Goal: Task Accomplishment & Management: Manage account settings

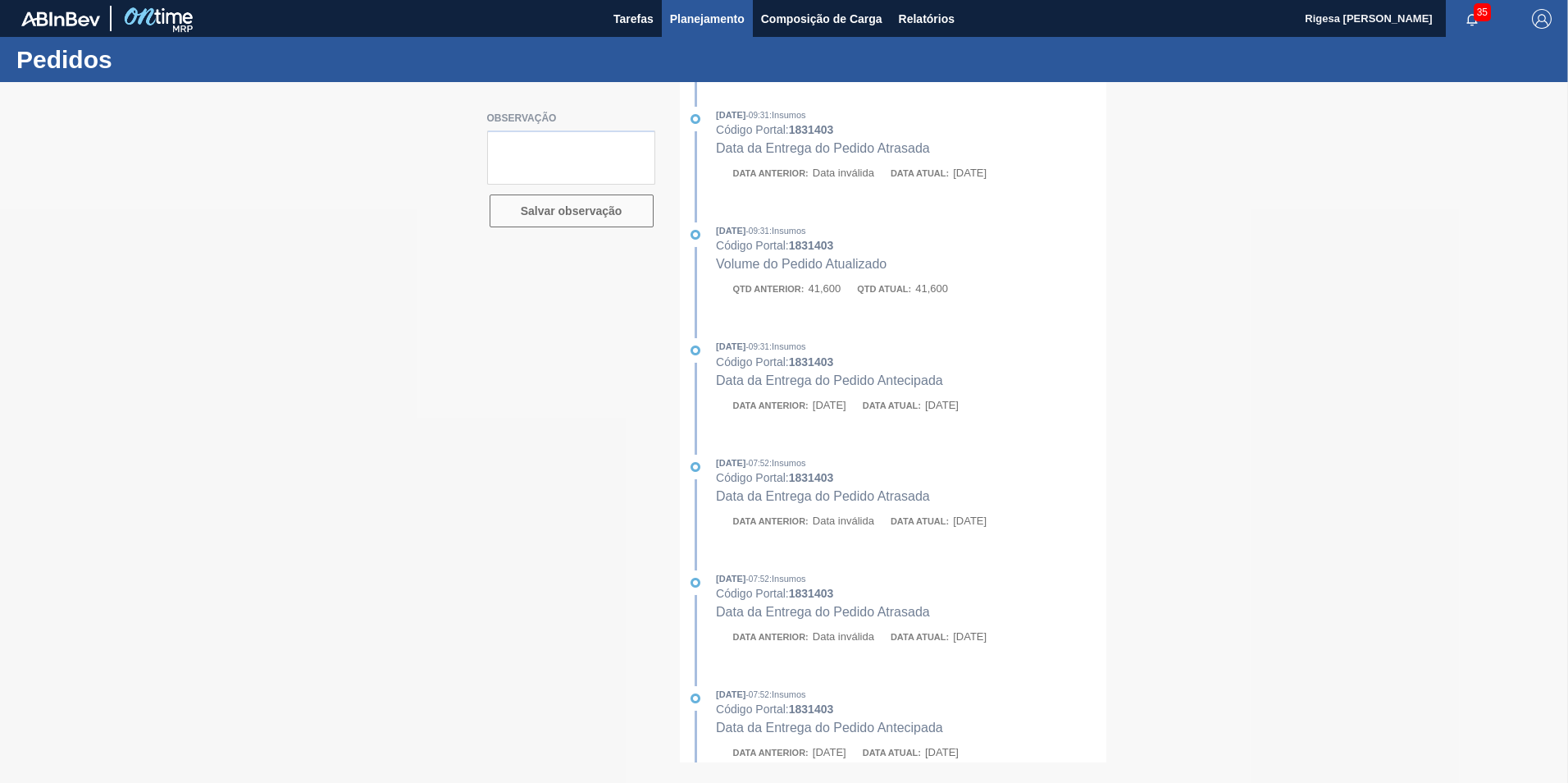
click at [694, 17] on span "Planejamento" at bounding box center [707, 19] width 75 height 20
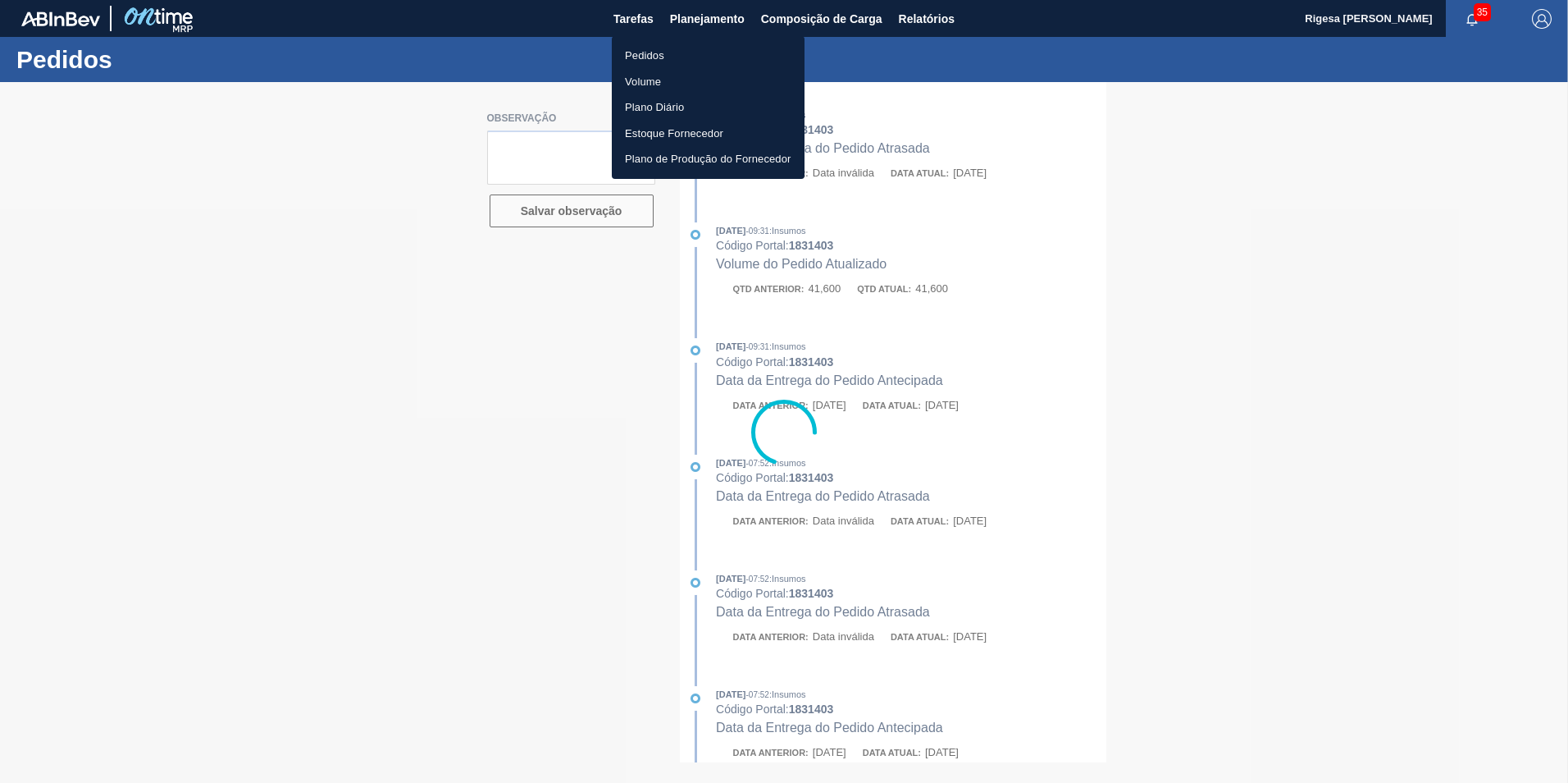
click at [662, 50] on li "Pedidos" at bounding box center [708, 56] width 193 height 26
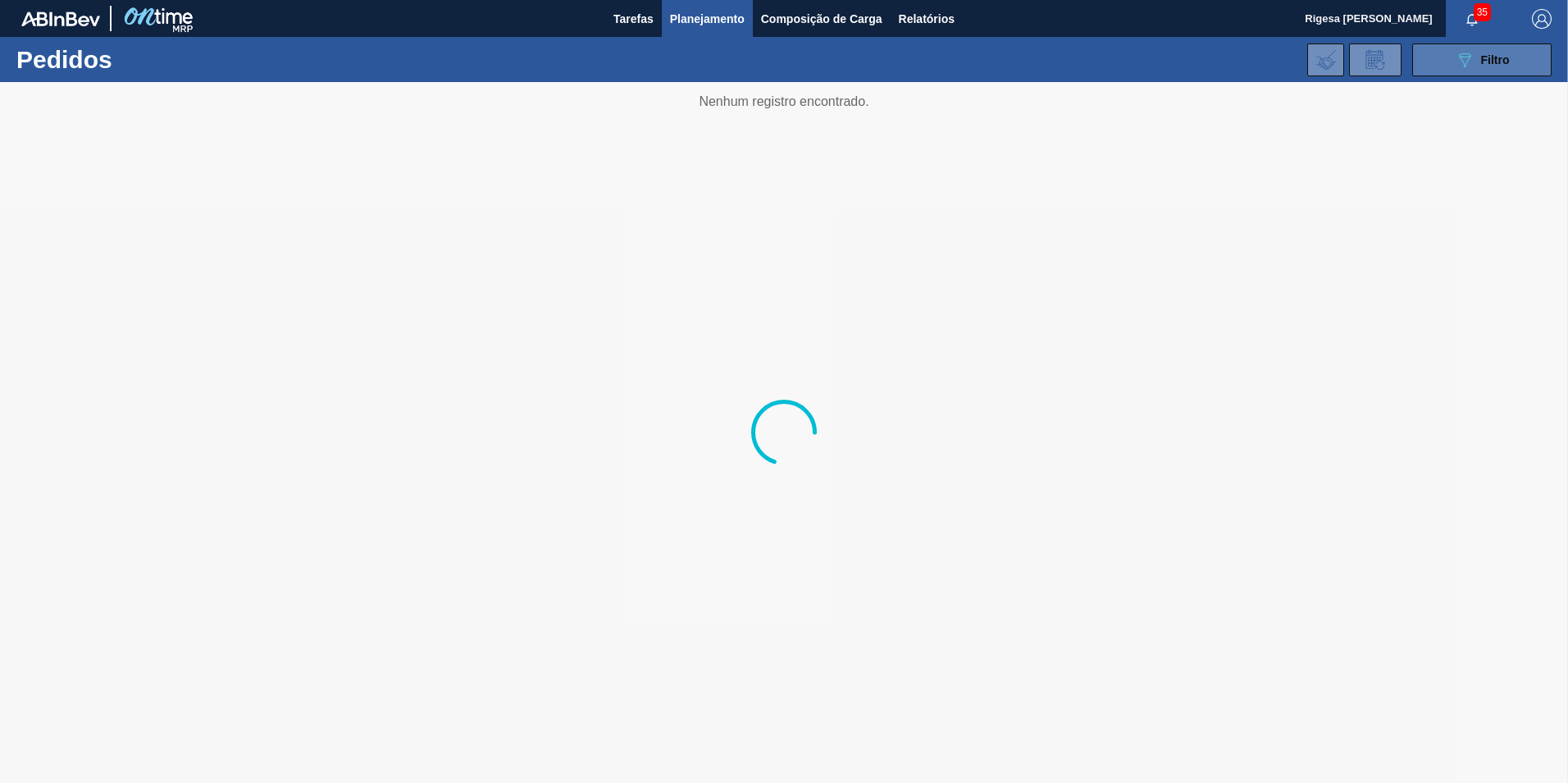
click at [1469, 54] on icon at bounding box center [1465, 60] width 12 height 14
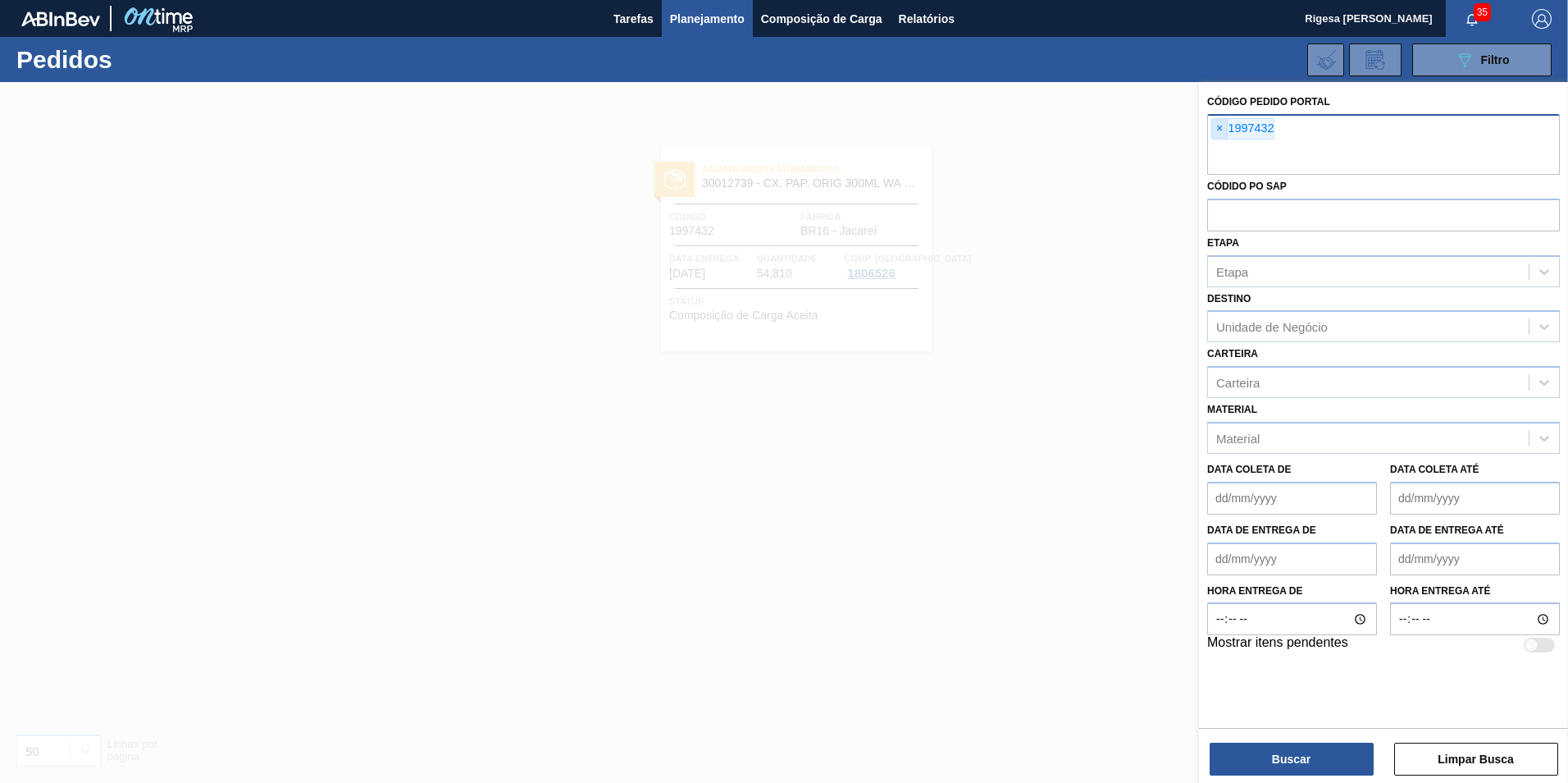
click at [1220, 126] on span "×" at bounding box center [1220, 129] width 16 height 20
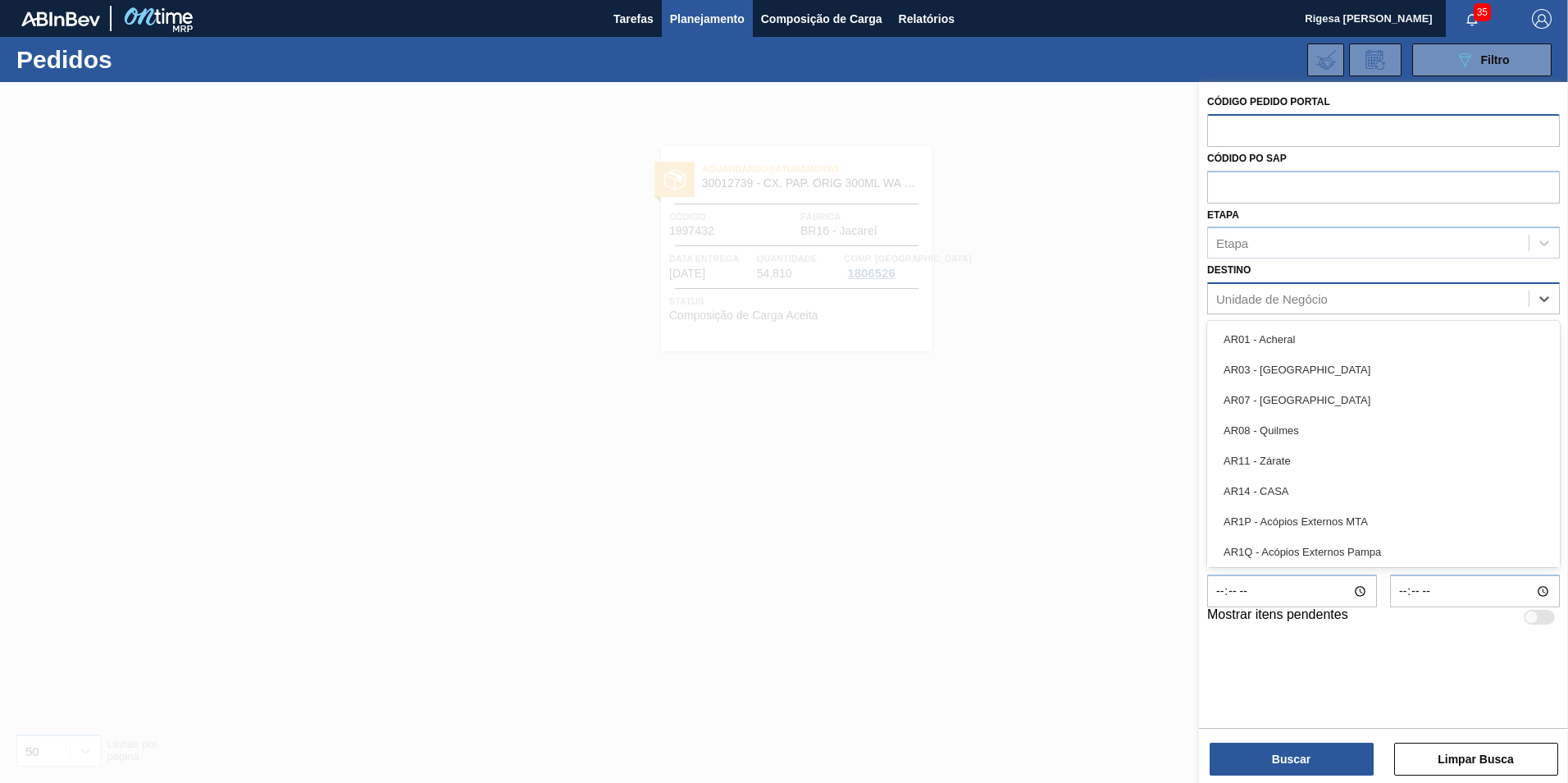
click at [1288, 292] on div "Unidade de Negócio" at bounding box center [1273, 298] width 112 height 14
click at [1288, 293] on div "Unidade de Negócio" at bounding box center [1273, 298] width 112 height 14
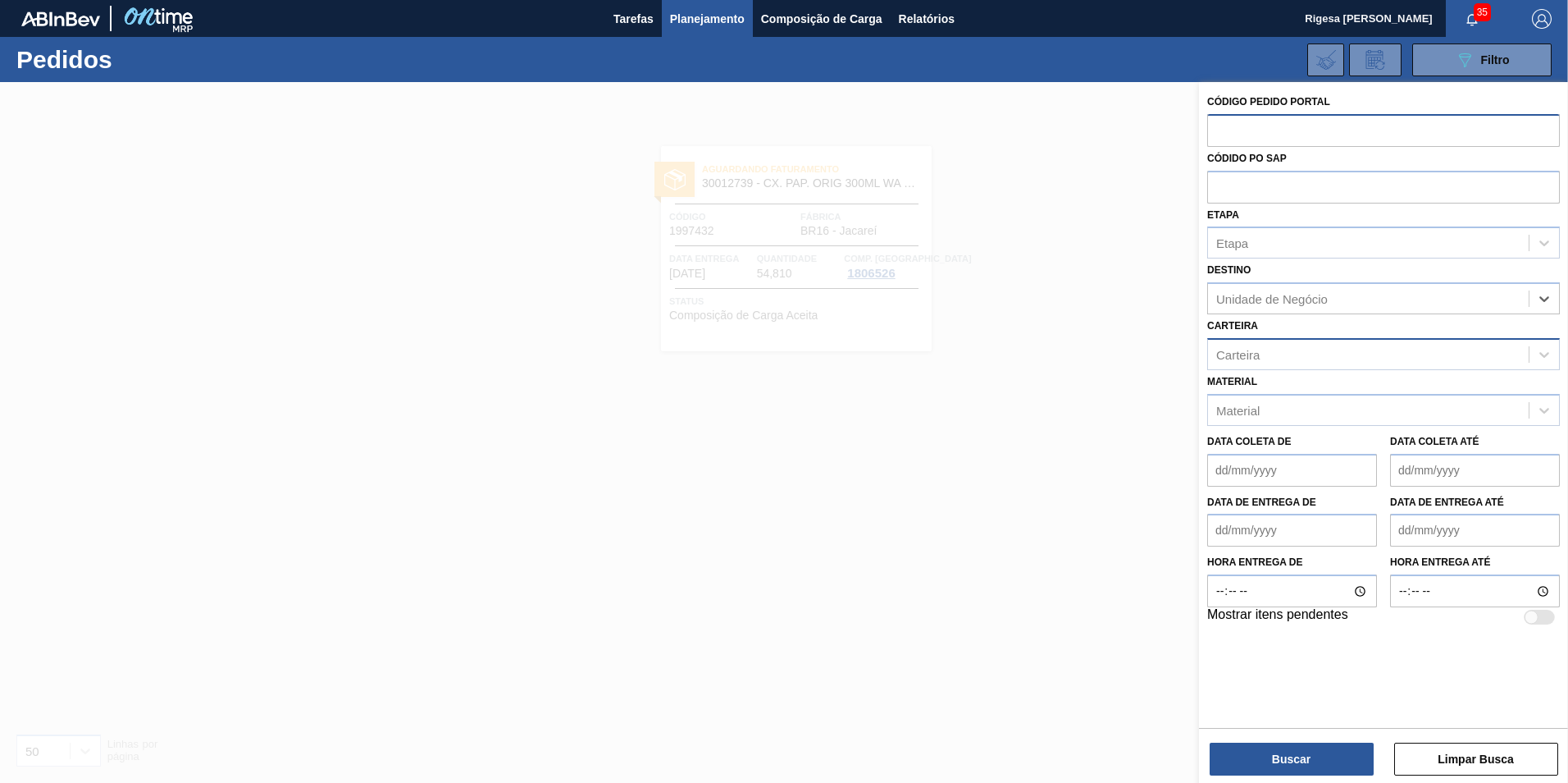
click at [1255, 349] on div "Carteira" at bounding box center [1238, 353] width 44 height 14
click at [1261, 350] on div "Carteira" at bounding box center [1369, 354] width 320 height 24
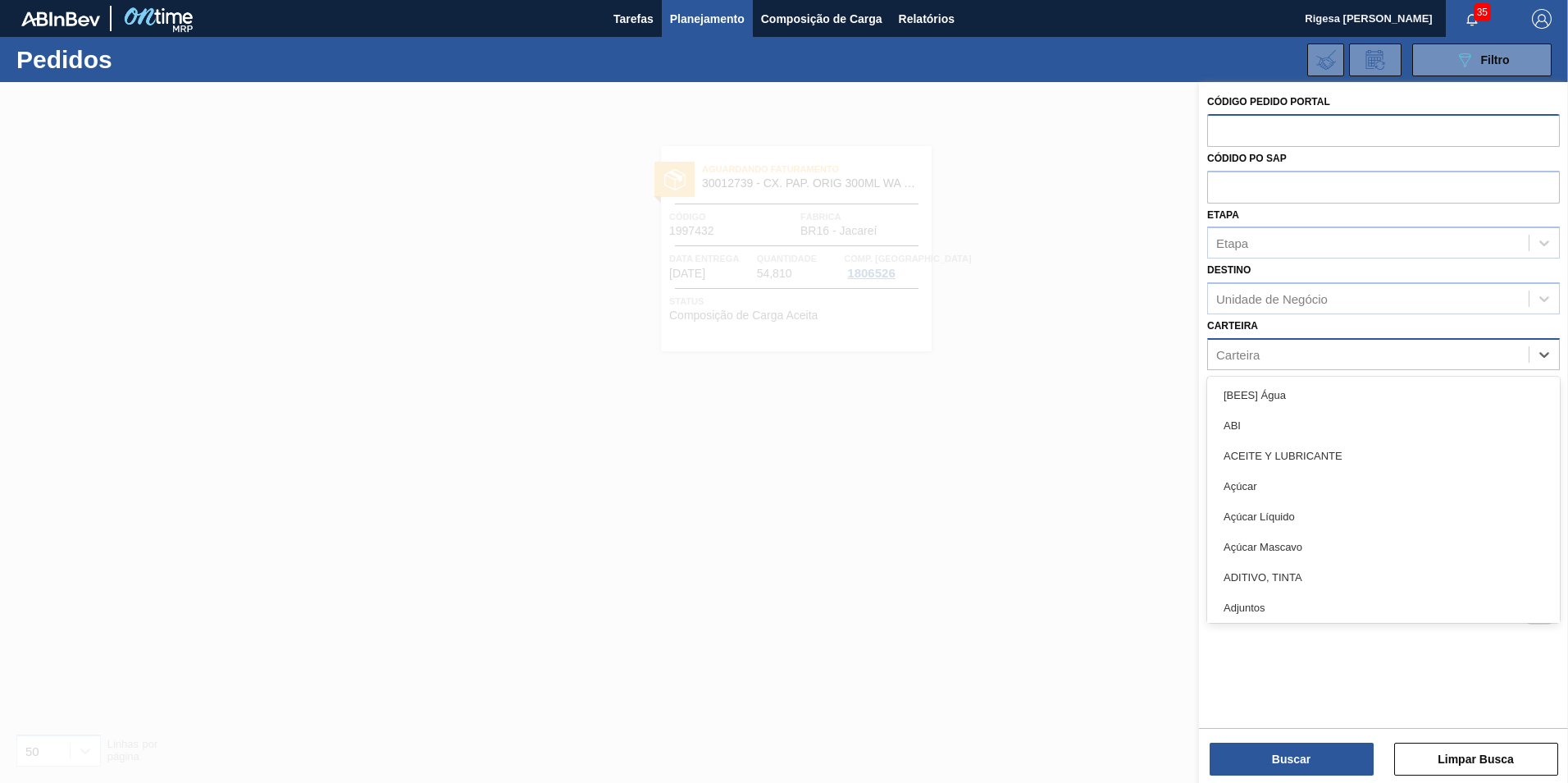
click at [1261, 350] on div "Carteira" at bounding box center [1369, 354] width 320 height 24
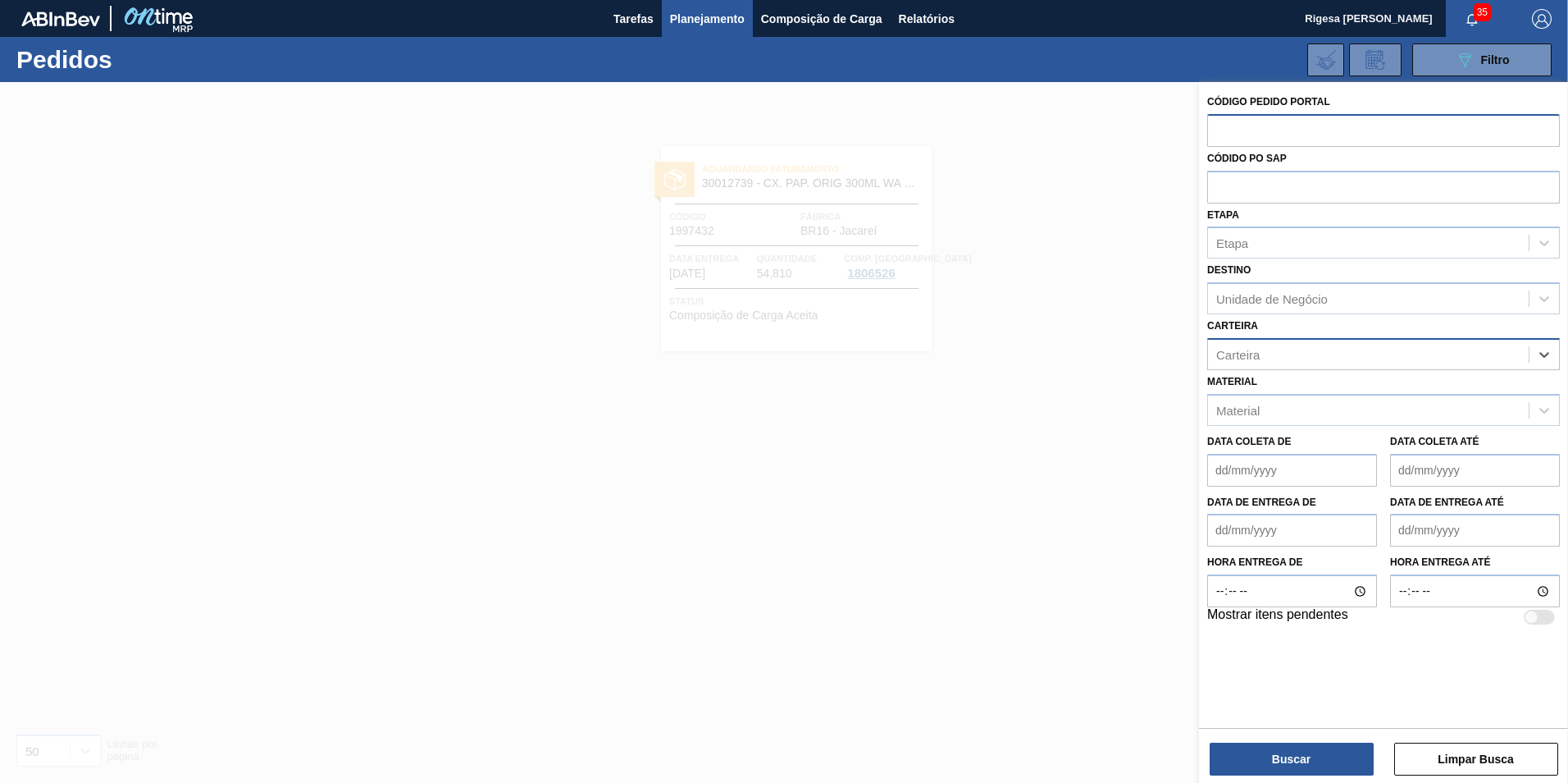
click at [1248, 354] on div "Carteira" at bounding box center [1238, 353] width 44 height 14
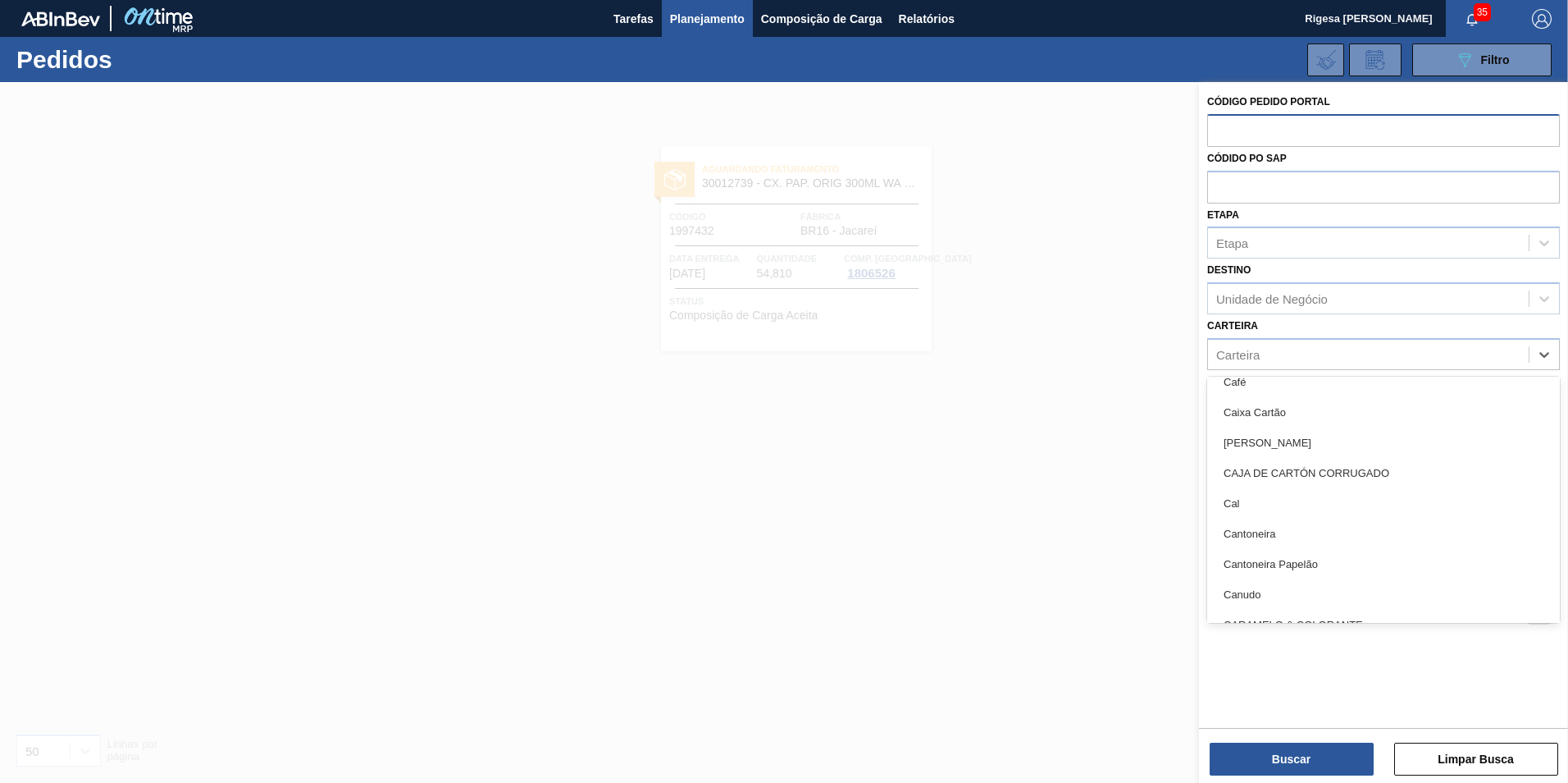
scroll to position [1395, 0]
click at [1150, 433] on div at bounding box center [784, 474] width 1568 height 783
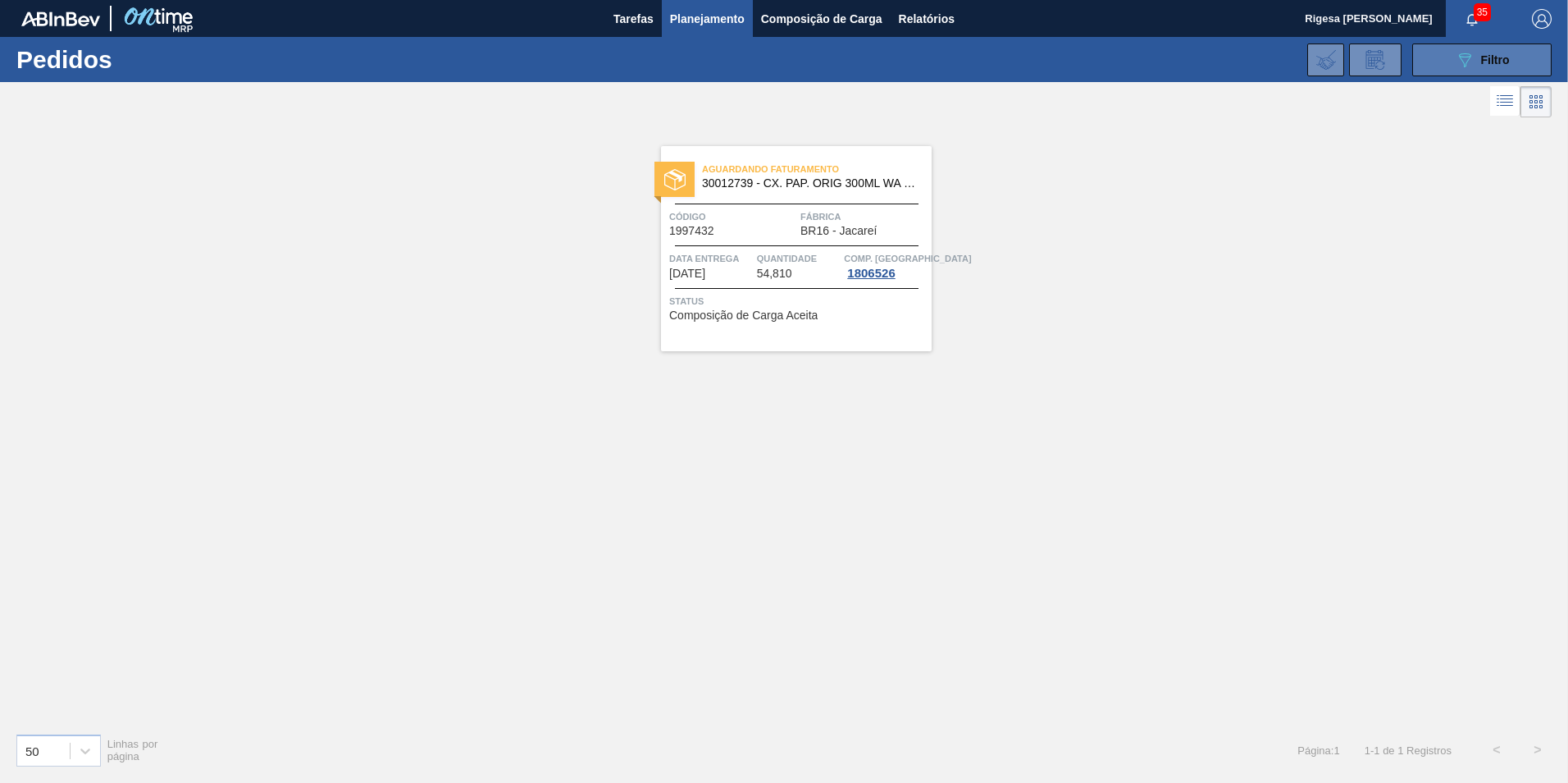
click at [1451, 62] on button "089F7B8B-B2A5-4AFE-B5C0-19BA573D28AC Filtro" at bounding box center [1482, 60] width 140 height 33
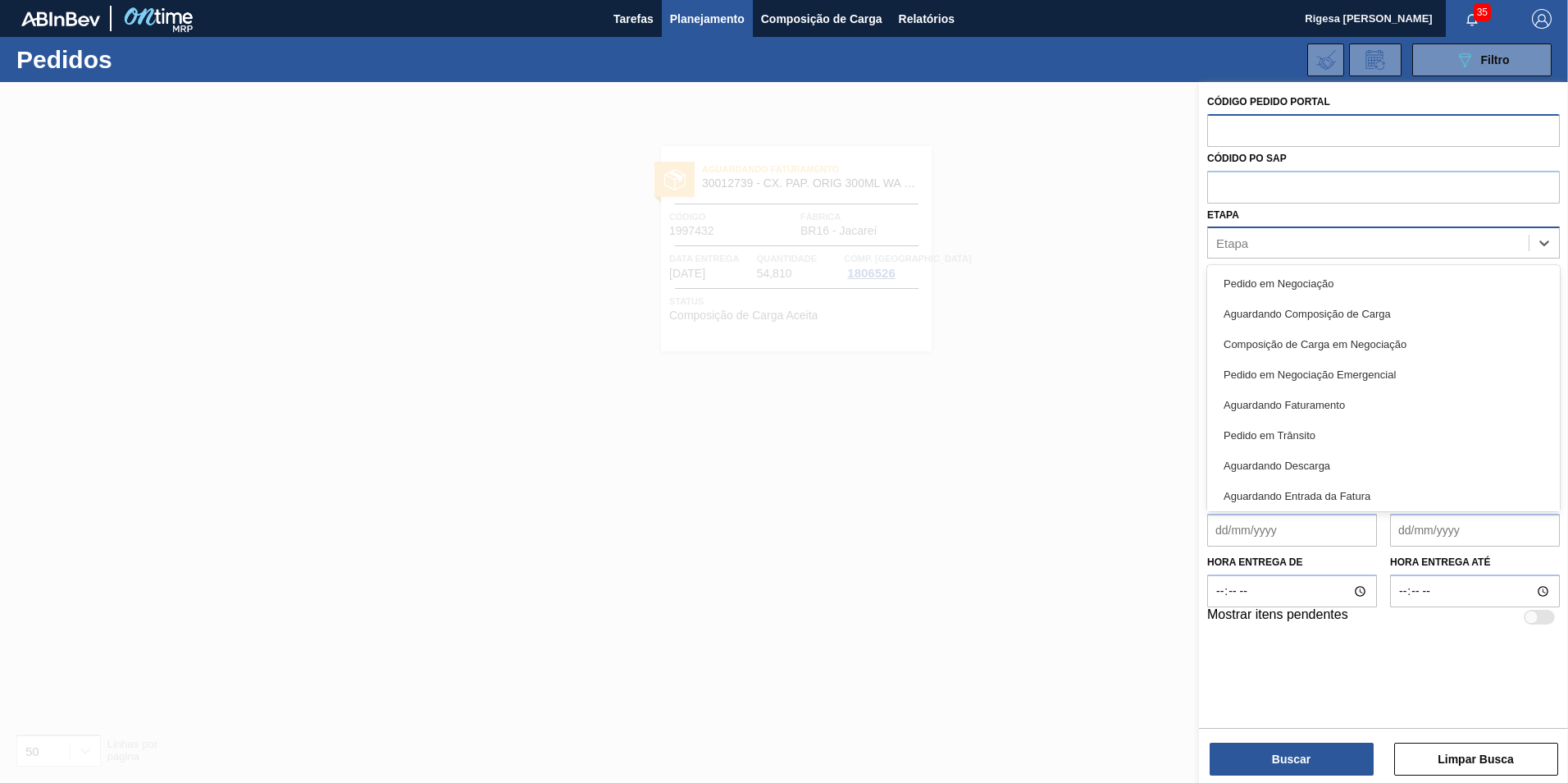
click at [1275, 237] on div "Etapa" at bounding box center [1369, 243] width 320 height 24
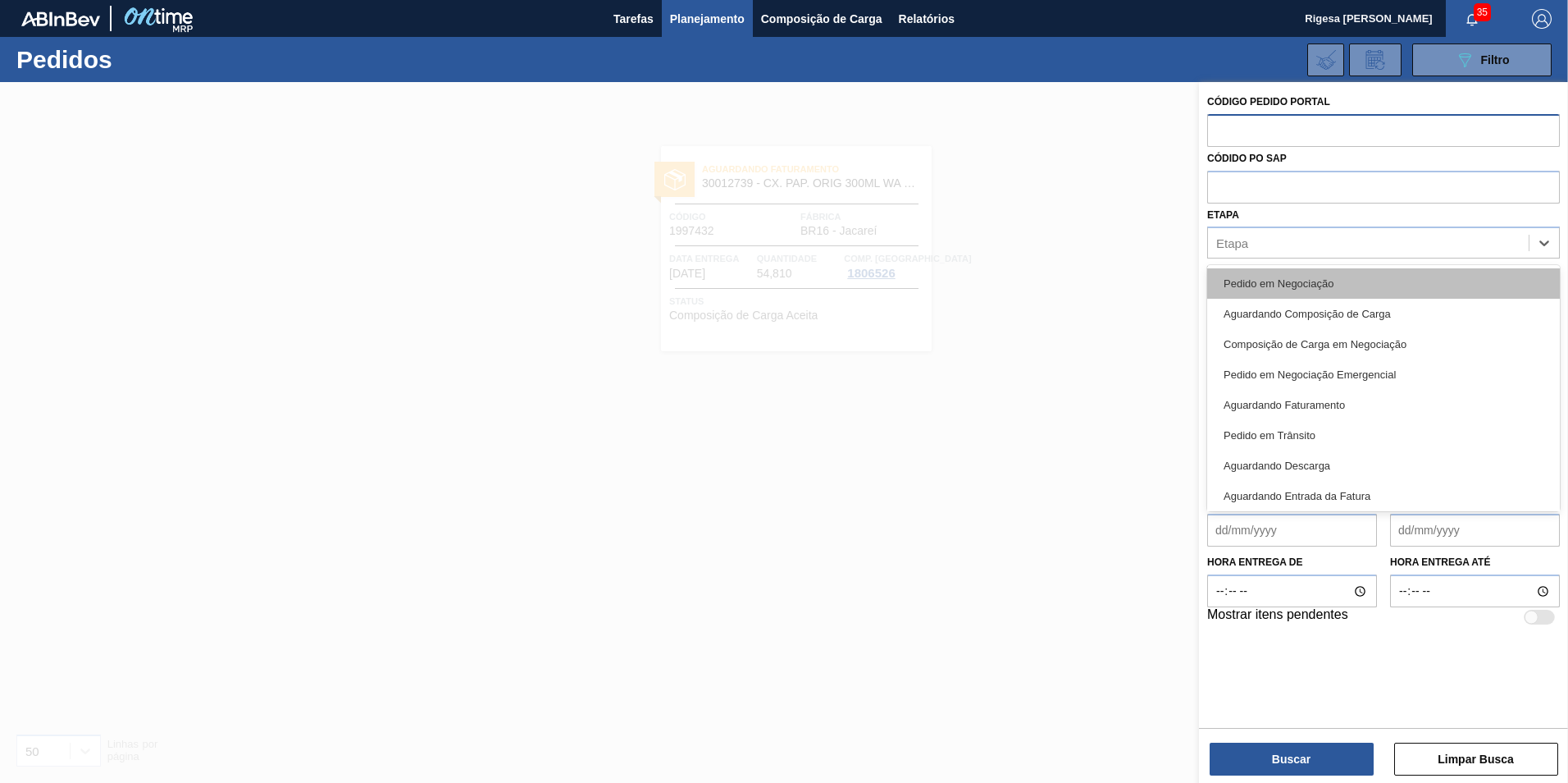
click at [1265, 281] on div "Pedido em Negociação" at bounding box center [1384, 283] width 353 height 31
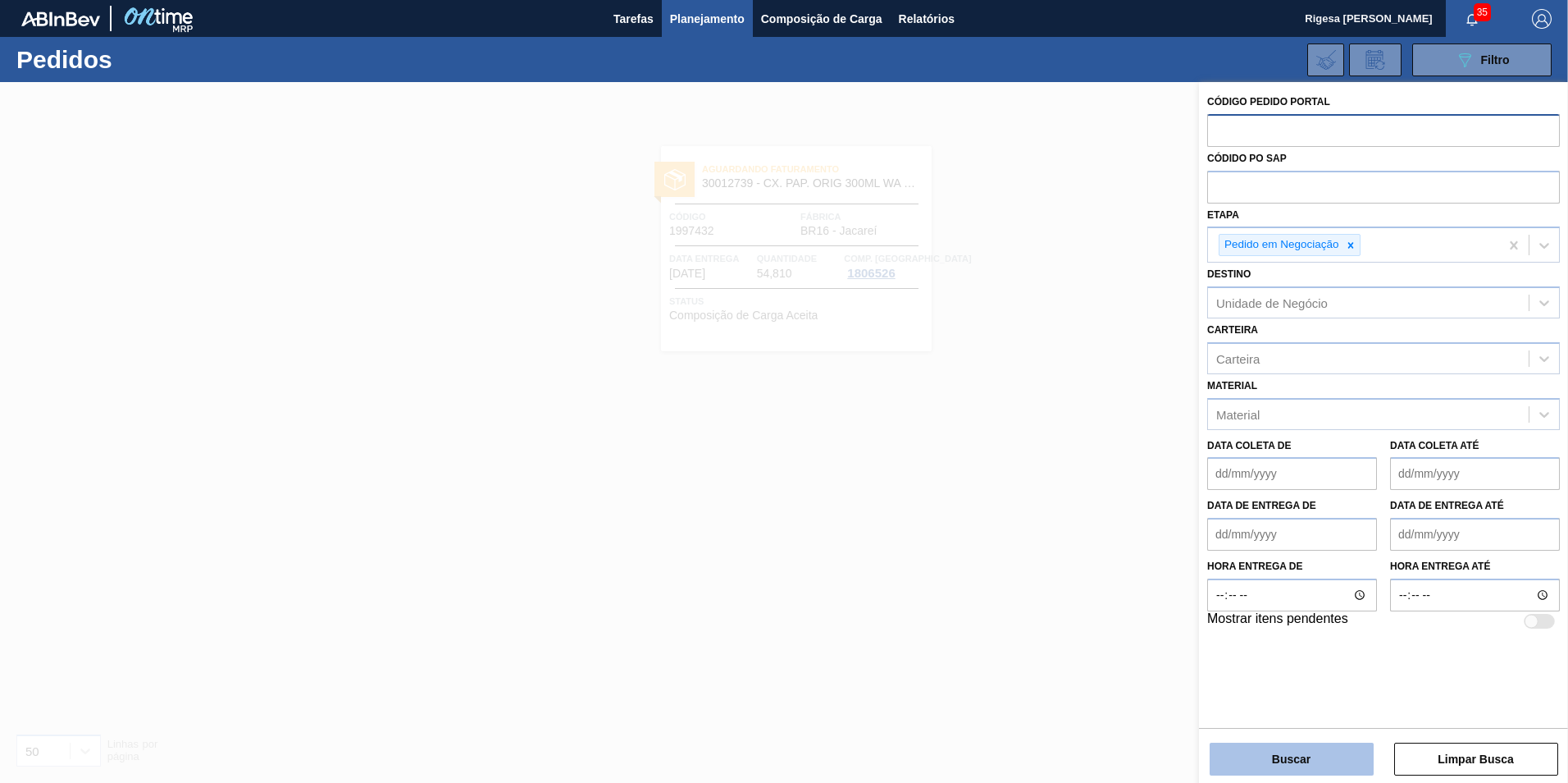
click at [1237, 765] on button "Buscar" at bounding box center [1292, 759] width 164 height 33
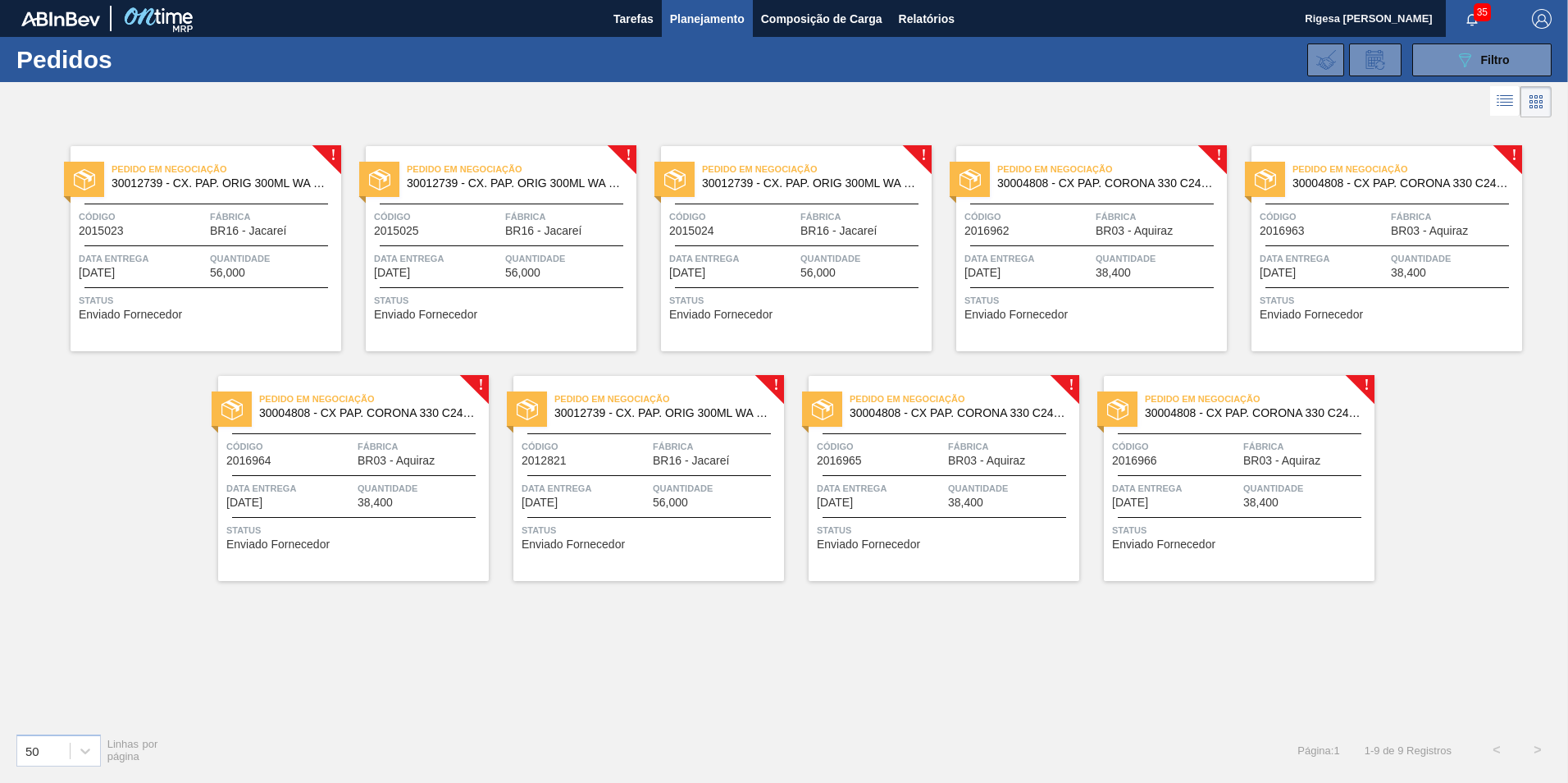
click at [161, 187] on span "30012739 - CX. PAP. ORIG 300ML WA 300ML PROP 429" at bounding box center [220, 183] width 216 height 12
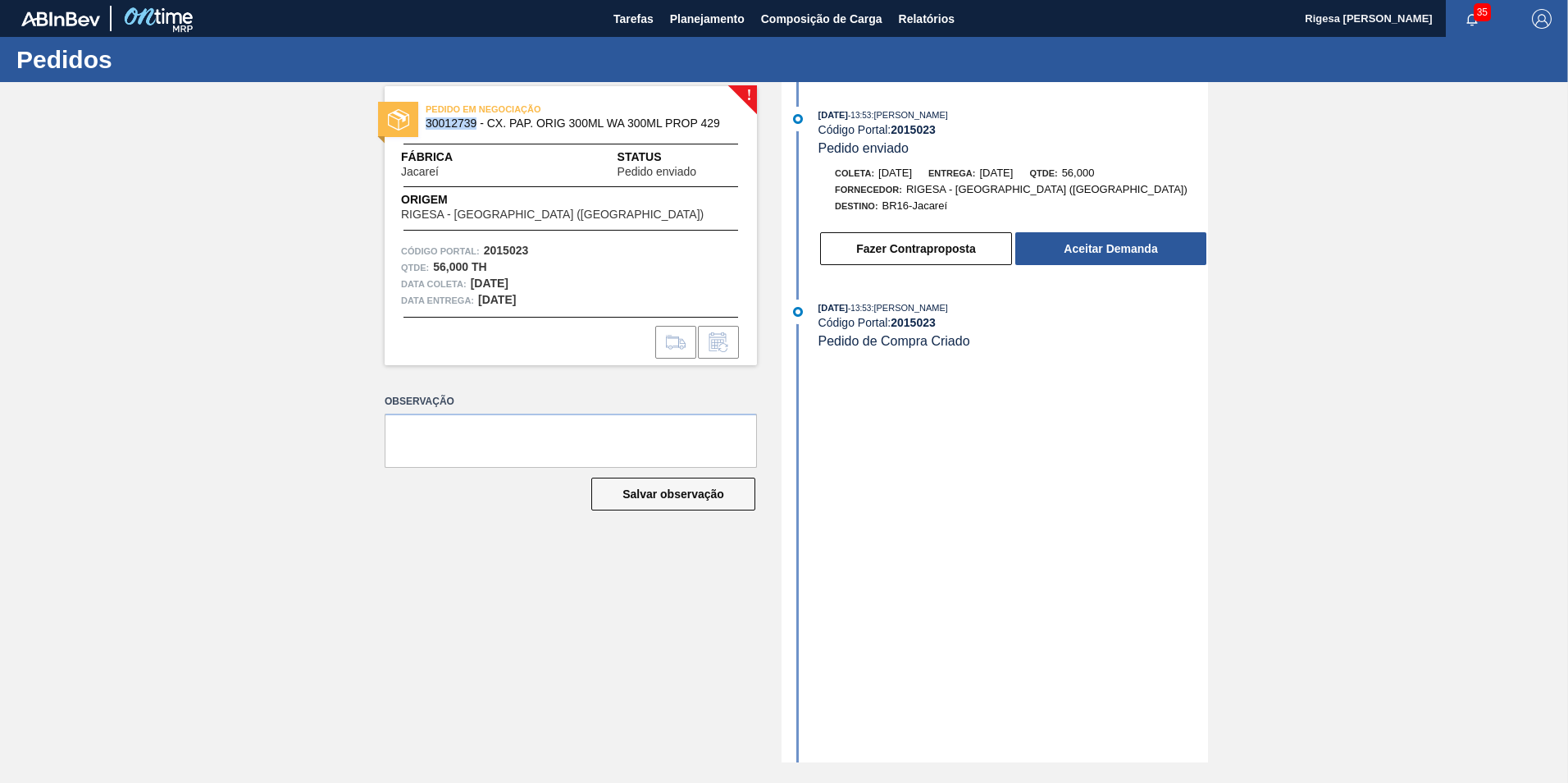
drag, startPoint x: 474, startPoint y: 120, endPoint x: 426, endPoint y: 123, distance: 48.1
click at [426, 123] on span "30012739 - CX. PAP. ORIG 300ML WA 300ML PROP 429" at bounding box center [575, 123] width 298 height 12
drag, startPoint x: 490, startPoint y: 121, endPoint x: 659, endPoint y: 127, distance: 169.1
click at [659, 127] on span "30012739 - CX. PAP. ORIG 300ML WA 300ML PROP 429" at bounding box center [575, 123] width 298 height 12
copy span "CX. PAP. ORIG 300ML WA 300M"
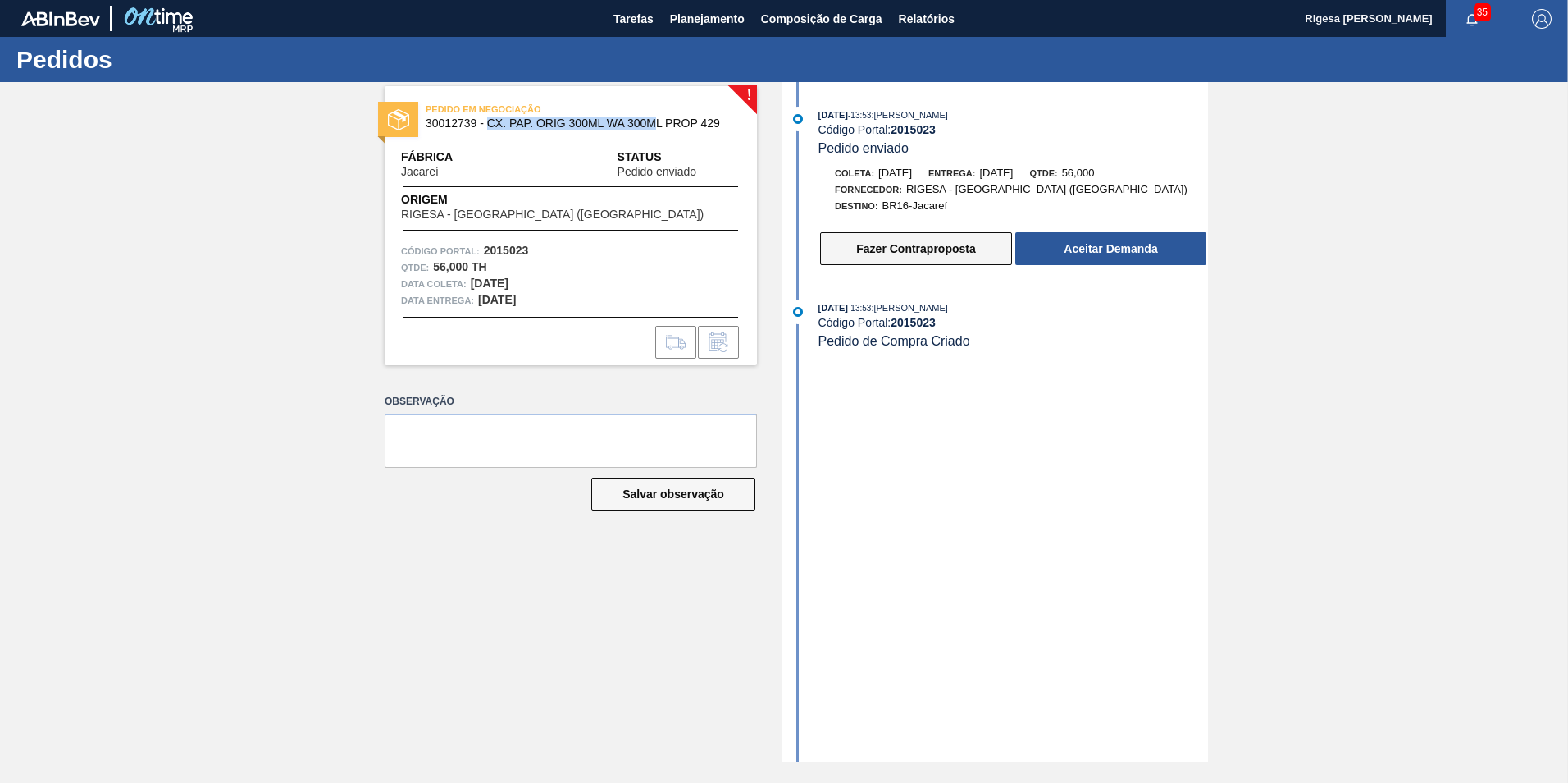
click at [853, 247] on button "Fazer Contraproposta" at bounding box center [916, 248] width 192 height 33
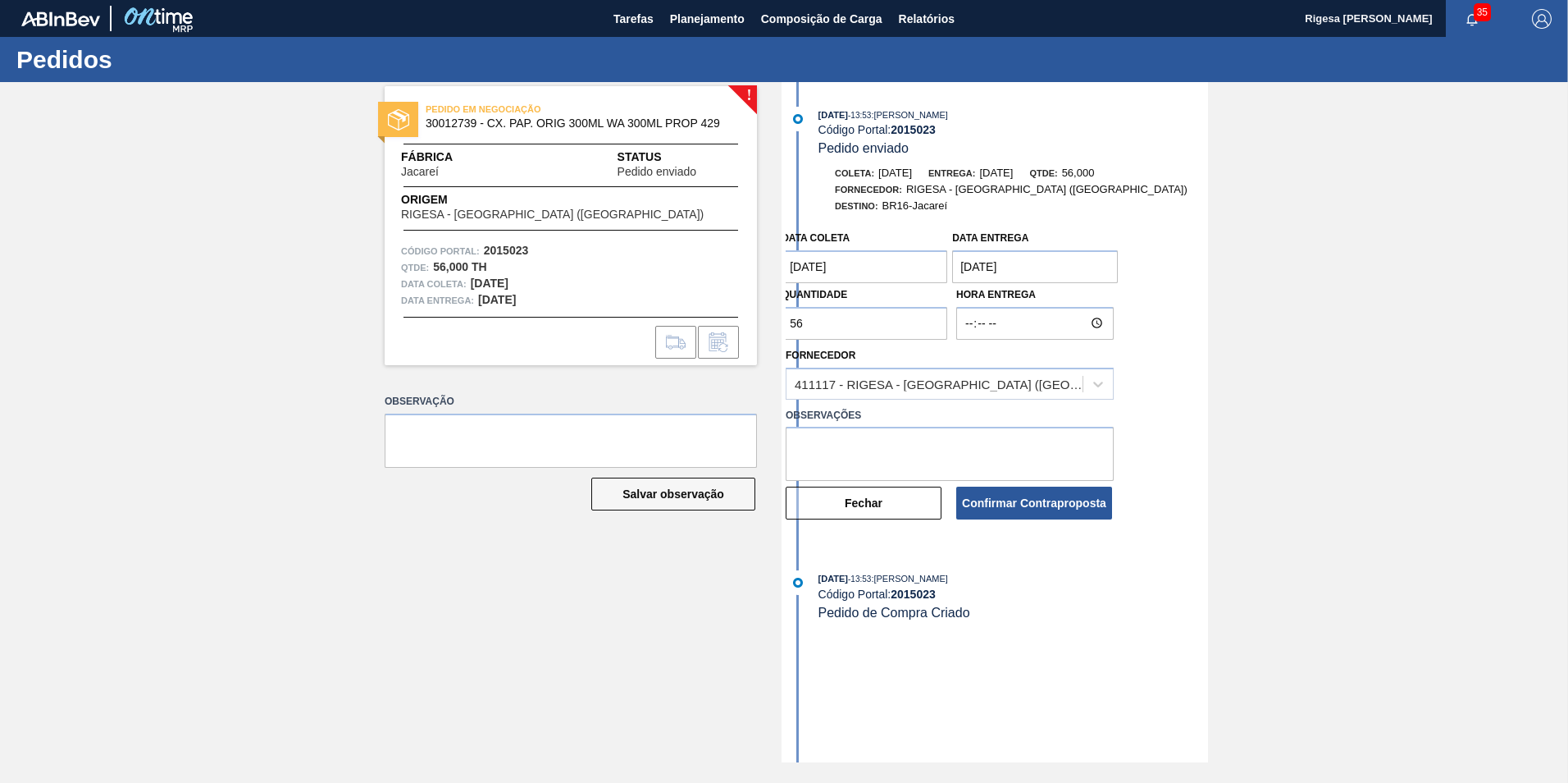
click at [574, 386] on div "! PEDIDO EM NEGOCIAÇÃO 30012739 - CX. PAP. ORIG 300ML WA 300ML PROP 429 Fábrica…" at bounding box center [558, 422] width 397 height 680
click at [892, 510] on button "Fechar" at bounding box center [863, 502] width 156 height 33
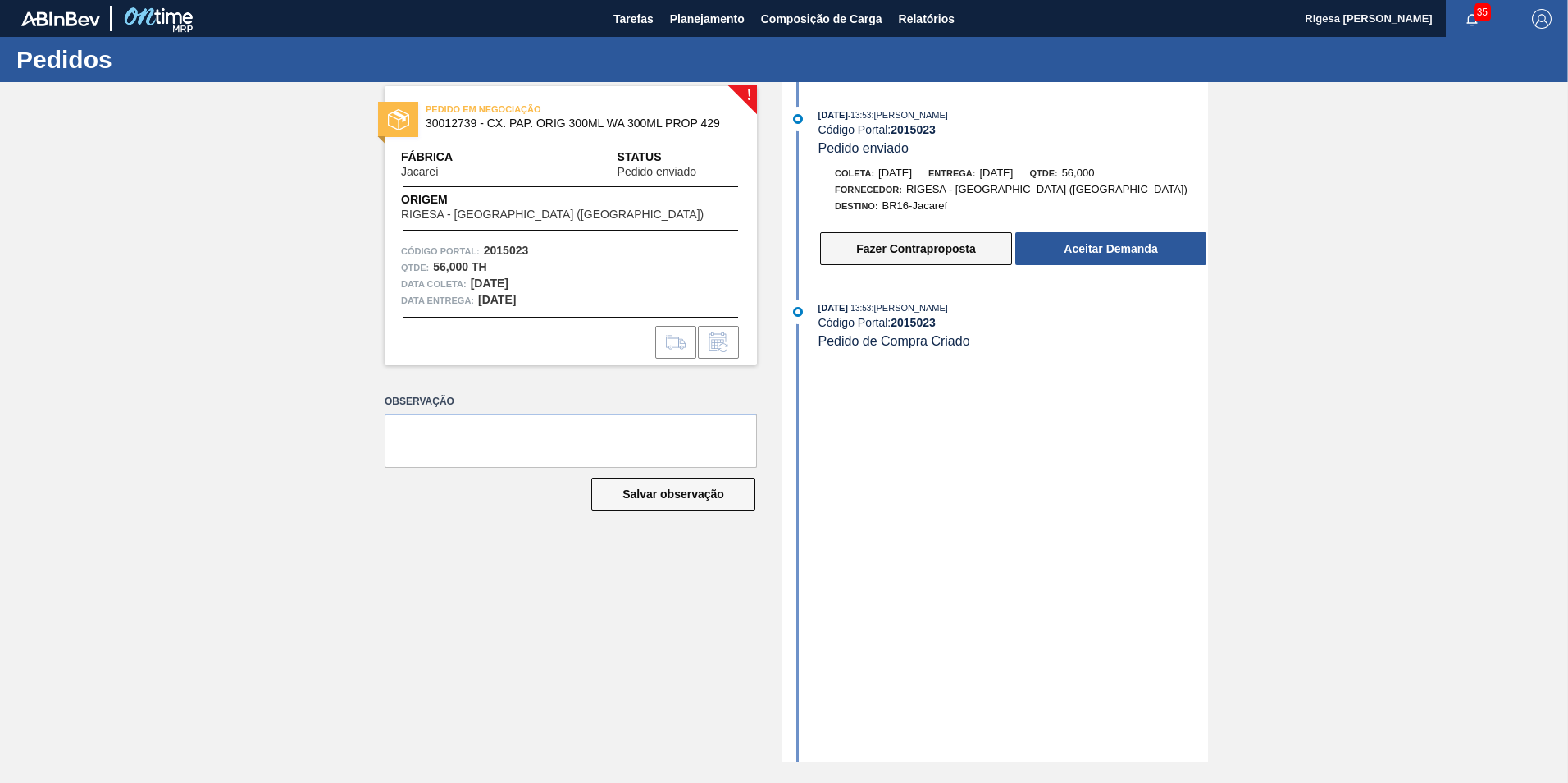
click at [920, 239] on button "Fazer Contraproposta" at bounding box center [916, 248] width 192 height 33
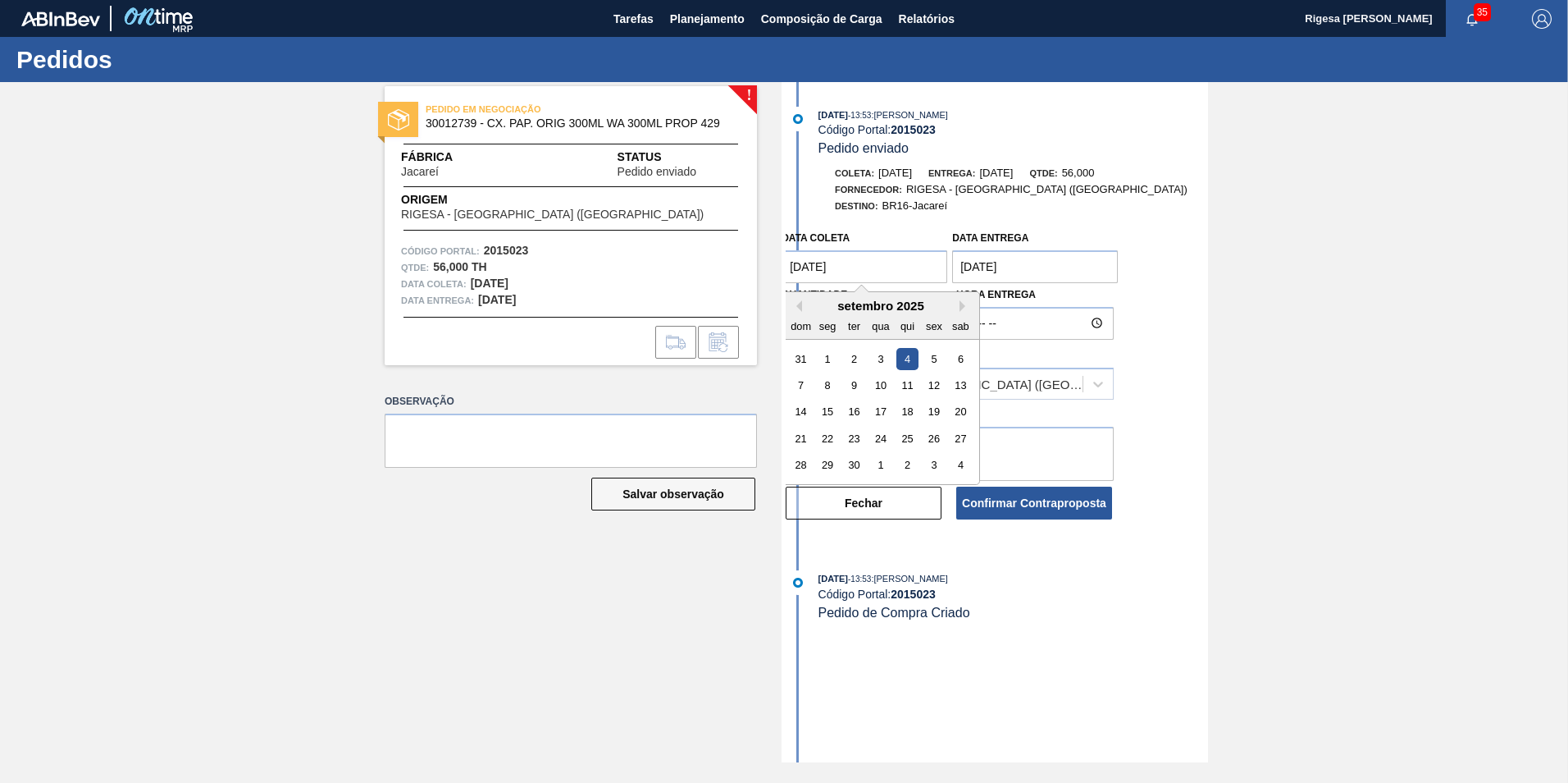
drag, startPoint x: 828, startPoint y: 268, endPoint x: 697, endPoint y: 267, distance: 131.0
click at [697, 267] on div "! PEDIDO EM NEGOCIAÇÃO 30012739 - CX. PAP. ORIG 300ML WA 300ML PROP 429 Fábrica…" at bounding box center [784, 422] width 1568 height 680
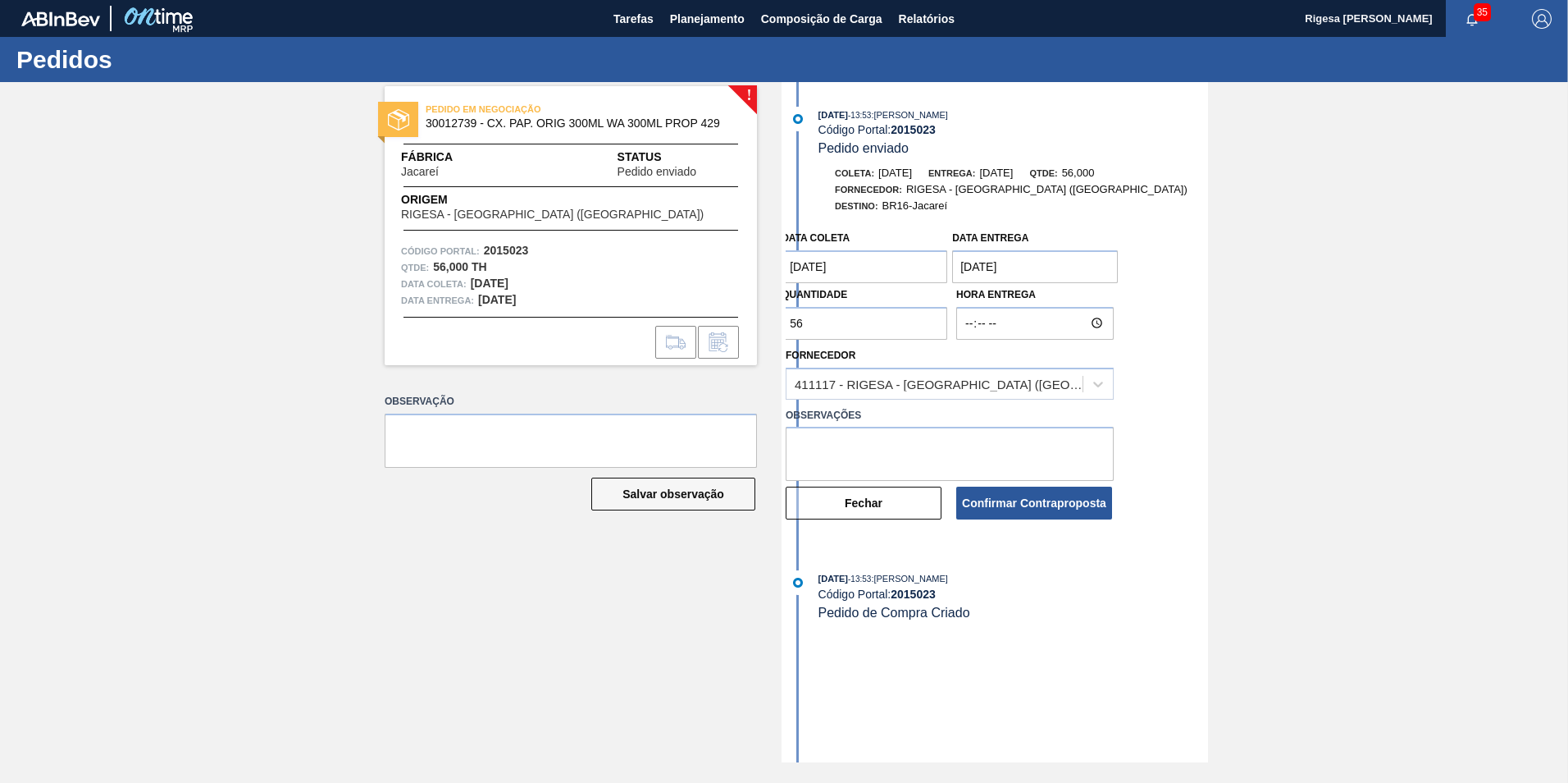
click at [840, 223] on div "Data coleta 04/09/2025 Data entrega 06/09/2025 Quantidade 56 Hora Entrega" at bounding box center [949, 282] width 341 height 117
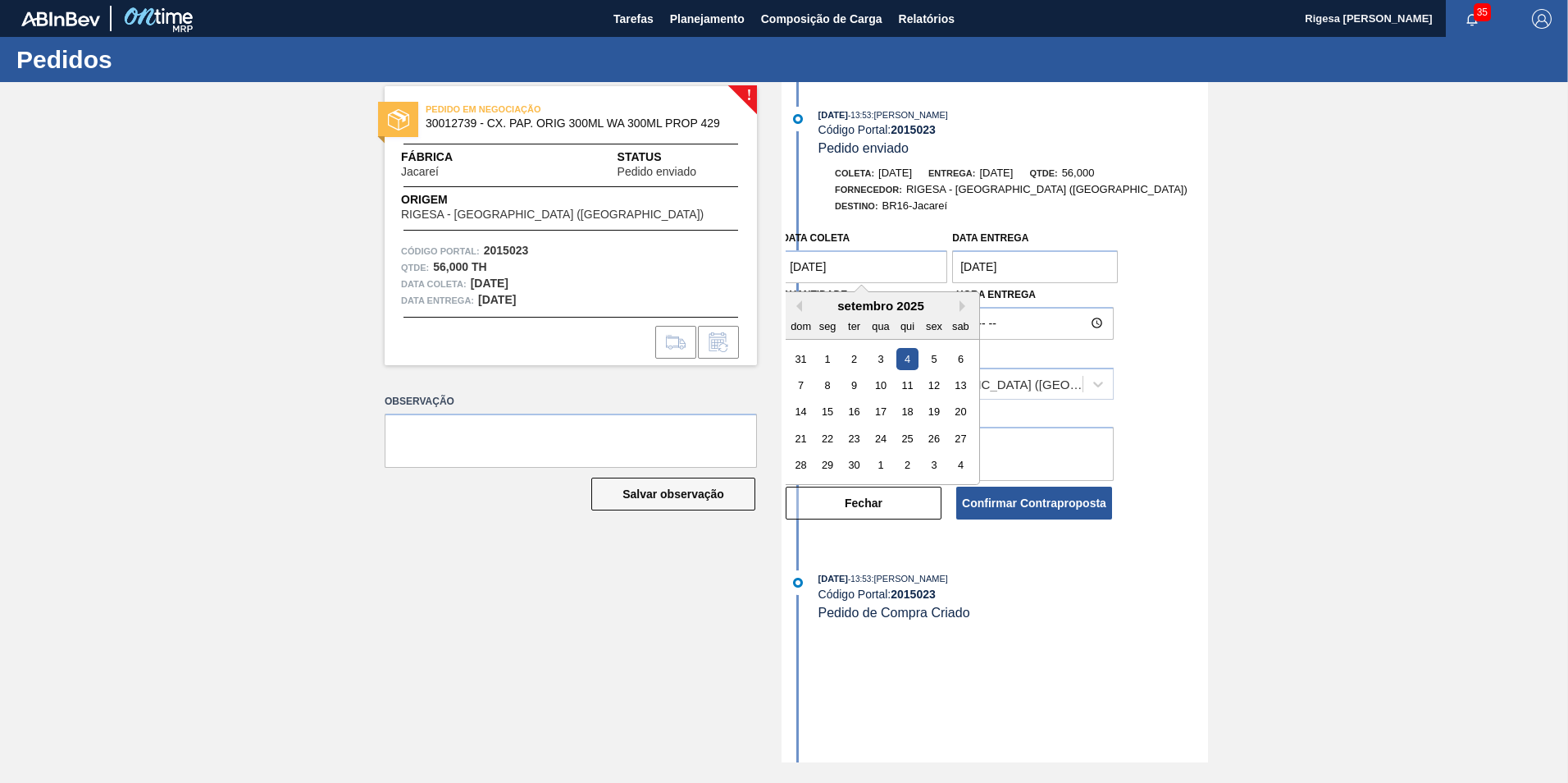
click at [895, 264] on coleta "04/09/2025" at bounding box center [865, 267] width 166 height 33
click at [825, 443] on div "22" at bounding box center [828, 439] width 22 height 22
type coleta "[DATE]"
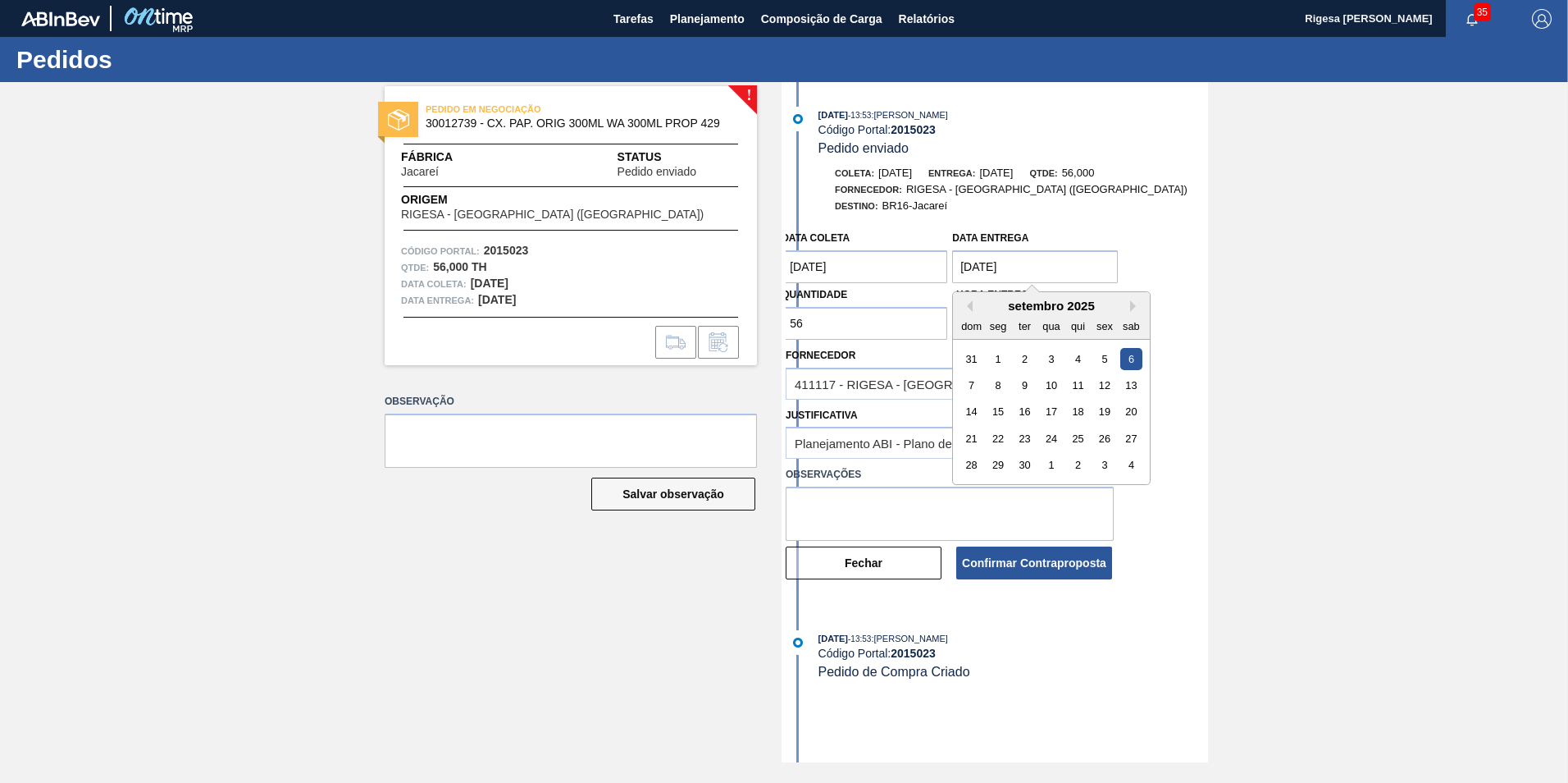
click at [1040, 267] on entrega "[DATE]" at bounding box center [1035, 267] width 166 height 33
click at [1018, 440] on div "23" at bounding box center [1025, 439] width 22 height 22
type entrega "[DATE]"
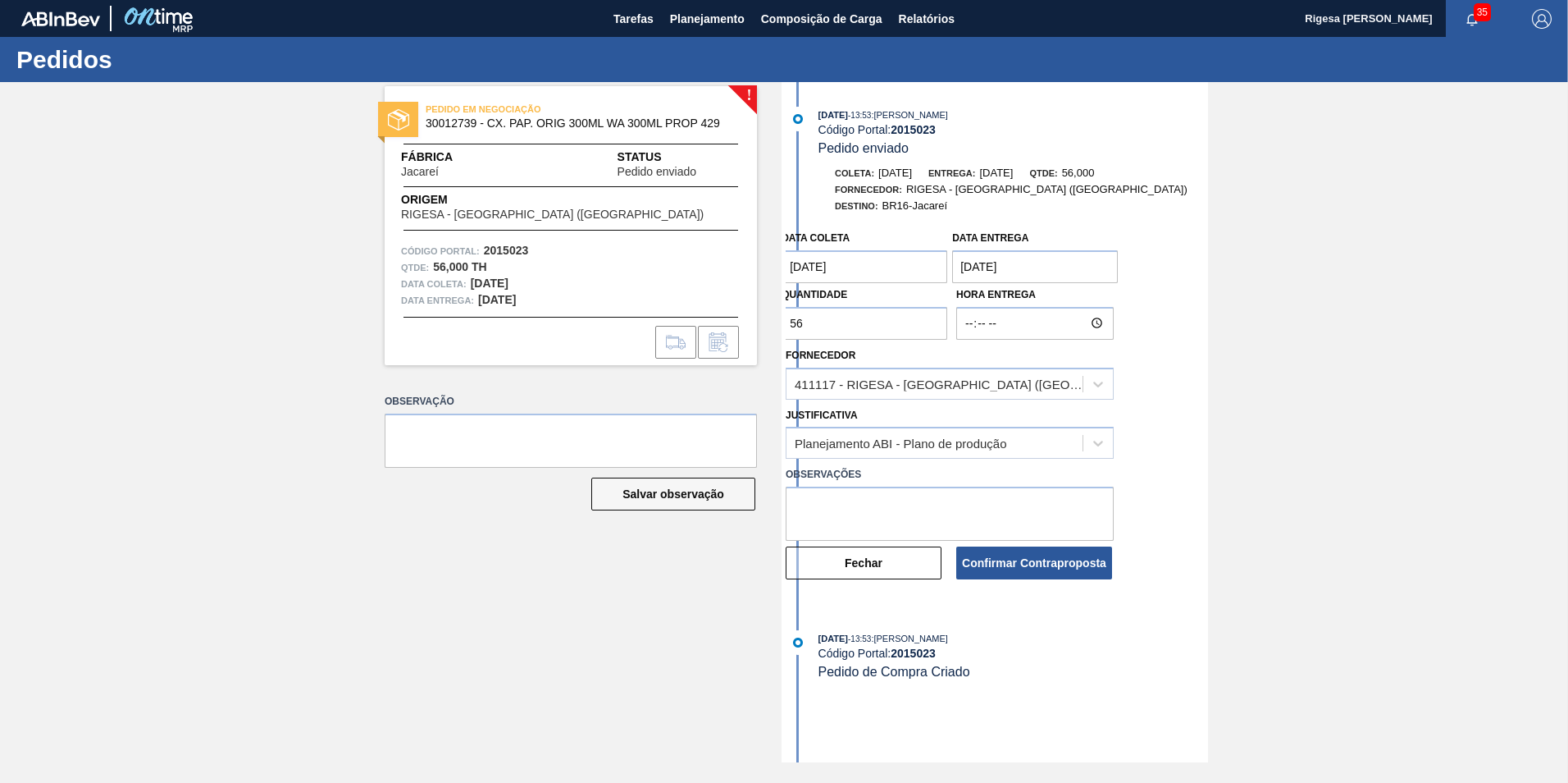
click at [880, 325] on input "56" at bounding box center [865, 323] width 166 height 33
drag, startPoint x: 880, startPoint y: 325, endPoint x: 749, endPoint y: 332, distance: 131.2
click at [749, 332] on div "! PEDIDO EM NEGOCIAÇÃO 30012739 - CX. PAP. ORIG 300ML WA 300ML PROP 429 Fábrica…" at bounding box center [784, 422] width 1568 height 680
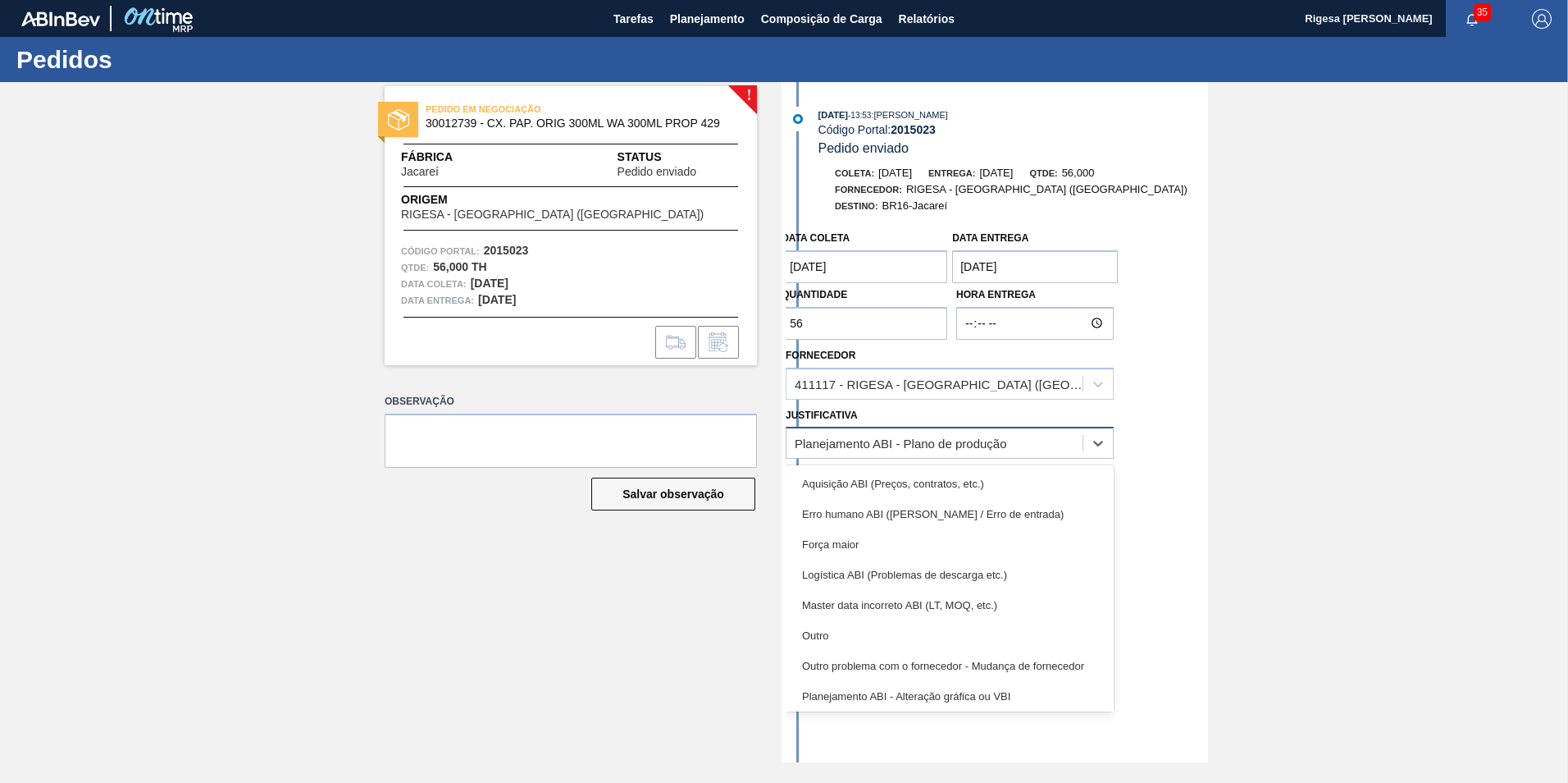
click at [861, 442] on div "Planejamento ABI - Plano de produção" at bounding box center [901, 443] width 212 height 14
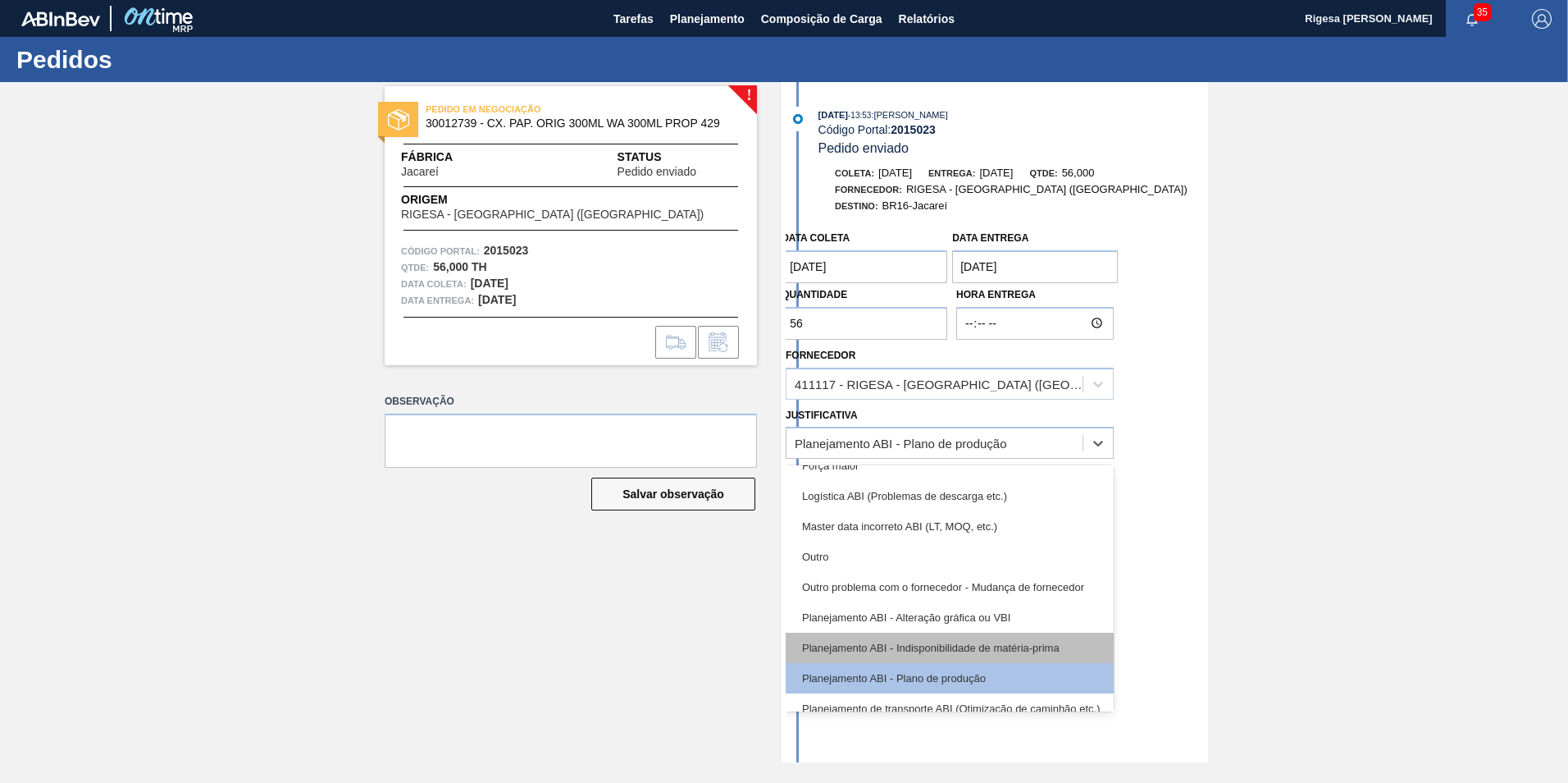
scroll to position [61, 0]
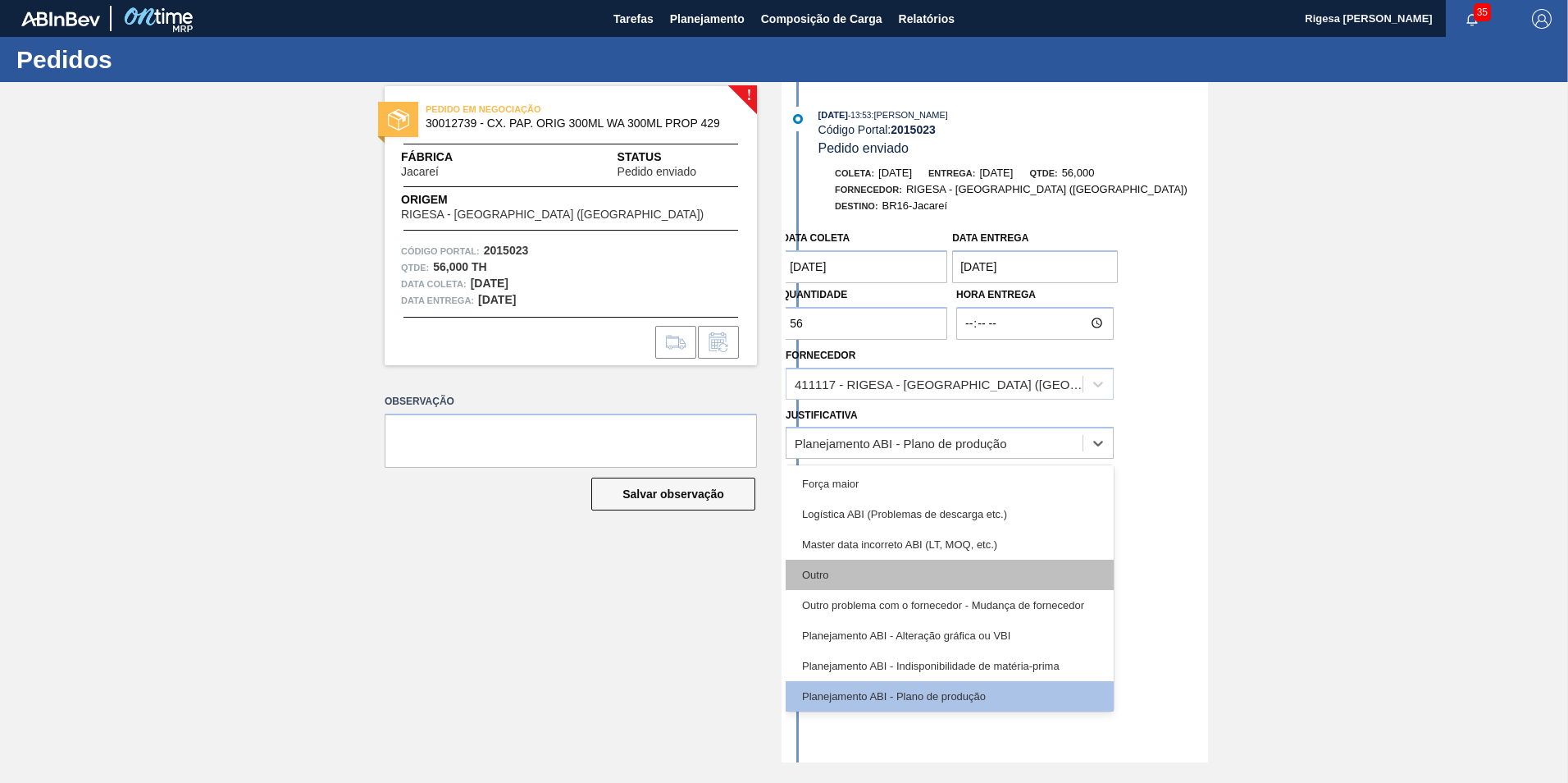
click at [855, 579] on div "Outro" at bounding box center [949, 574] width 328 height 31
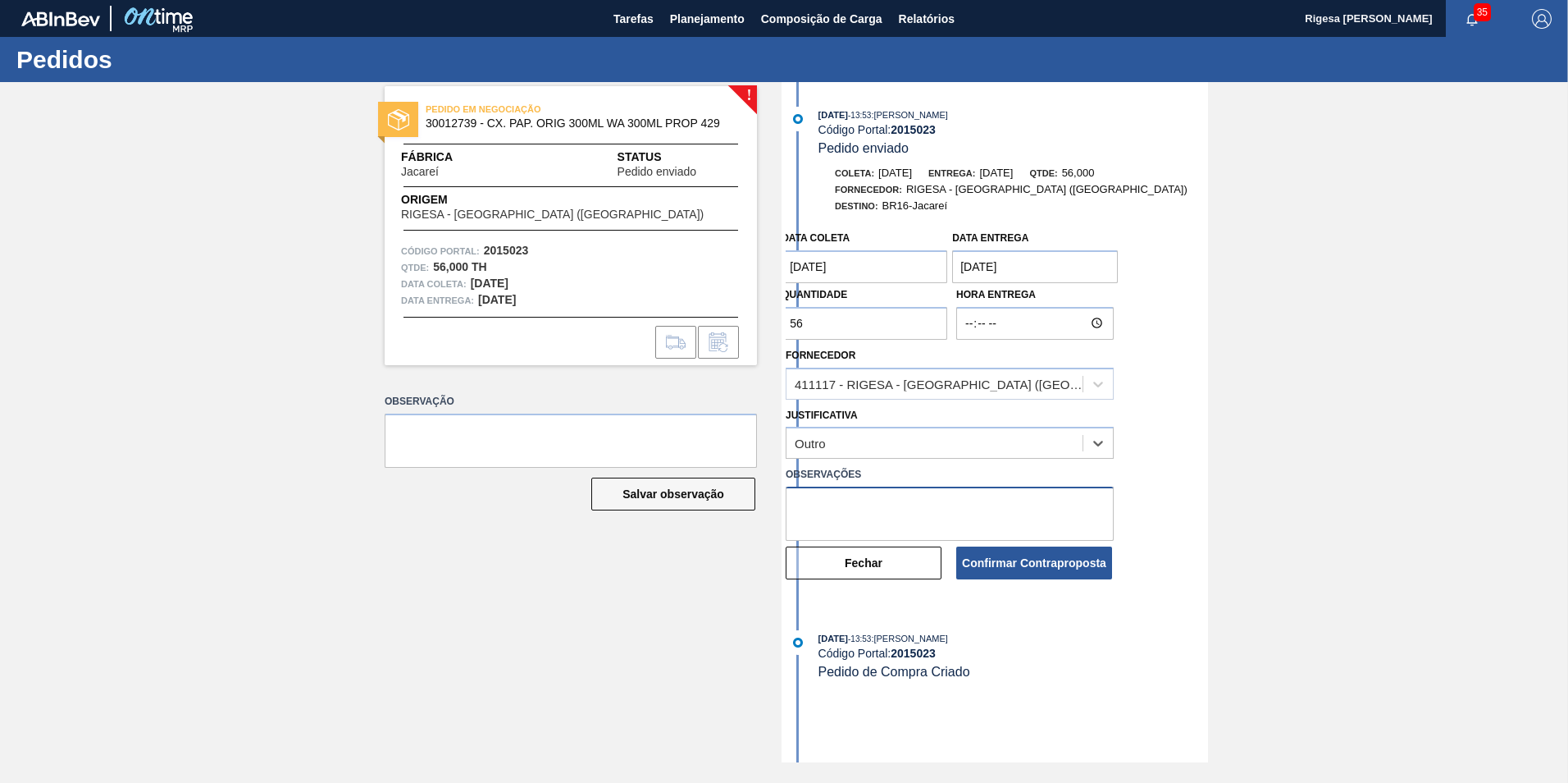
click at [856, 511] on textarea at bounding box center [949, 514] width 328 height 54
type textarea "pedido fora do lied time de processo da bobina impressa."
click at [967, 564] on button "Confirmar Contraproposta" at bounding box center [1034, 562] width 156 height 33
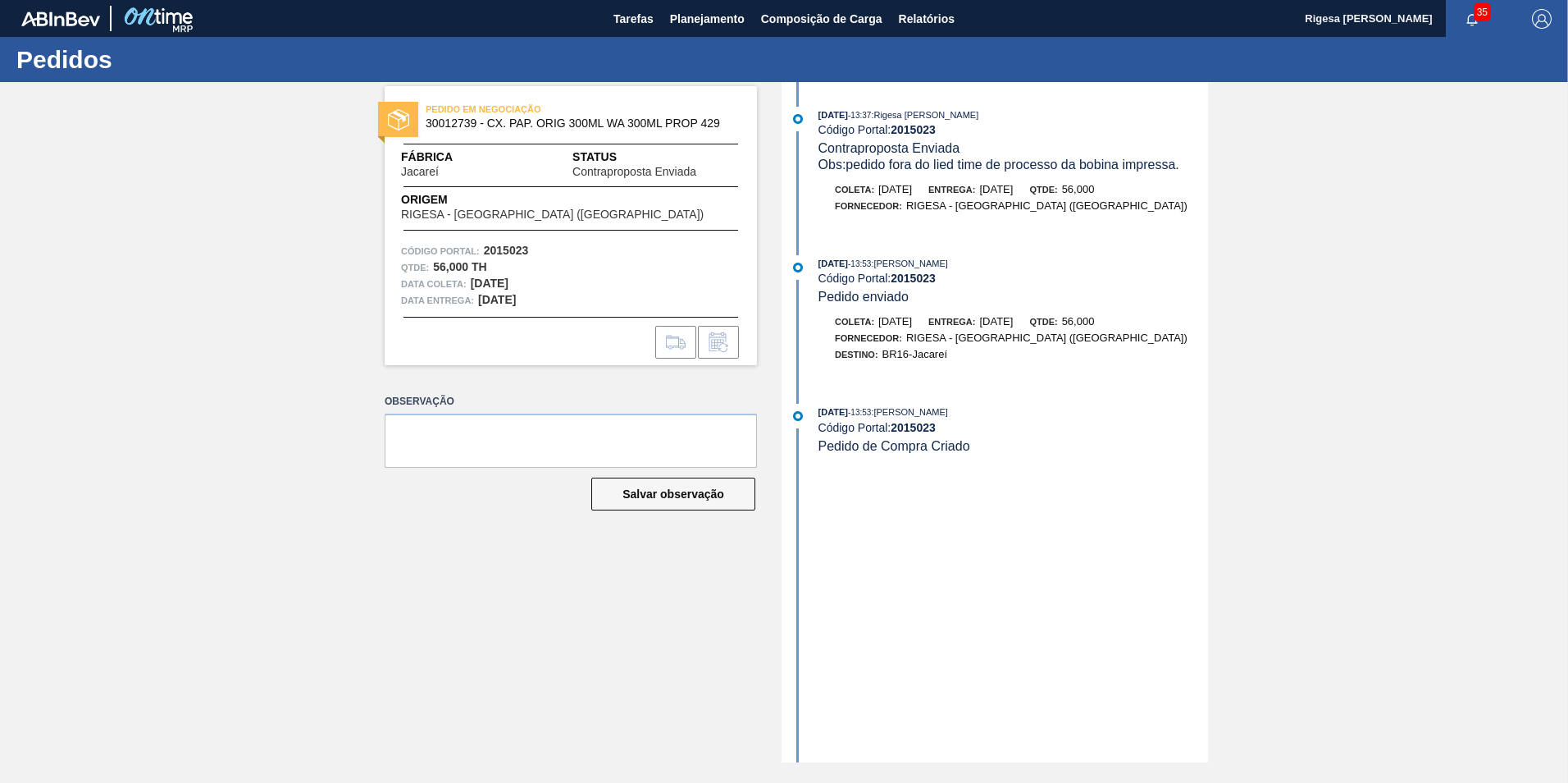
click at [644, 554] on div "PEDIDO EM NEGOCIAÇÃO 30012739 - CX. PAP. ORIG 300ML WA 300ML PROP 429 Fábrica J…" at bounding box center [558, 422] width 397 height 680
click at [703, 26] on span "Planejamento" at bounding box center [707, 19] width 75 height 20
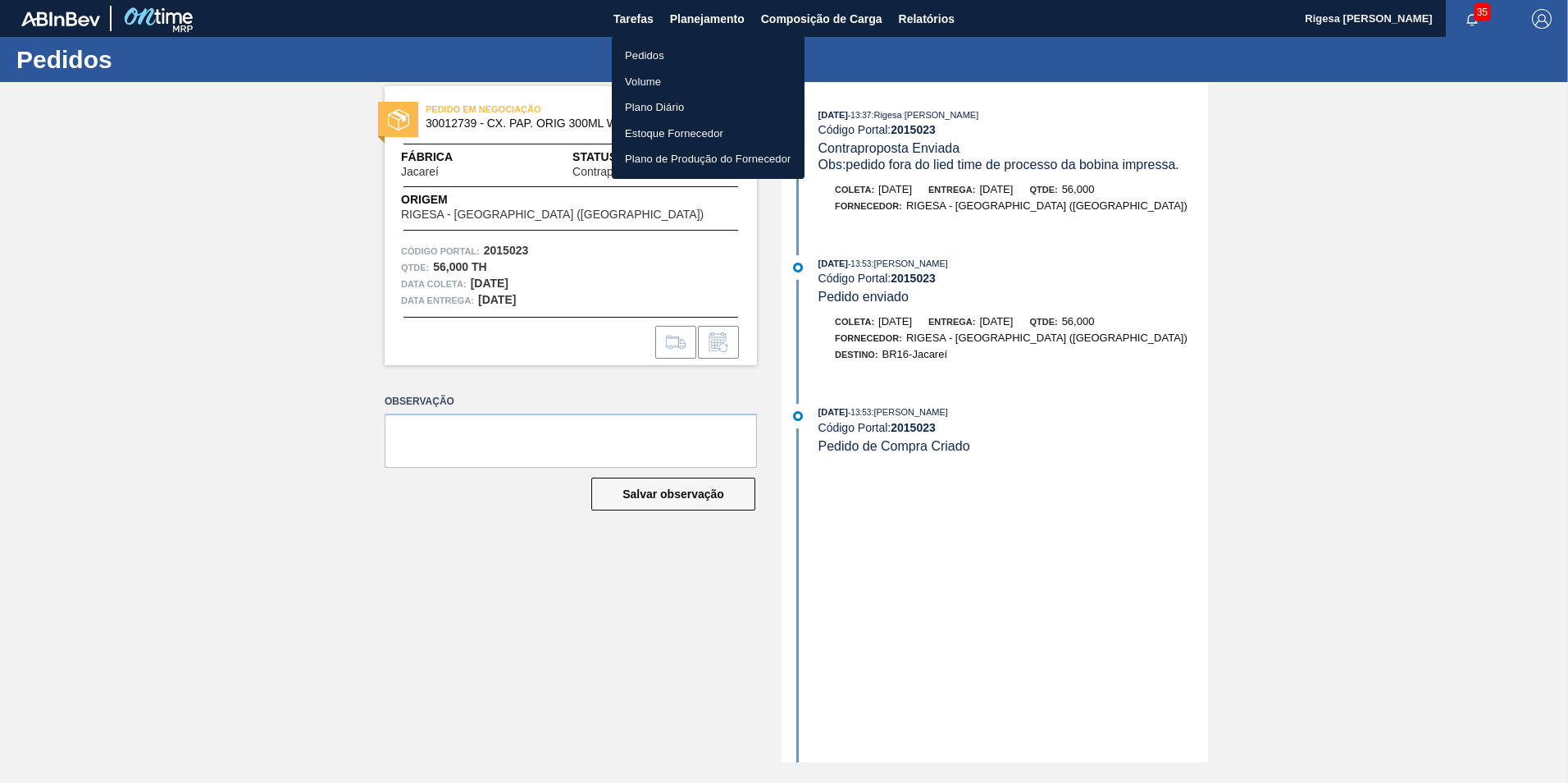
click at [681, 51] on li "Pedidos" at bounding box center [708, 56] width 193 height 26
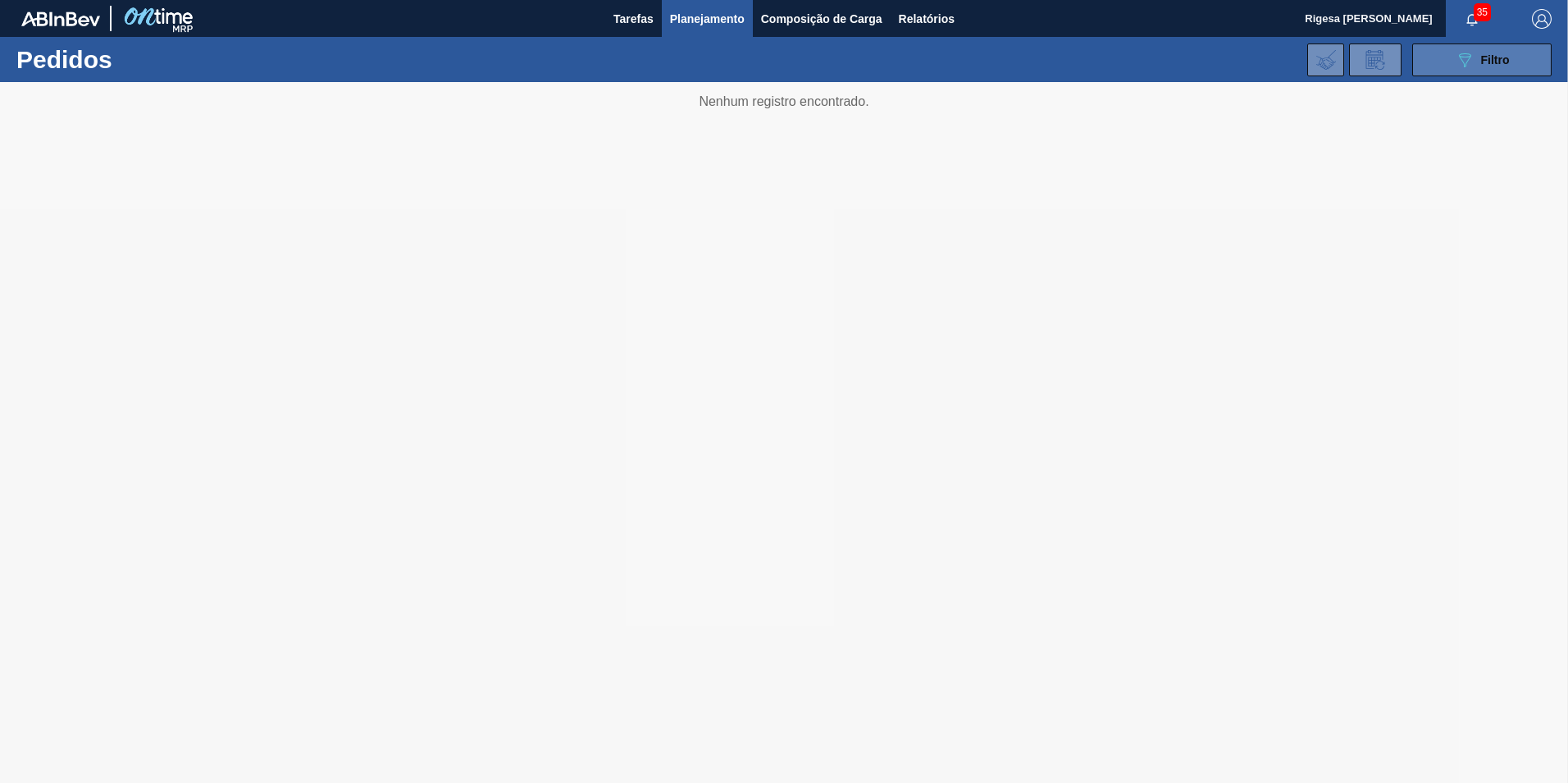
click at [1507, 61] on span "Filtro" at bounding box center [1495, 60] width 29 height 13
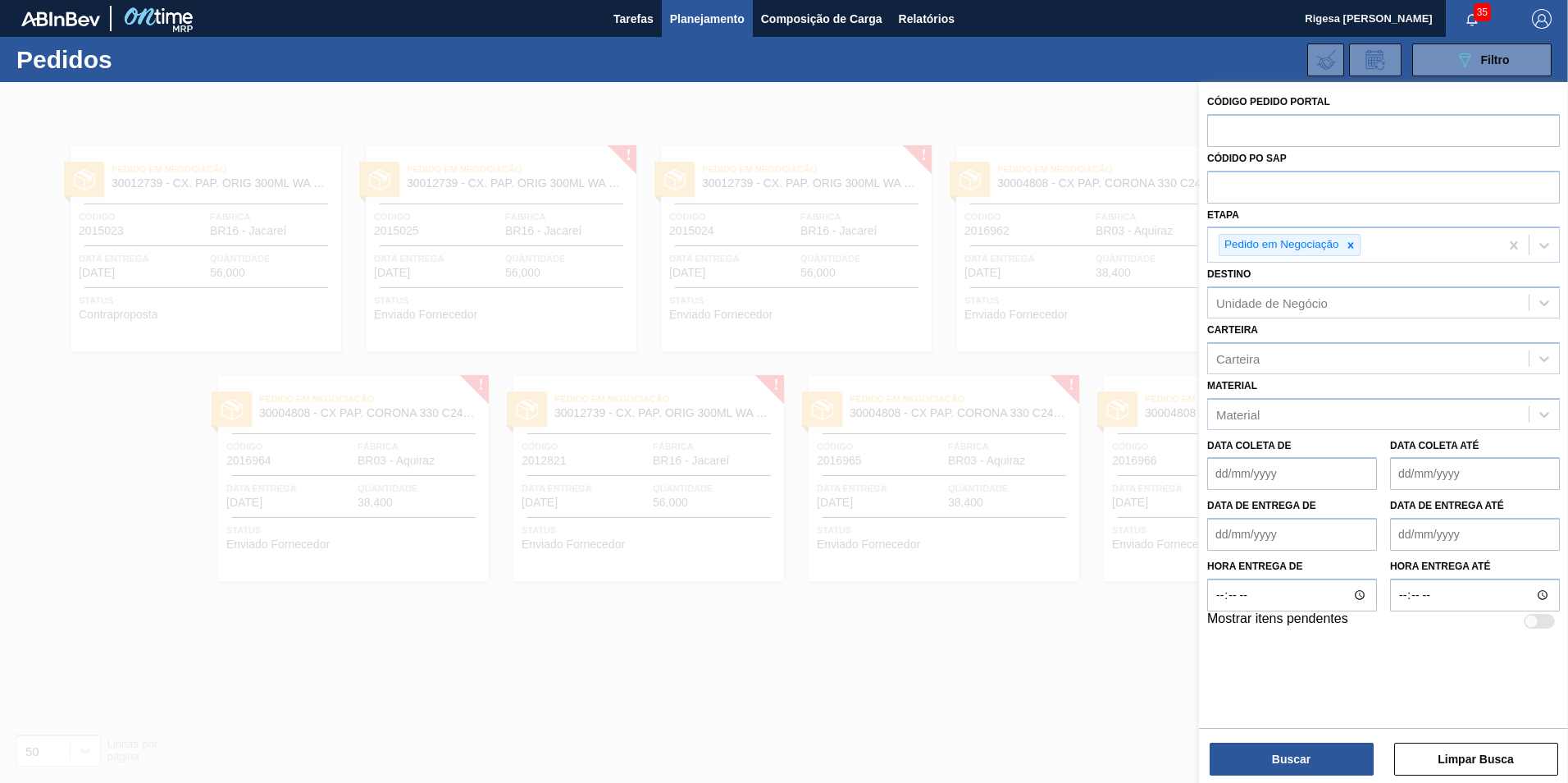
click at [1284, 758] on button "Buscar" at bounding box center [1292, 759] width 164 height 33
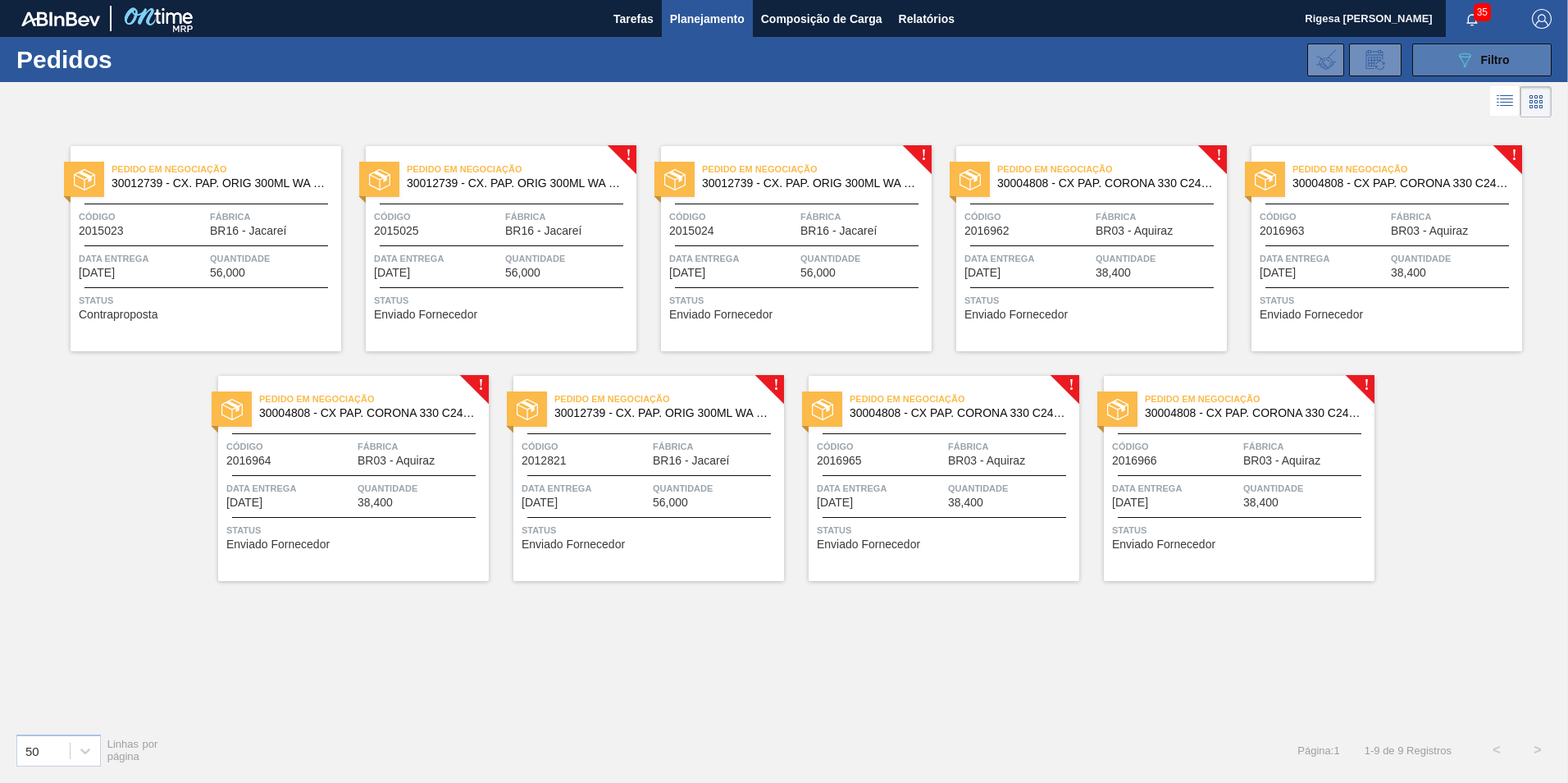
click at [1442, 59] on button "089F7B8B-B2A5-4AFE-B5C0-19BA573D28AC Filtro" at bounding box center [1482, 60] width 140 height 33
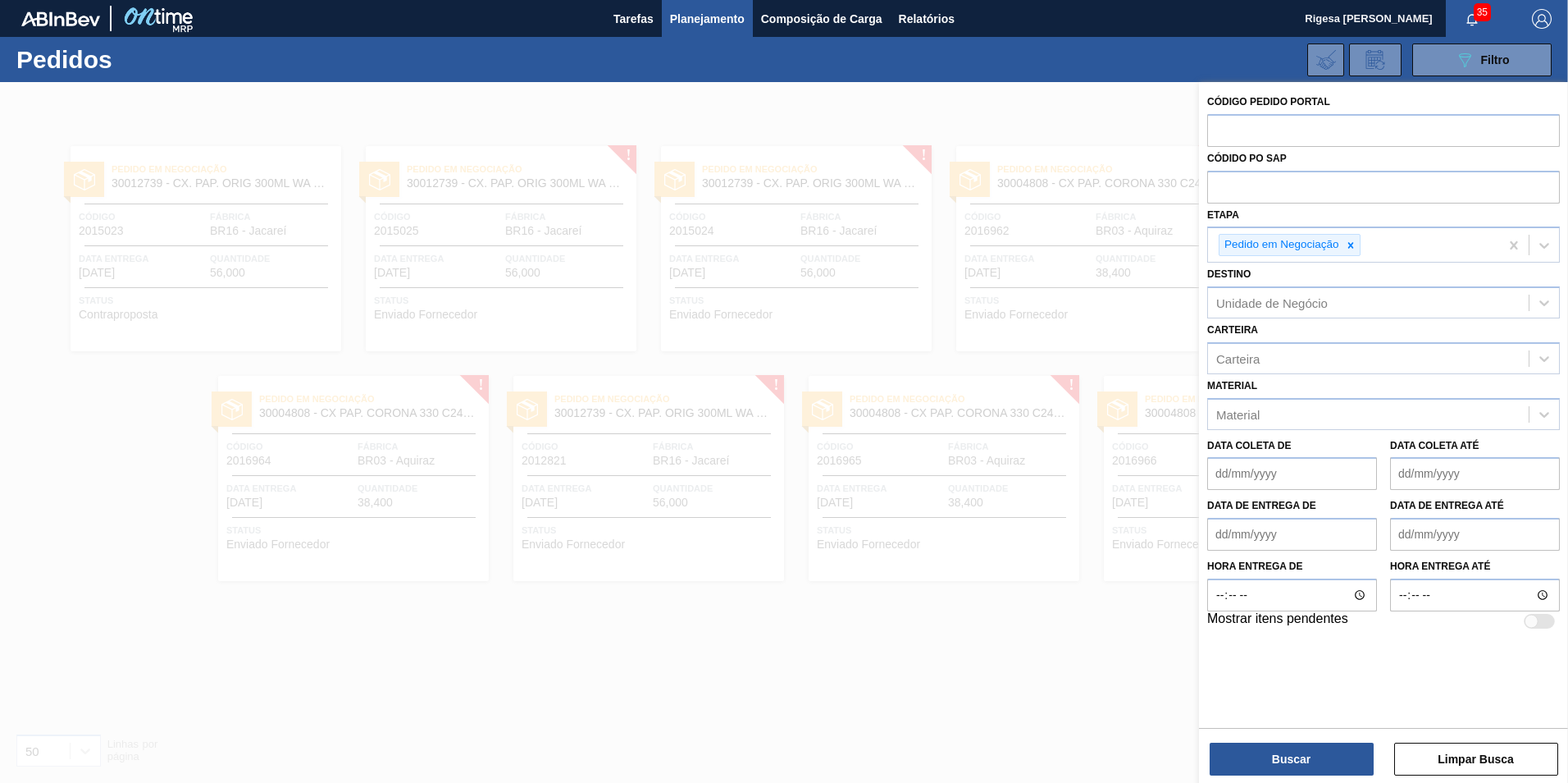
click at [794, 630] on div at bounding box center [784, 474] width 1568 height 783
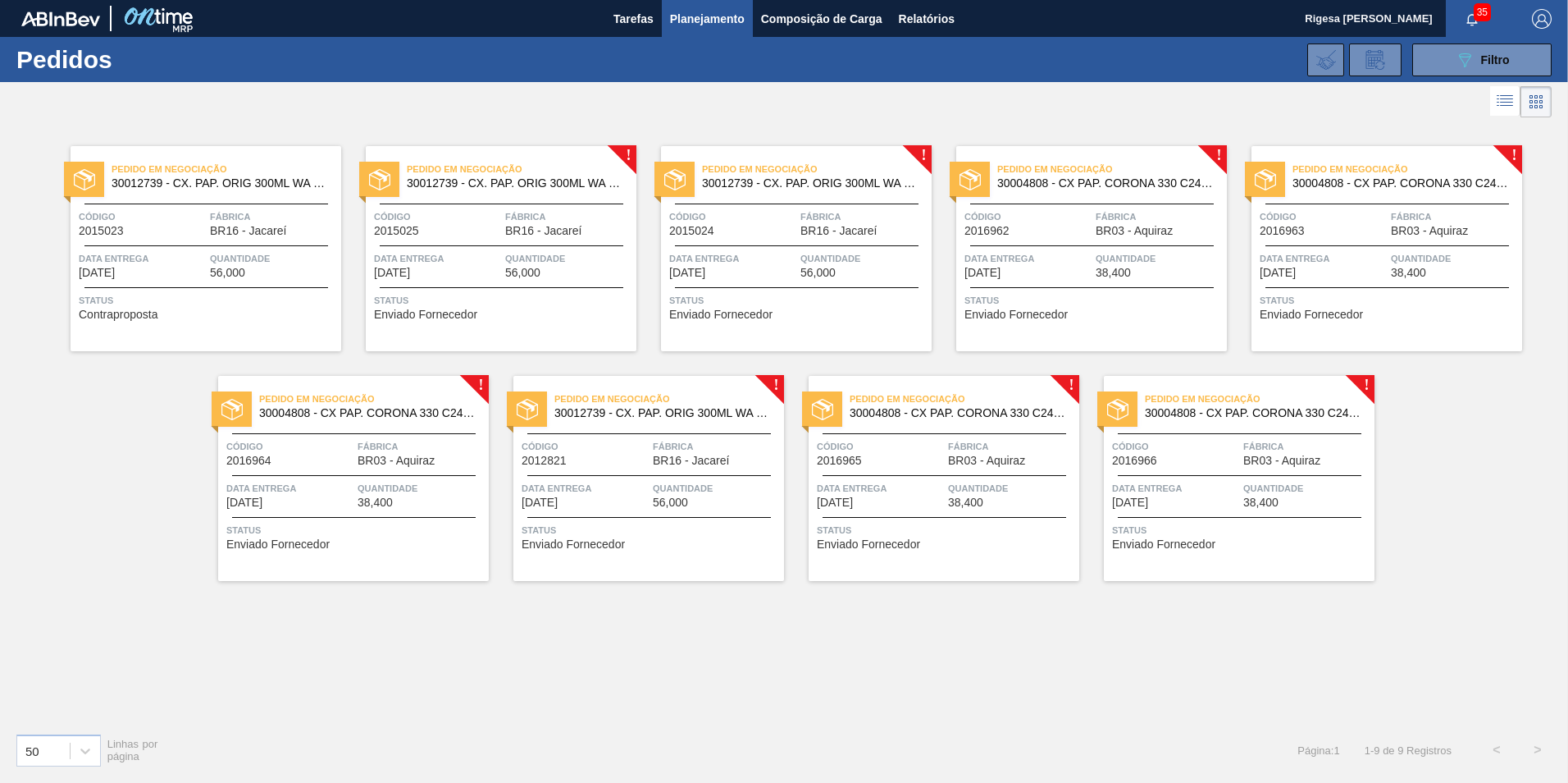
click at [191, 214] on span "Código" at bounding box center [143, 217] width 127 height 17
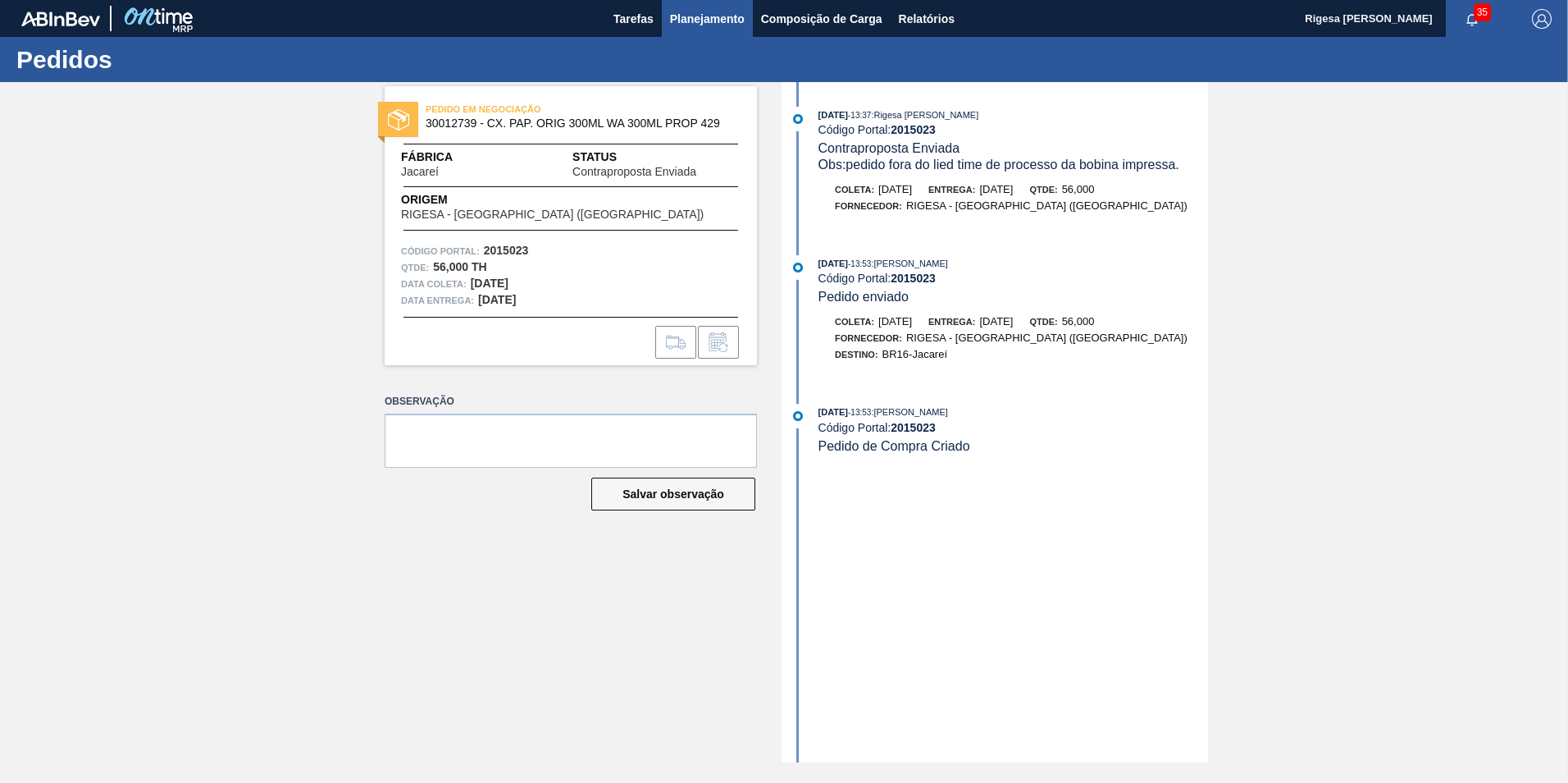
click at [694, 25] on span "Planejamento" at bounding box center [707, 19] width 75 height 20
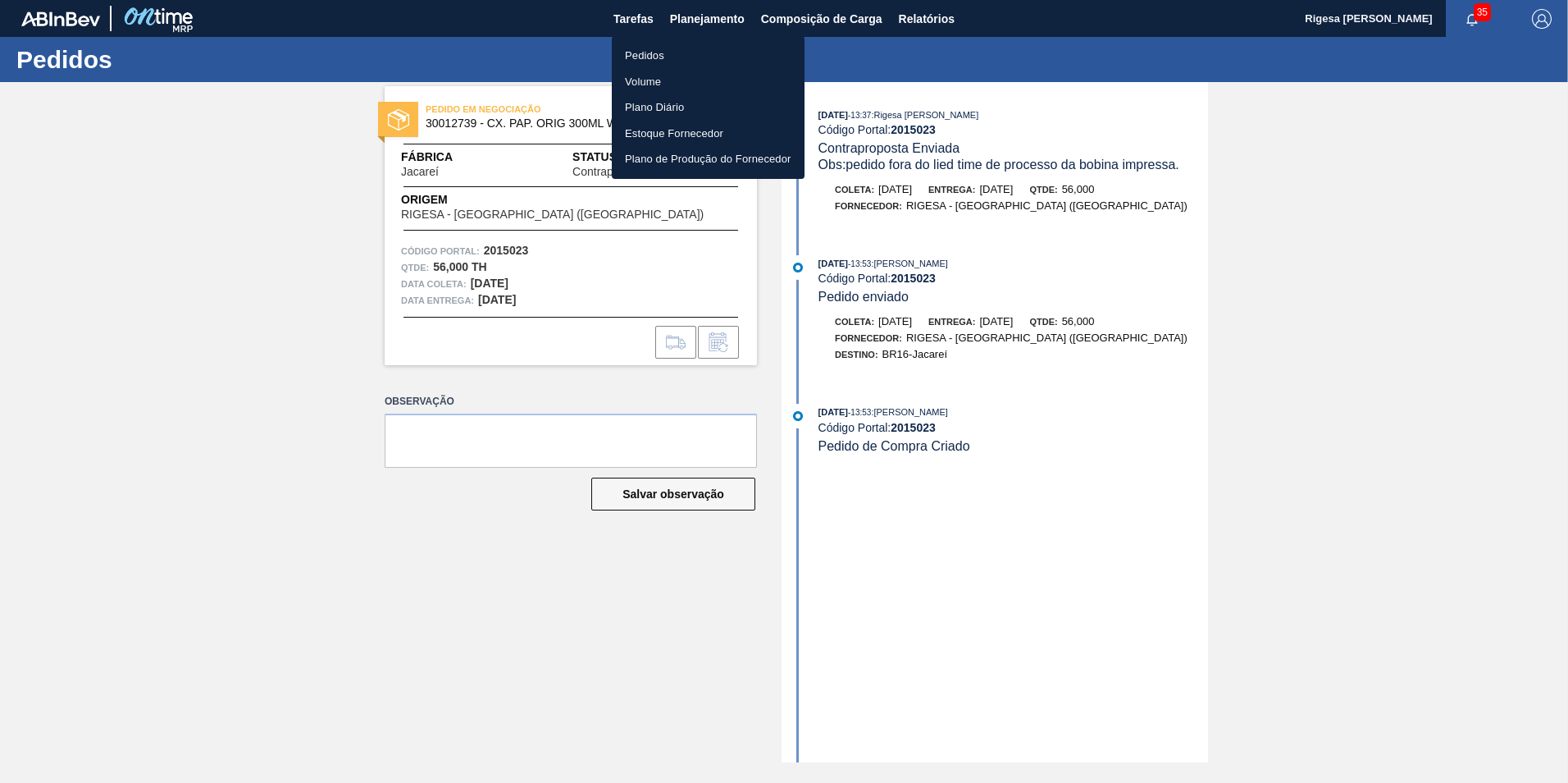
click at [666, 53] on li "Pedidos" at bounding box center [708, 56] width 193 height 26
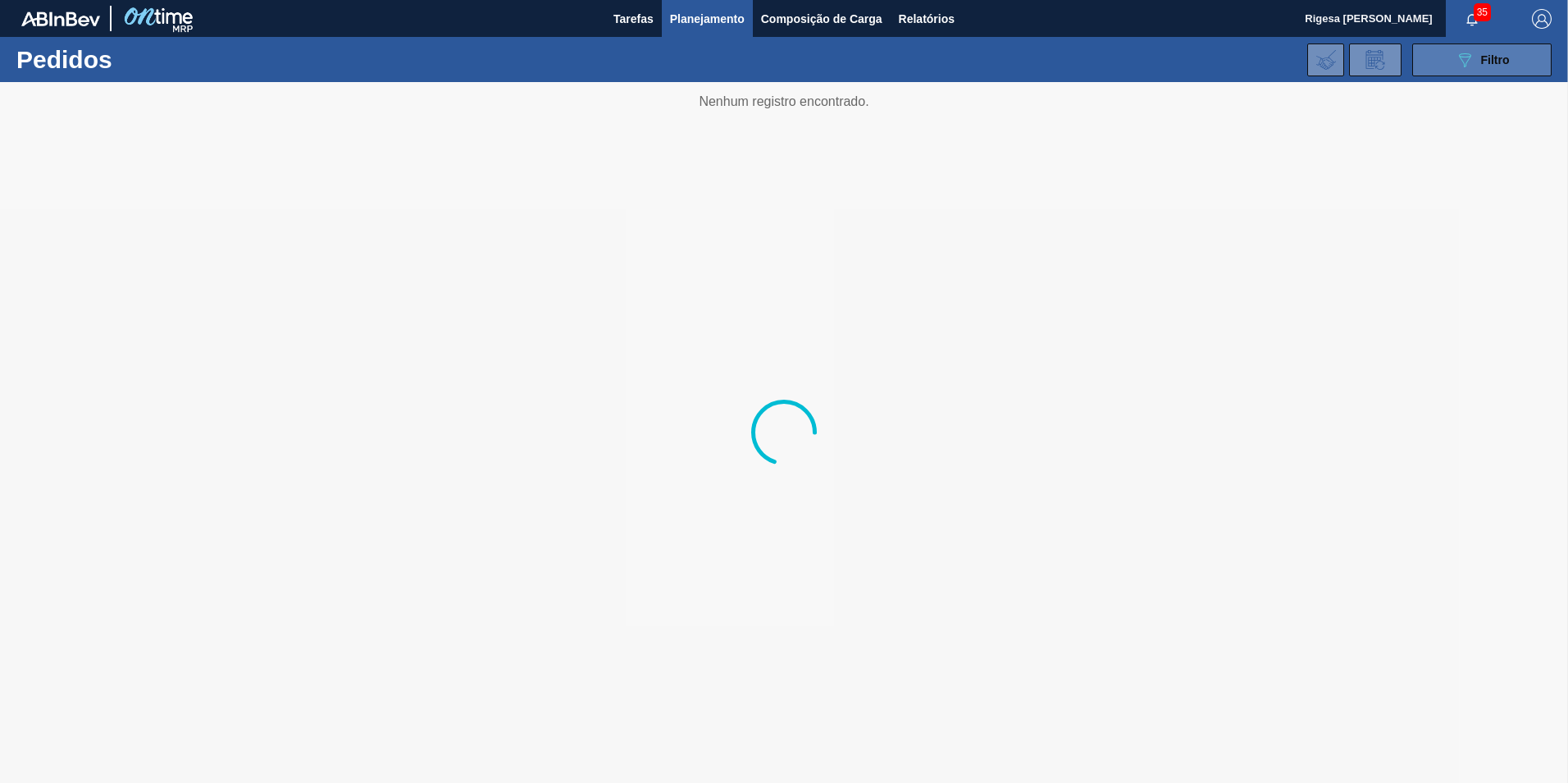
click at [1451, 55] on button "089F7B8B-B2A5-4AFE-B5C0-19BA573D28AC Filtro" at bounding box center [1482, 60] width 140 height 33
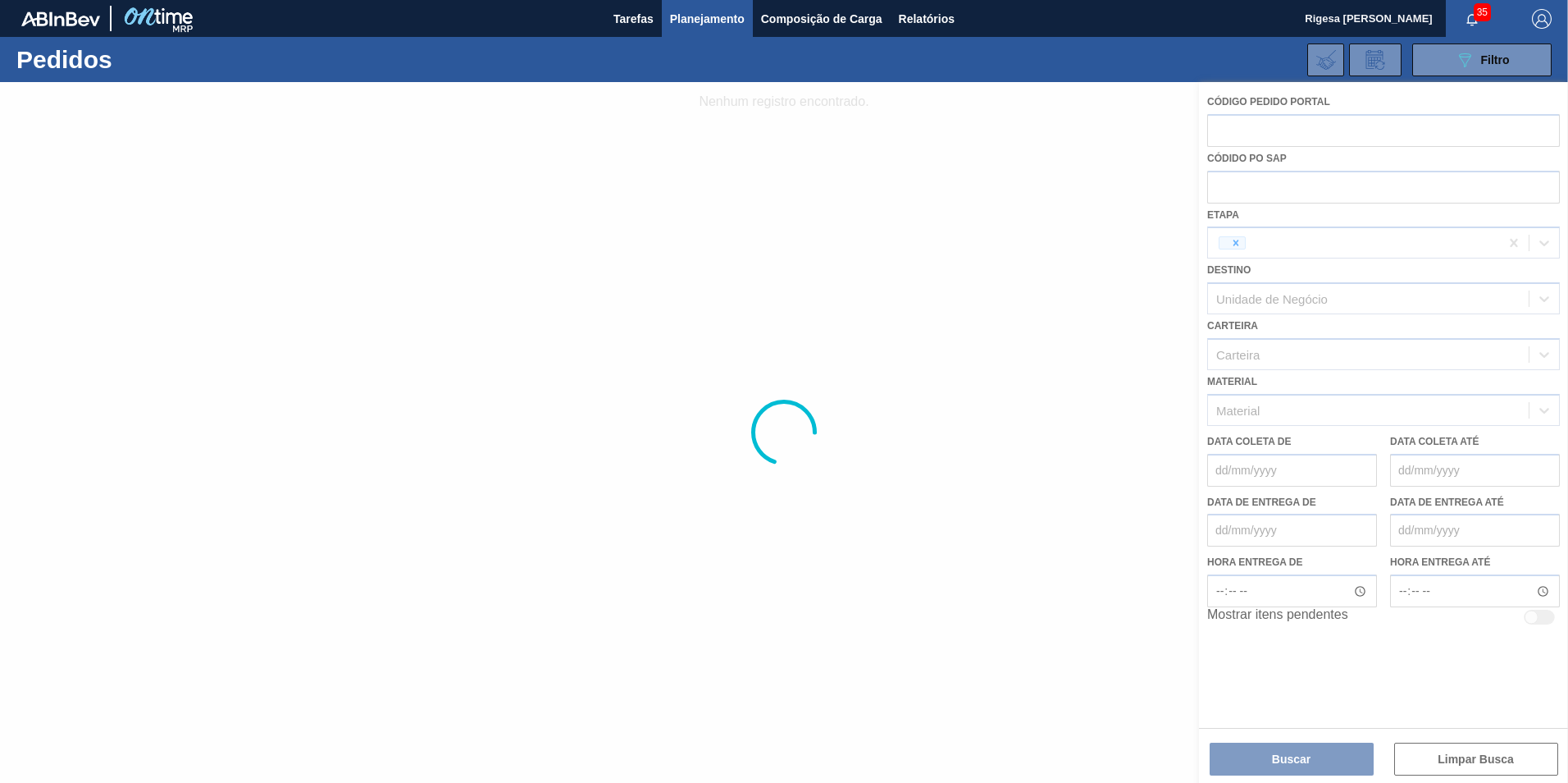
click at [1241, 755] on div at bounding box center [784, 433] width 1568 height 701
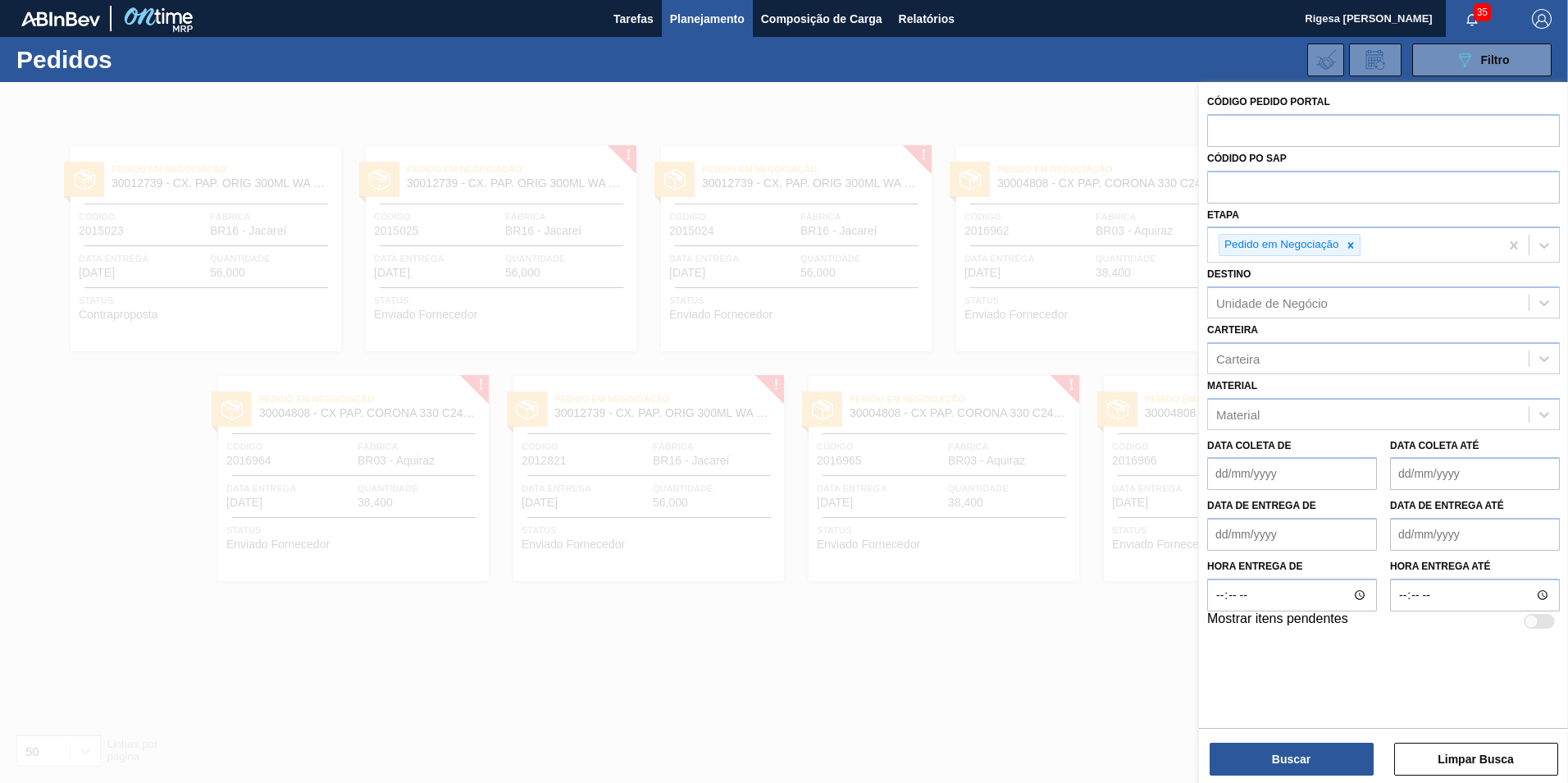
click at [1283, 758] on button "Buscar" at bounding box center [1292, 759] width 164 height 33
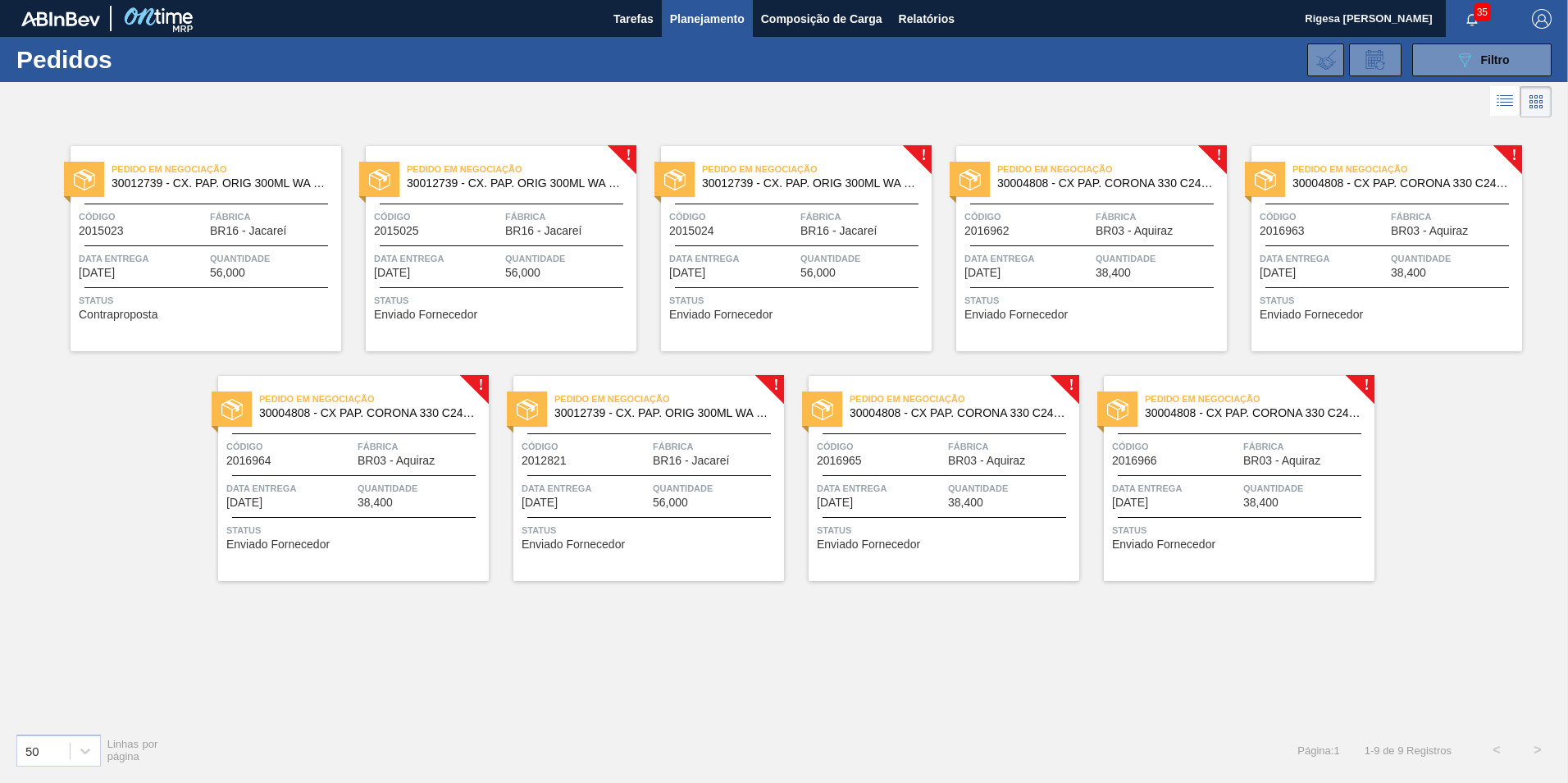
click at [513, 255] on span "Quantidade" at bounding box center [568, 259] width 127 height 17
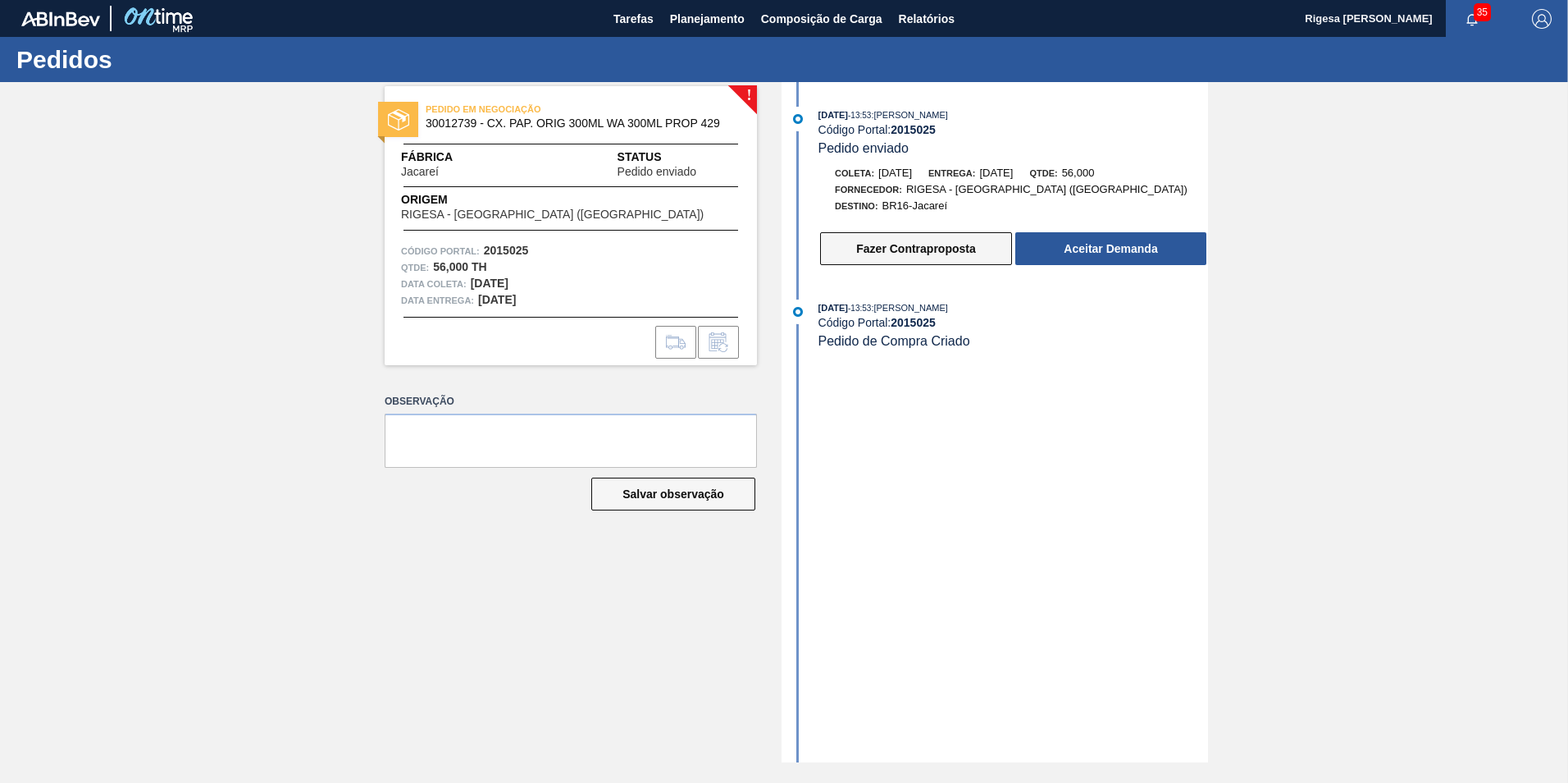
click at [958, 254] on button "Fazer Contraproposta" at bounding box center [916, 248] width 192 height 33
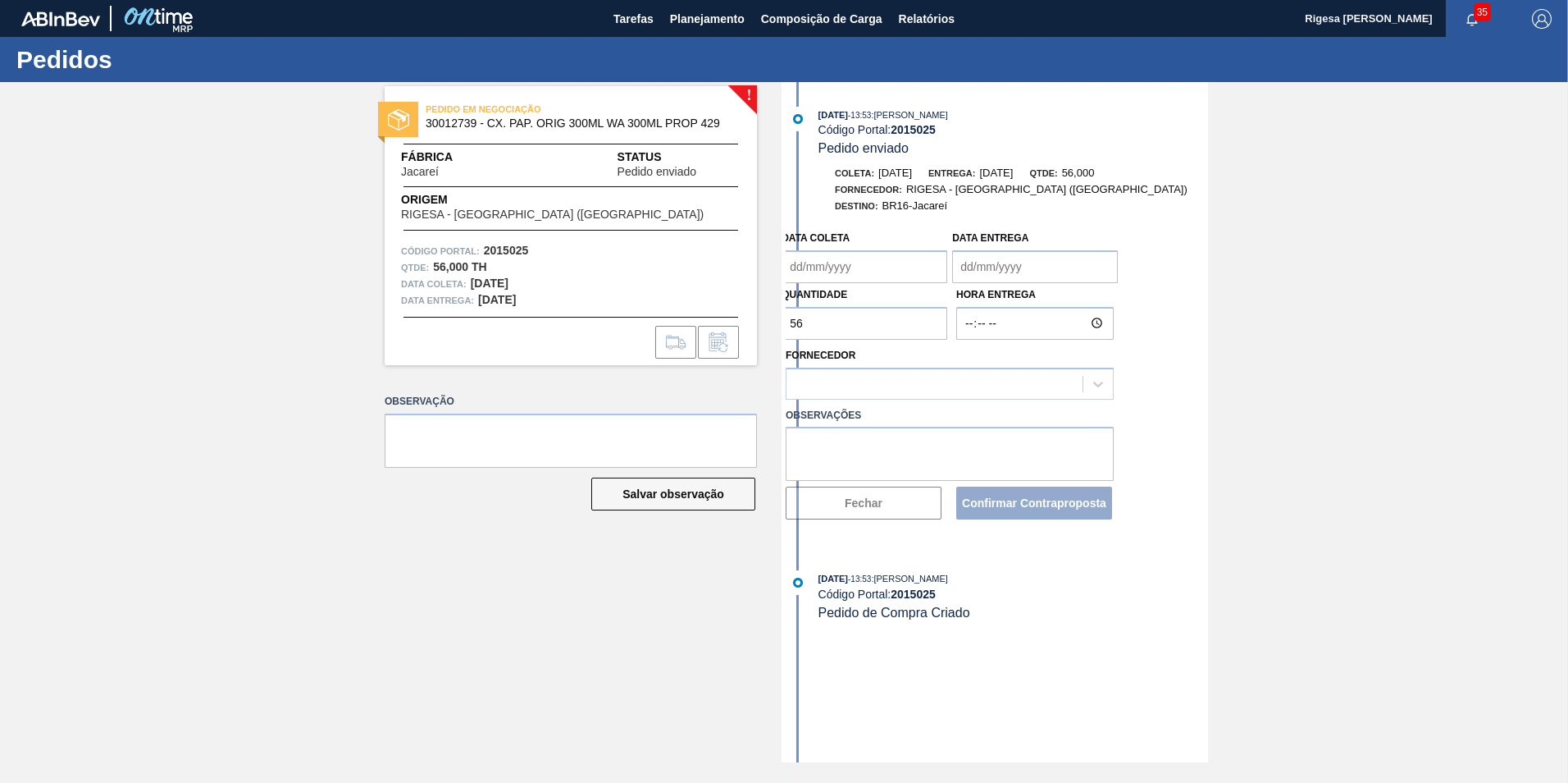
type coleta "[DATE]"
type entrega "[DATE]"
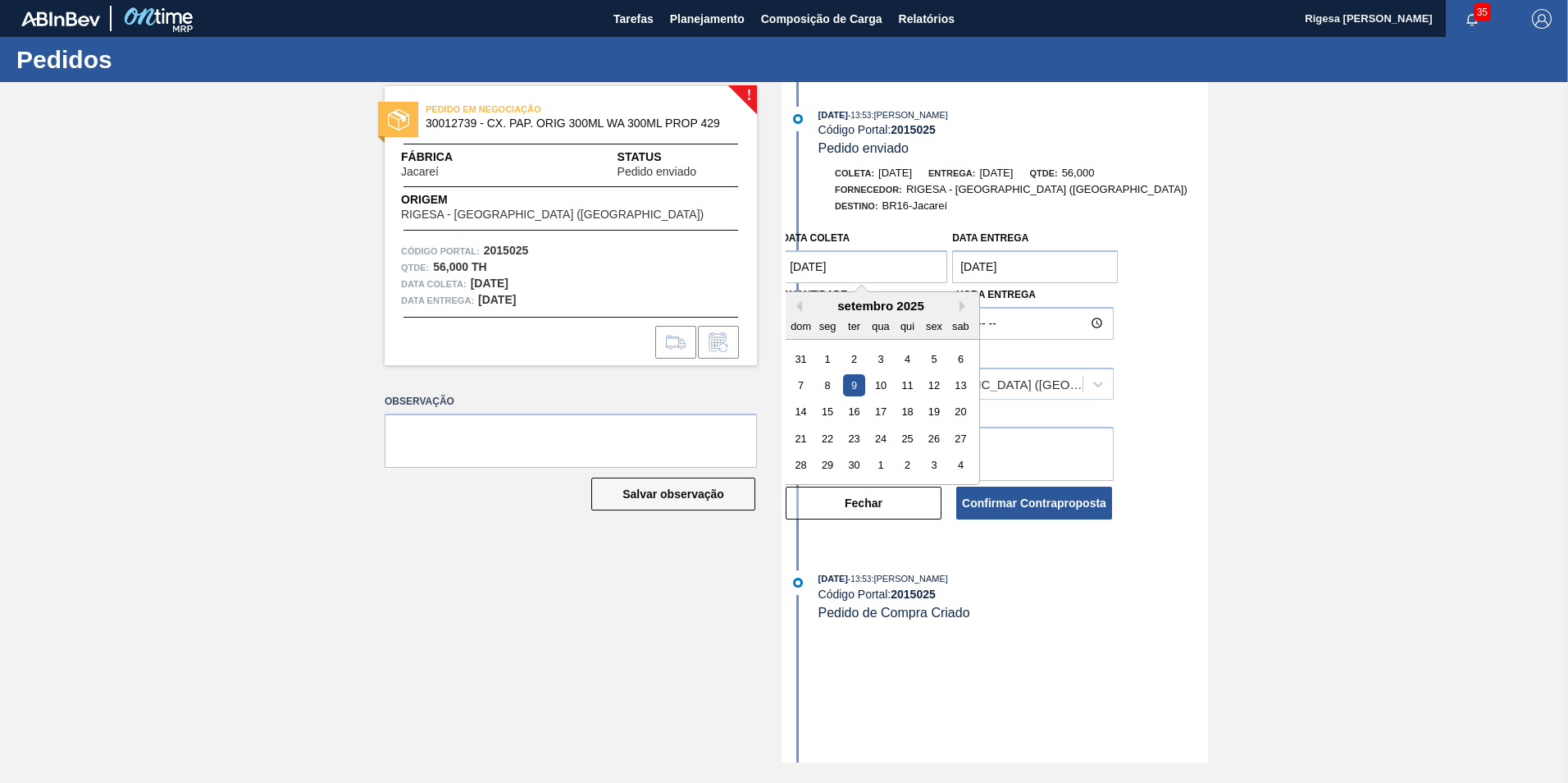
click at [866, 271] on coleta "[DATE]" at bounding box center [865, 267] width 166 height 33
click at [961, 304] on button "Next Month" at bounding box center [965, 306] width 11 height 11
click at [904, 381] on div "9" at bounding box center [907, 385] width 22 height 22
type coleta "09/10/2025"
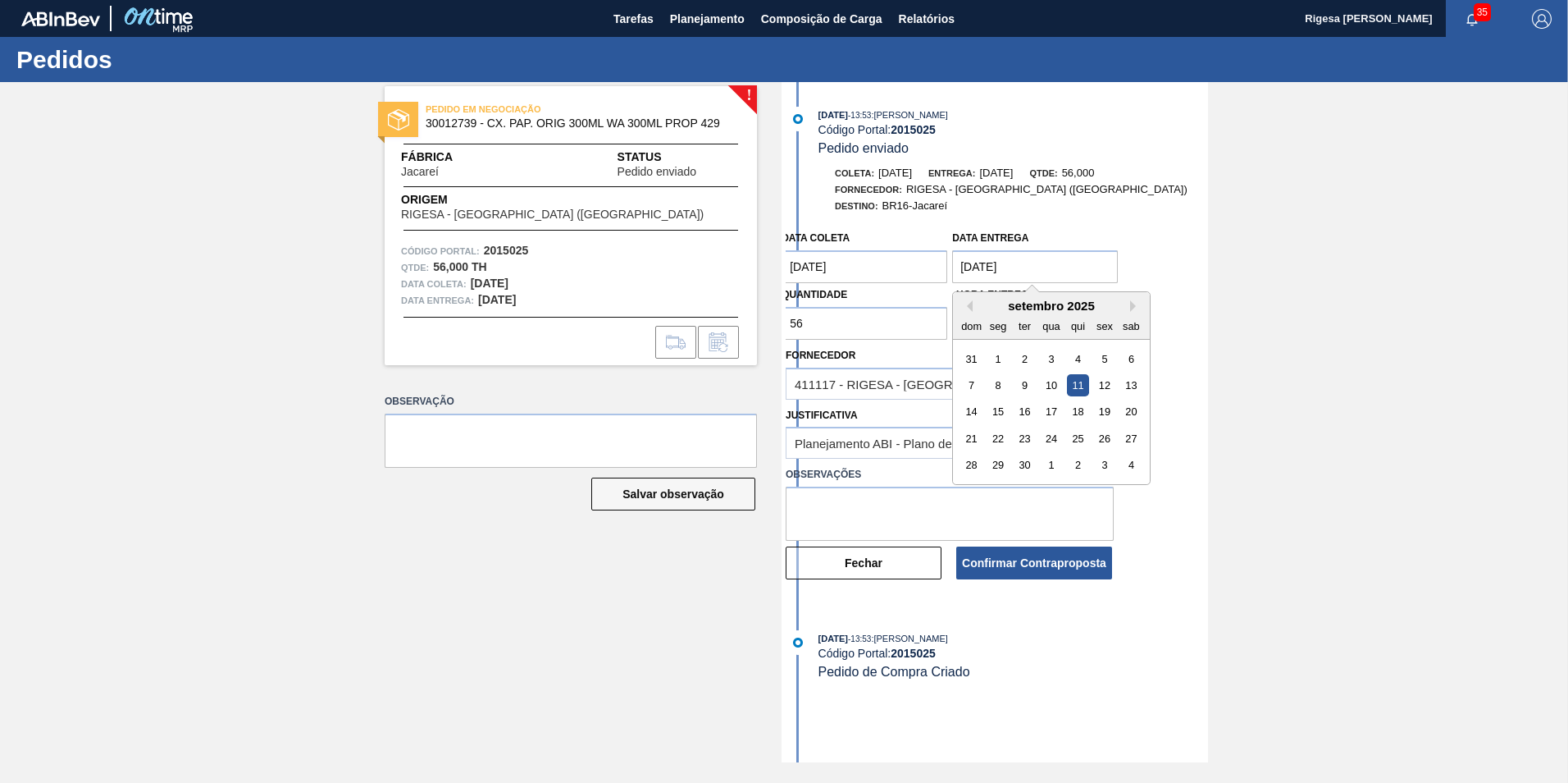
click at [1027, 265] on entrega "[DATE]" at bounding box center [1035, 267] width 166 height 33
click at [1133, 308] on button "Next Month" at bounding box center [1136, 306] width 11 height 11
click at [969, 305] on button "Previous Month" at bounding box center [967, 306] width 11 height 11
click at [1001, 436] on div "22" at bounding box center [999, 439] width 22 height 22
type entrega "[DATE]"
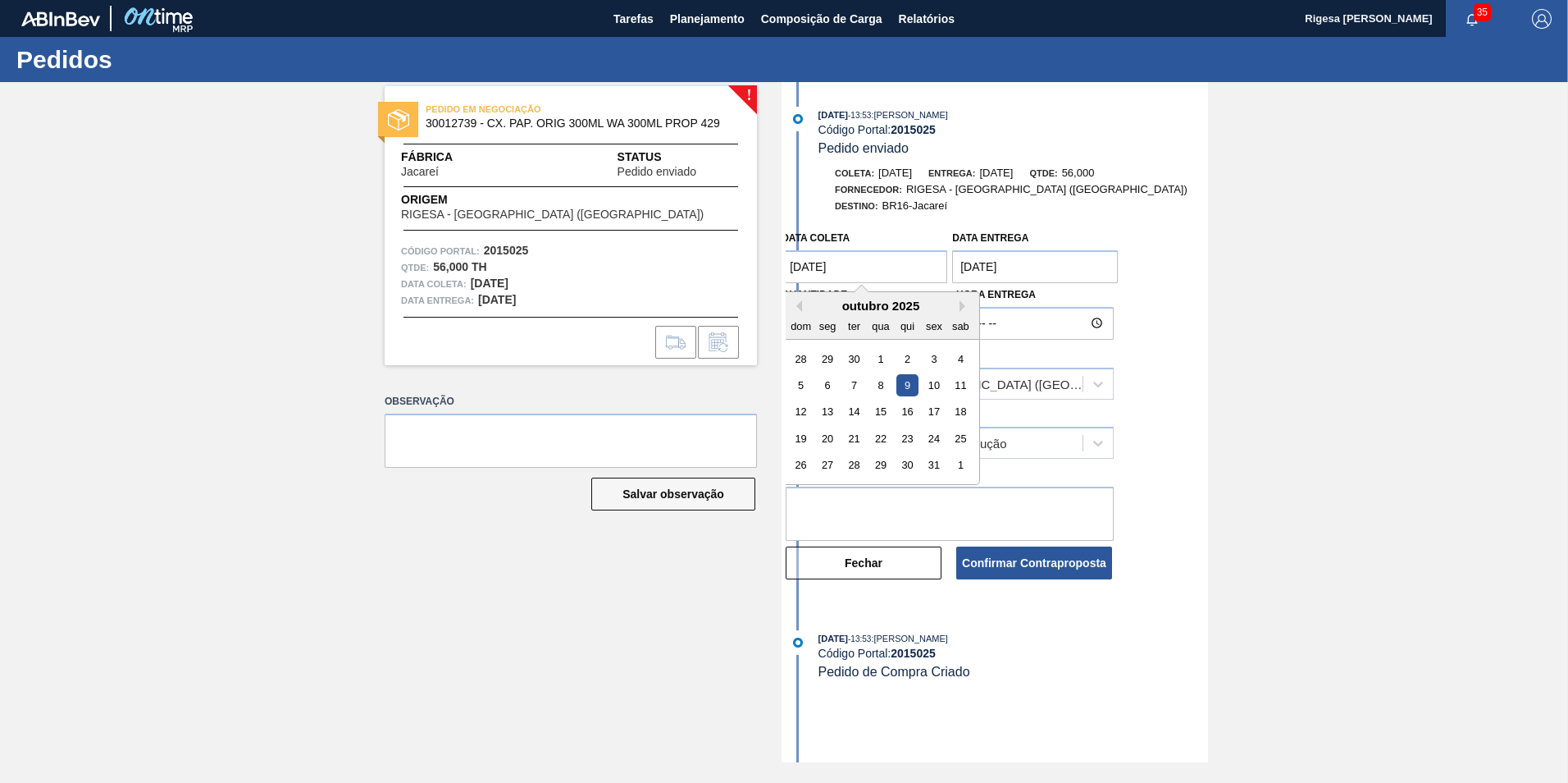
click at [879, 266] on coleta "09/10/2025" at bounding box center [865, 267] width 166 height 33
click at [797, 302] on button "Previous Month" at bounding box center [797, 306] width 11 height 11
click at [825, 443] on div "22" at bounding box center [828, 439] width 22 height 22
type coleta "[DATE]"
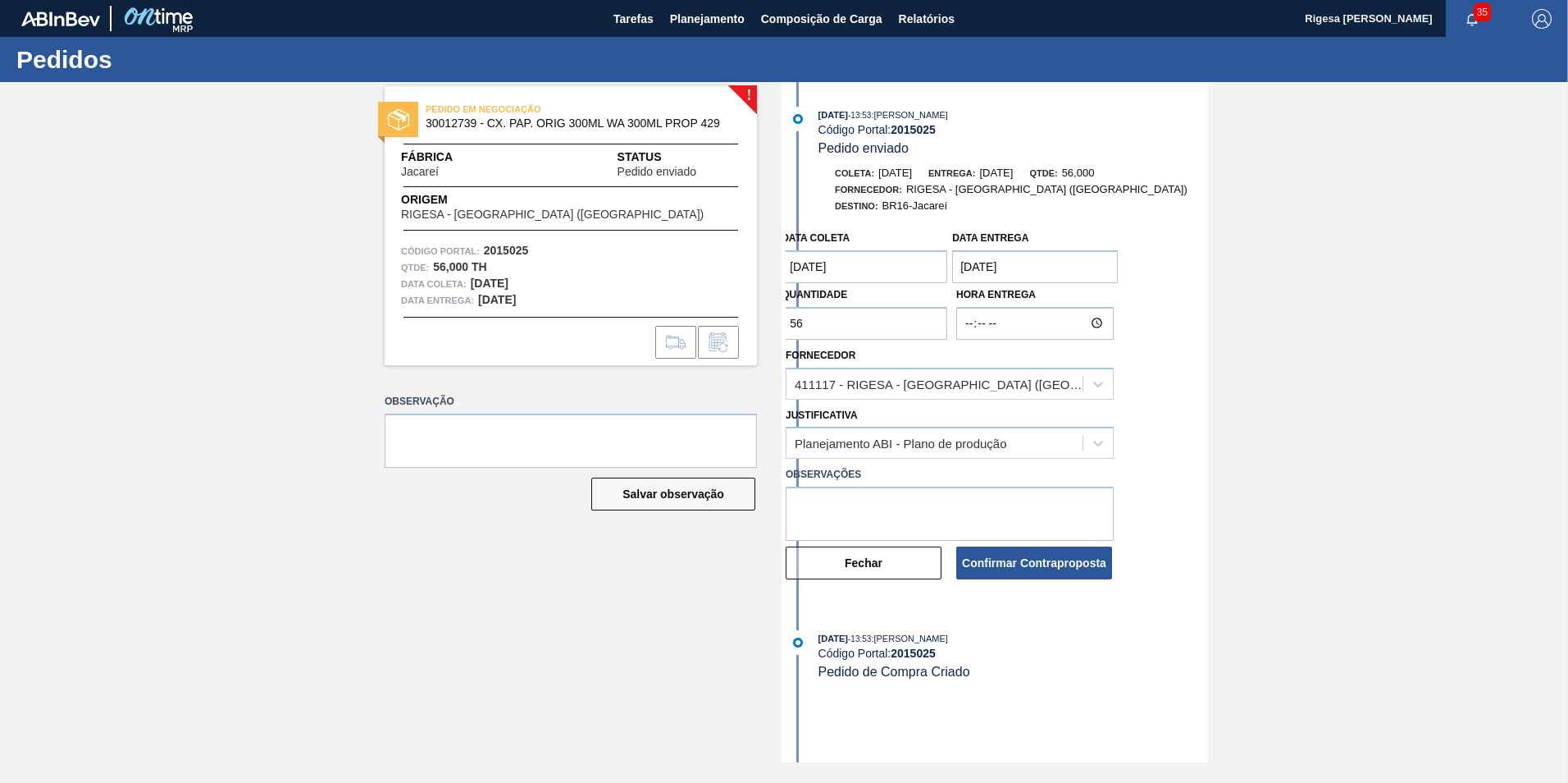
click at [1048, 256] on entrega "[DATE]" at bounding box center [1035, 267] width 166 height 33
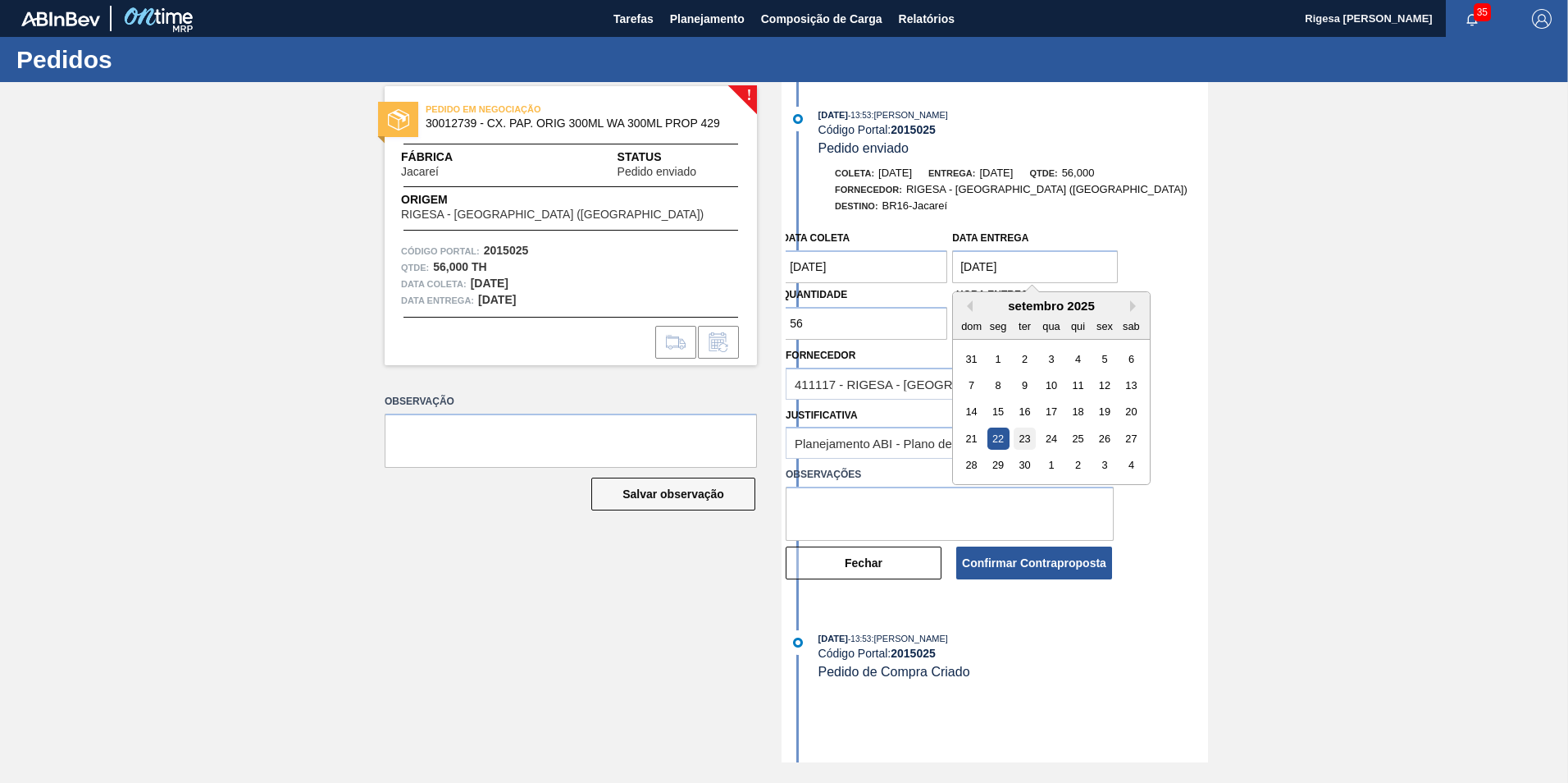
click at [1017, 441] on div "23" at bounding box center [1025, 439] width 22 height 22
type entrega "[DATE]"
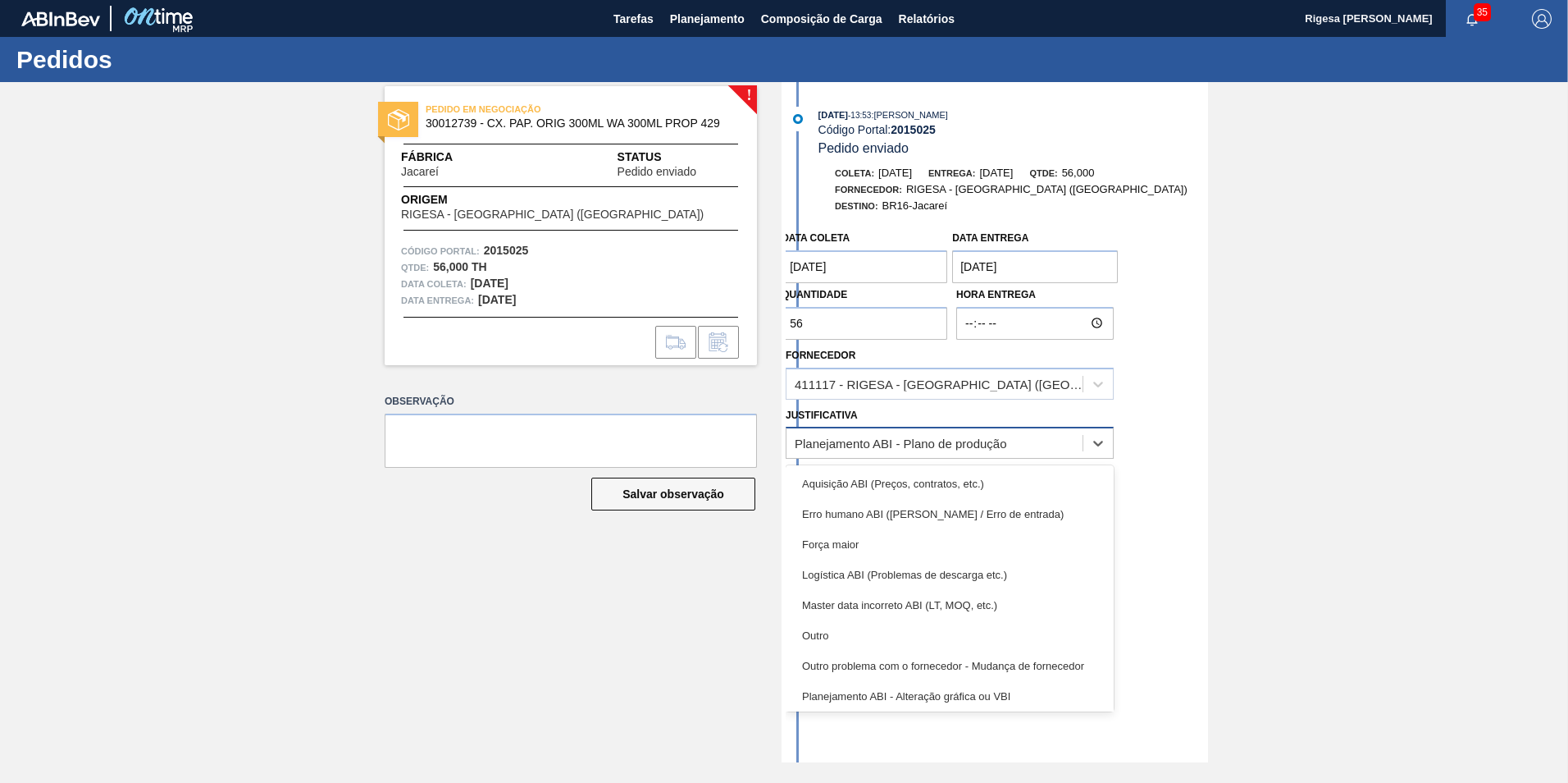
click at [885, 447] on div "Planejamento ABI - Plano de produção" at bounding box center [901, 443] width 212 height 14
click at [826, 635] on div "Outro" at bounding box center [949, 636] width 328 height 31
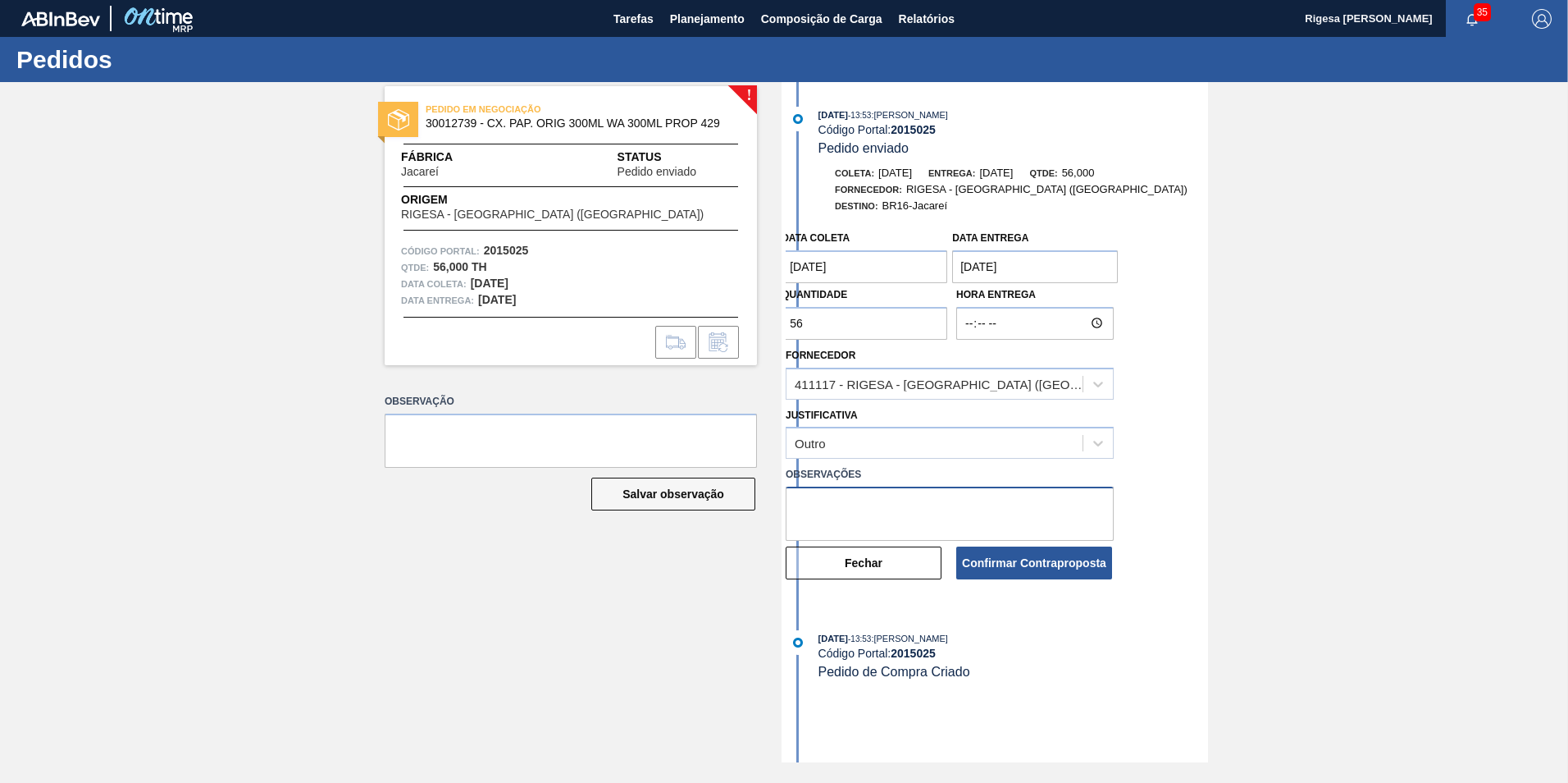
click at [853, 509] on textarea at bounding box center [949, 514] width 328 height 54
drag, startPoint x: 865, startPoint y: 528, endPoint x: 797, endPoint y: 500, distance: 73.5
click at [797, 500] on textarea "FORA DO LIED TIME DE PROCESSO DA [PERSON_NAME] IMPRESSA." at bounding box center [949, 514] width 328 height 54
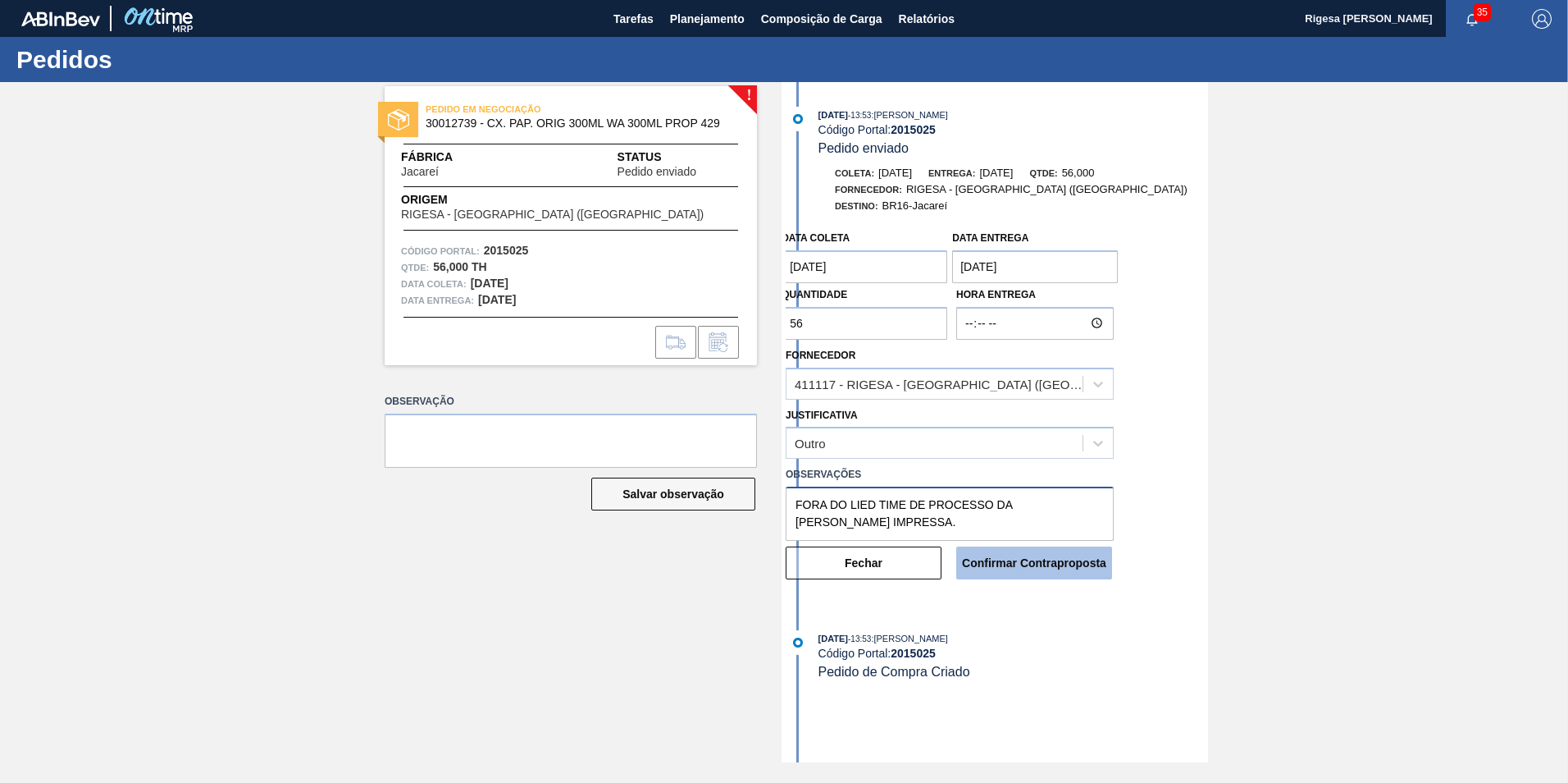
type textarea "FORA DO LIED TIME DE PROCESSO DA [PERSON_NAME] IMPRESSA."
click at [971, 563] on button "Confirmar Contraproposta" at bounding box center [1034, 562] width 156 height 33
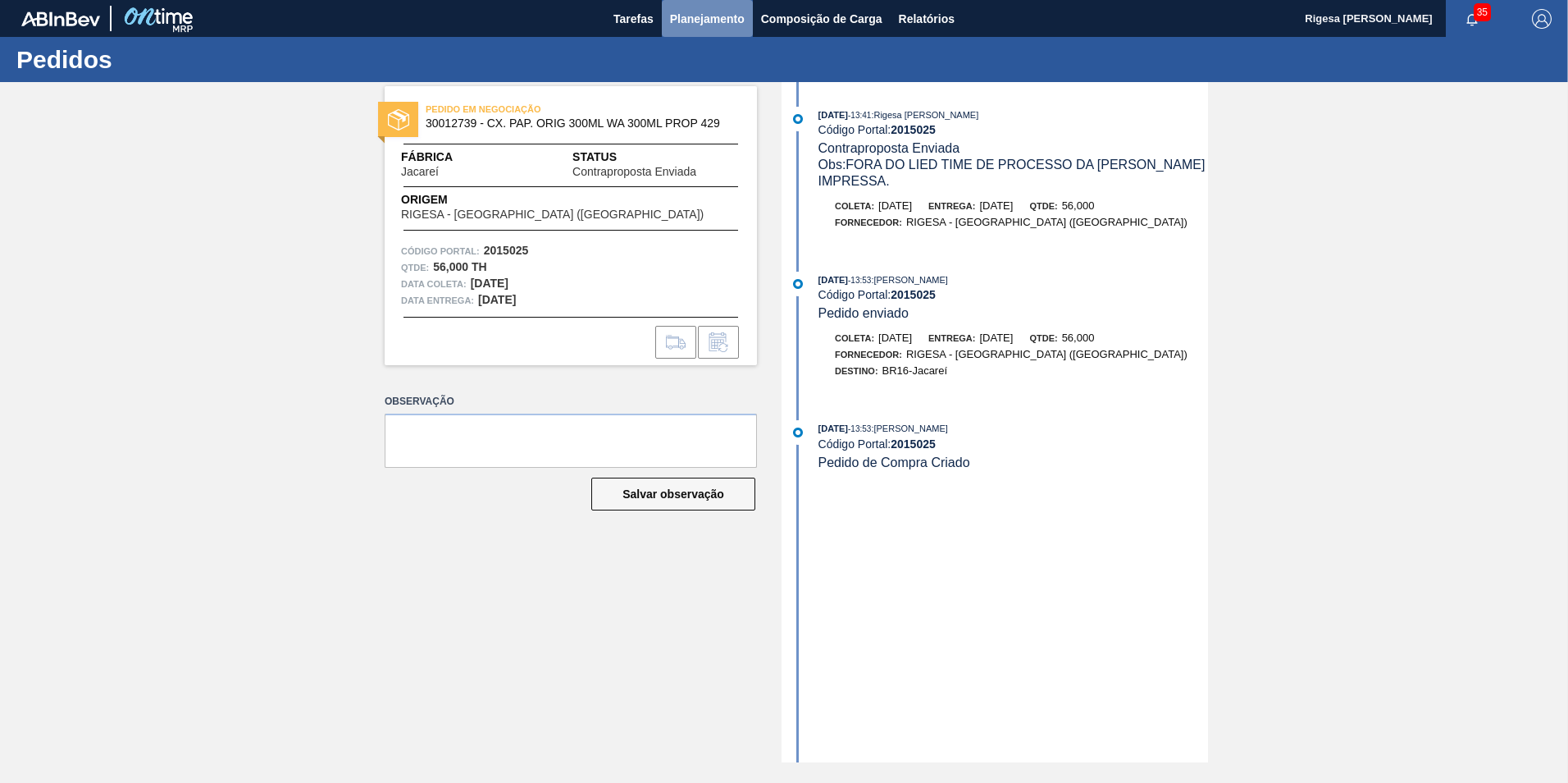
click at [696, 20] on span "Planejamento" at bounding box center [707, 19] width 75 height 20
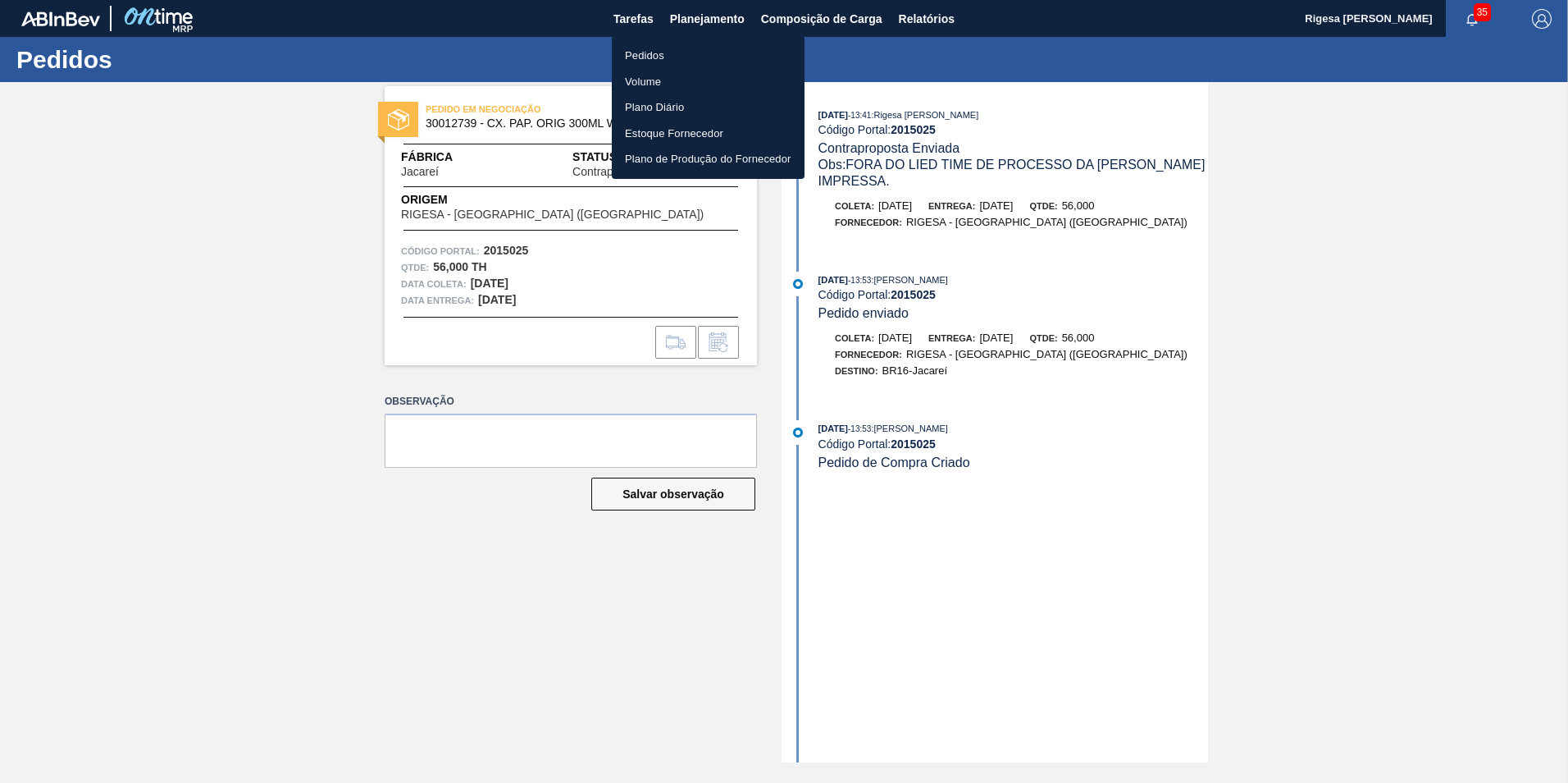
click at [641, 57] on li "Pedidos" at bounding box center [708, 56] width 193 height 26
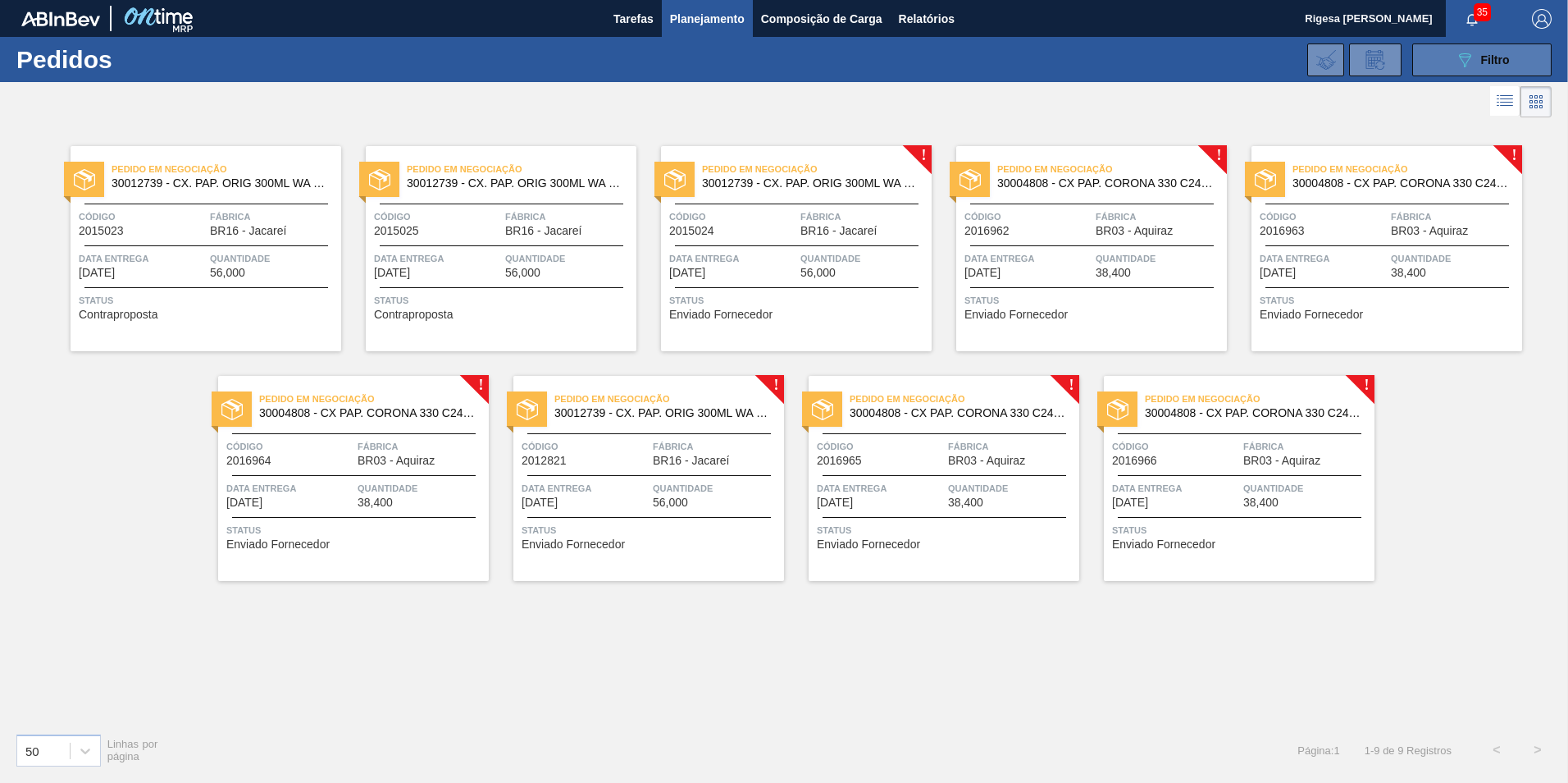
click at [1464, 62] on icon "089F7B8B-B2A5-4AFE-B5C0-19BA573D28AC" at bounding box center [1465, 60] width 20 height 20
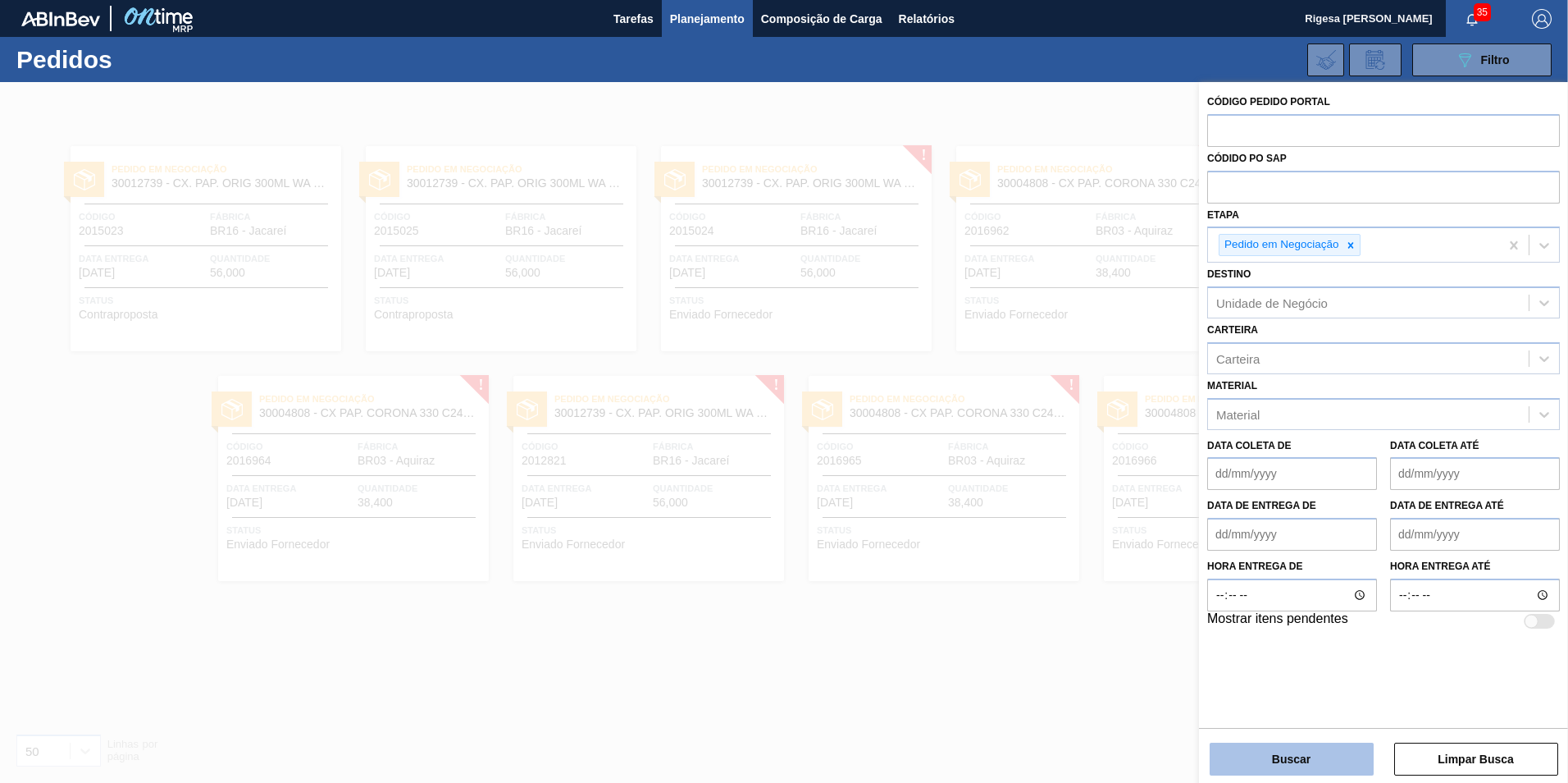
click at [1320, 762] on button "Buscar" at bounding box center [1292, 759] width 164 height 33
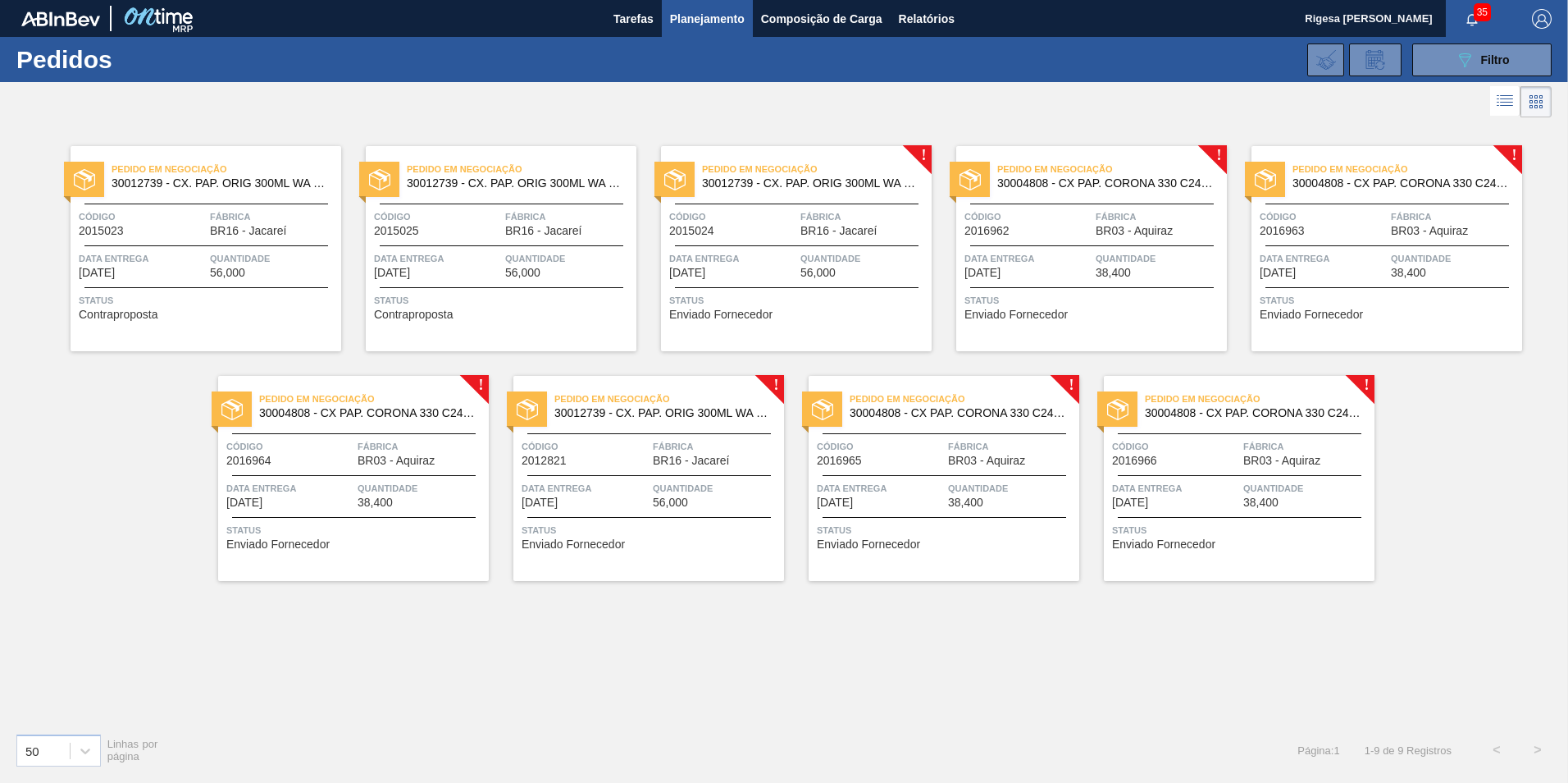
click at [713, 228] on span "2015024" at bounding box center [691, 230] width 45 height 12
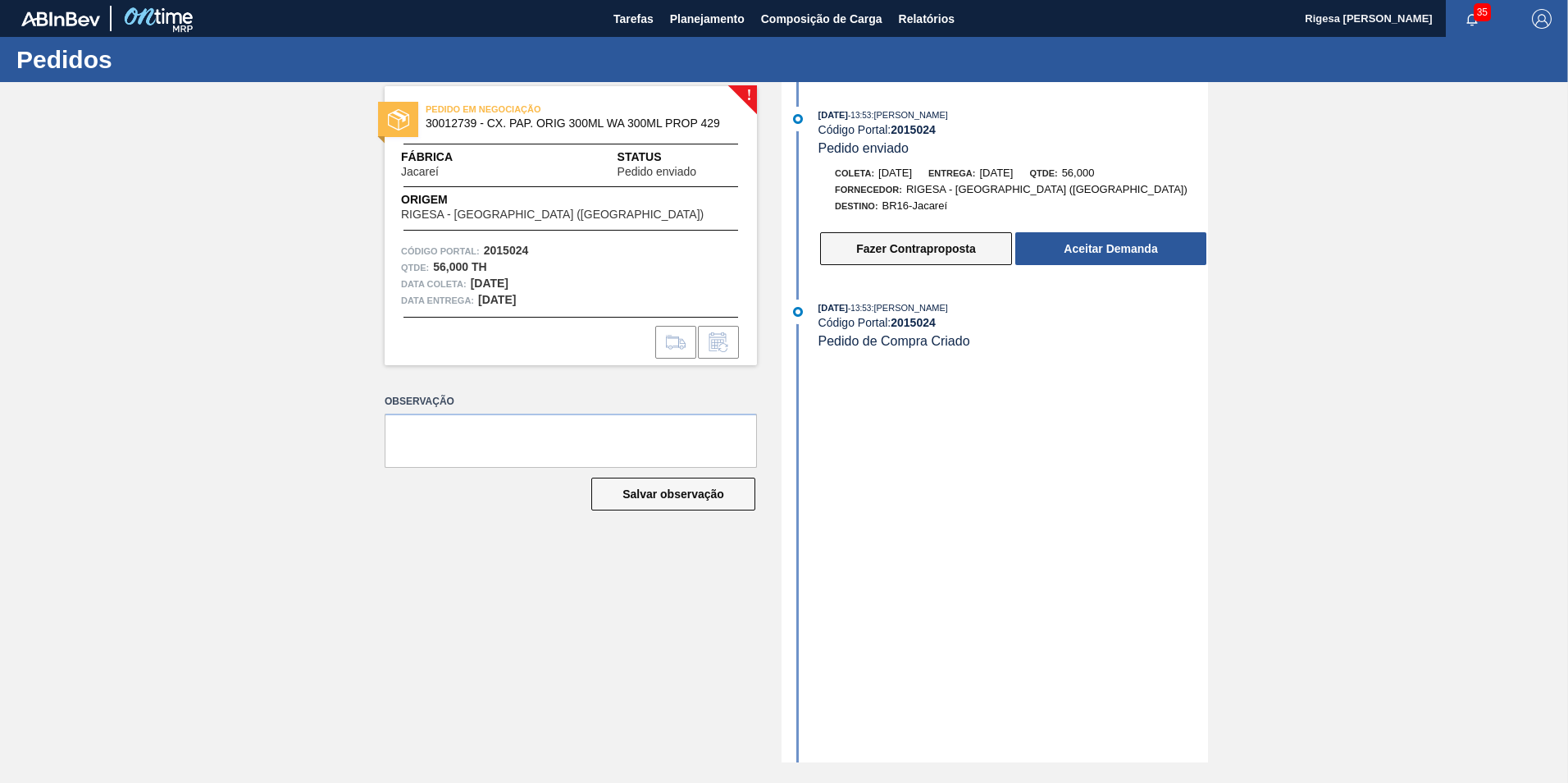
click at [881, 245] on button "Fazer Contraproposta" at bounding box center [916, 248] width 192 height 33
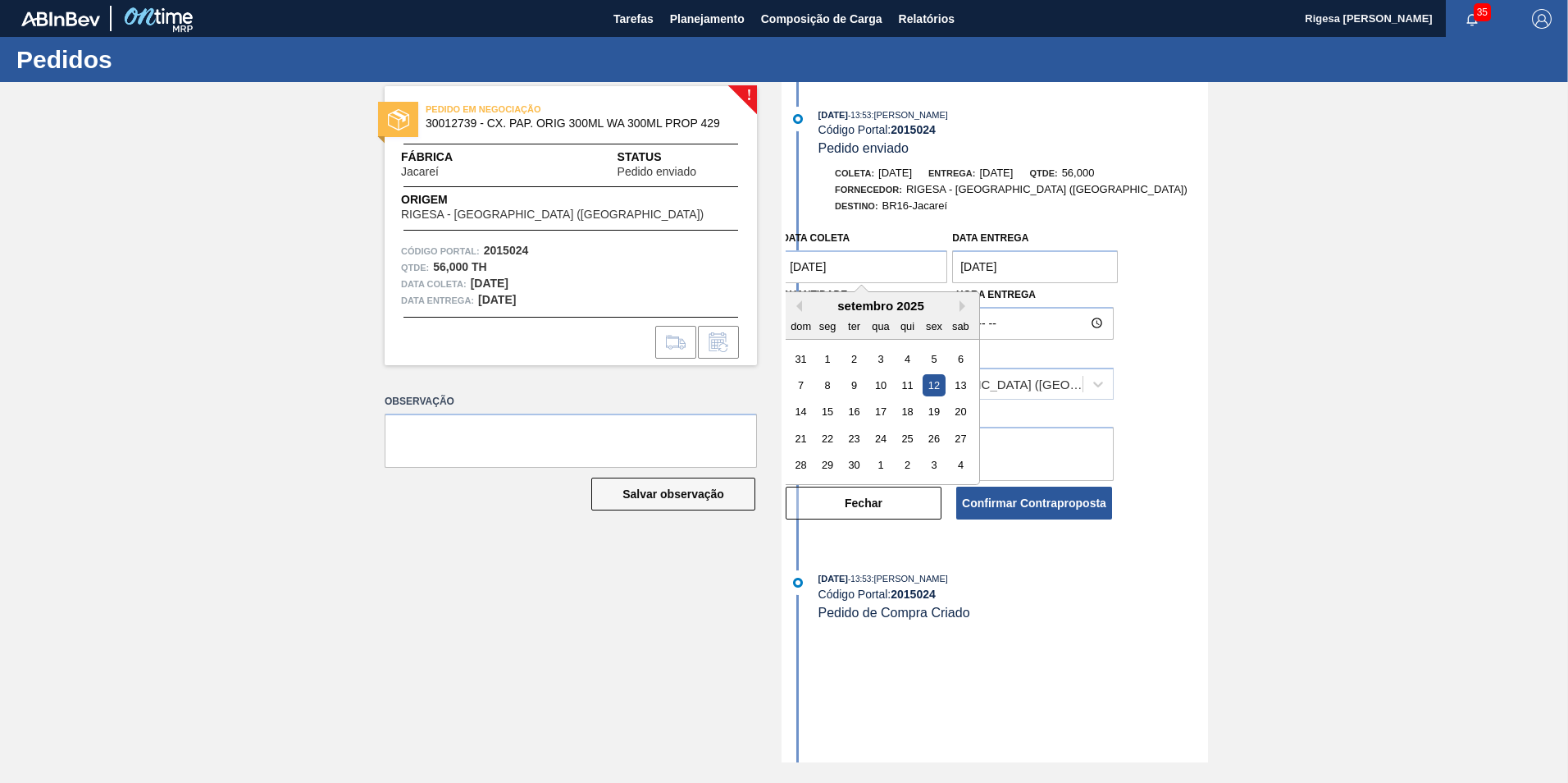
click at [859, 268] on coleta "12/09/2025" at bounding box center [865, 267] width 166 height 33
click at [827, 438] on div "22" at bounding box center [828, 439] width 22 height 22
type coleta "[DATE]"
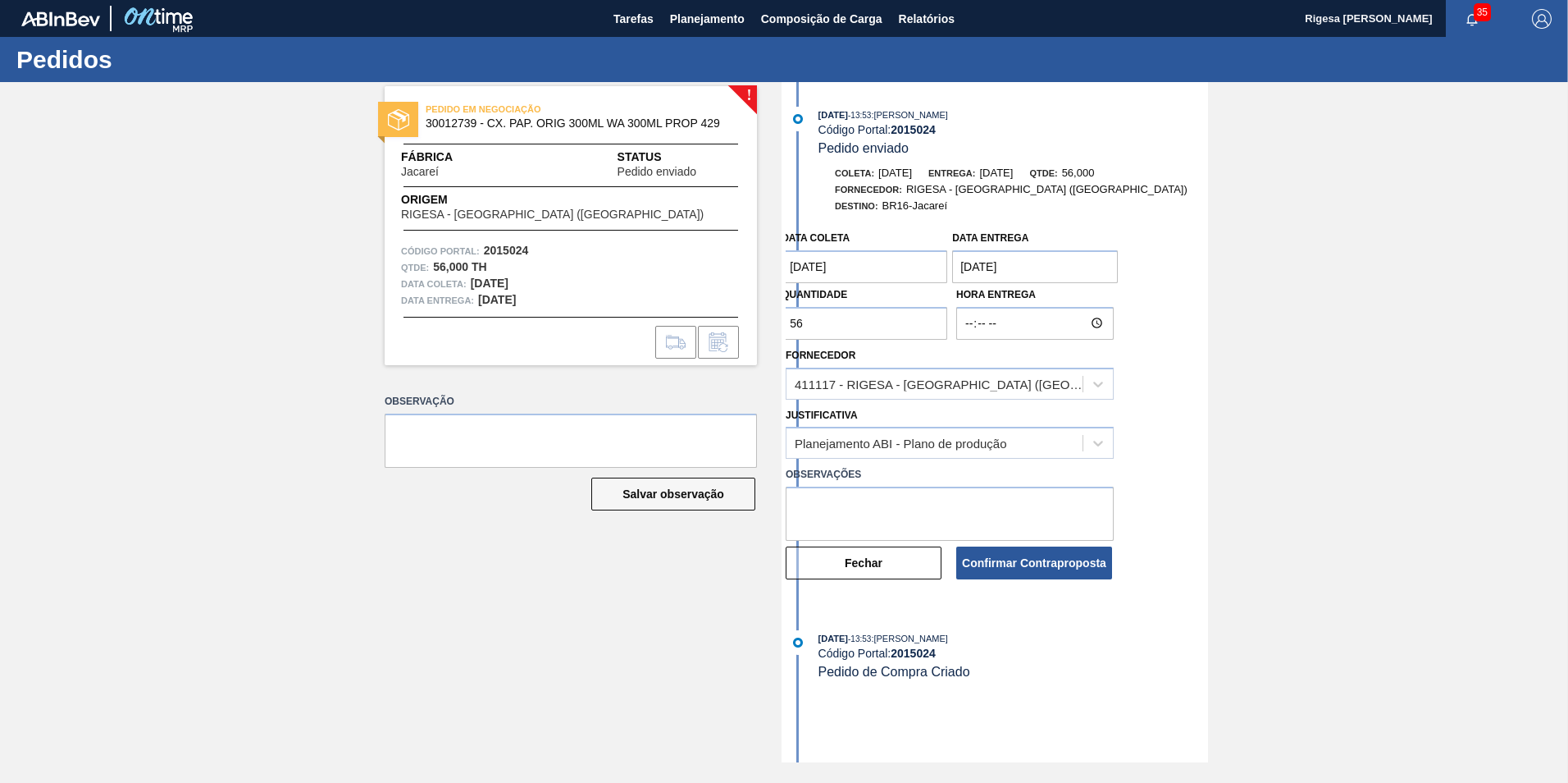
click at [986, 262] on entrega "[DATE]" at bounding box center [1035, 267] width 166 height 33
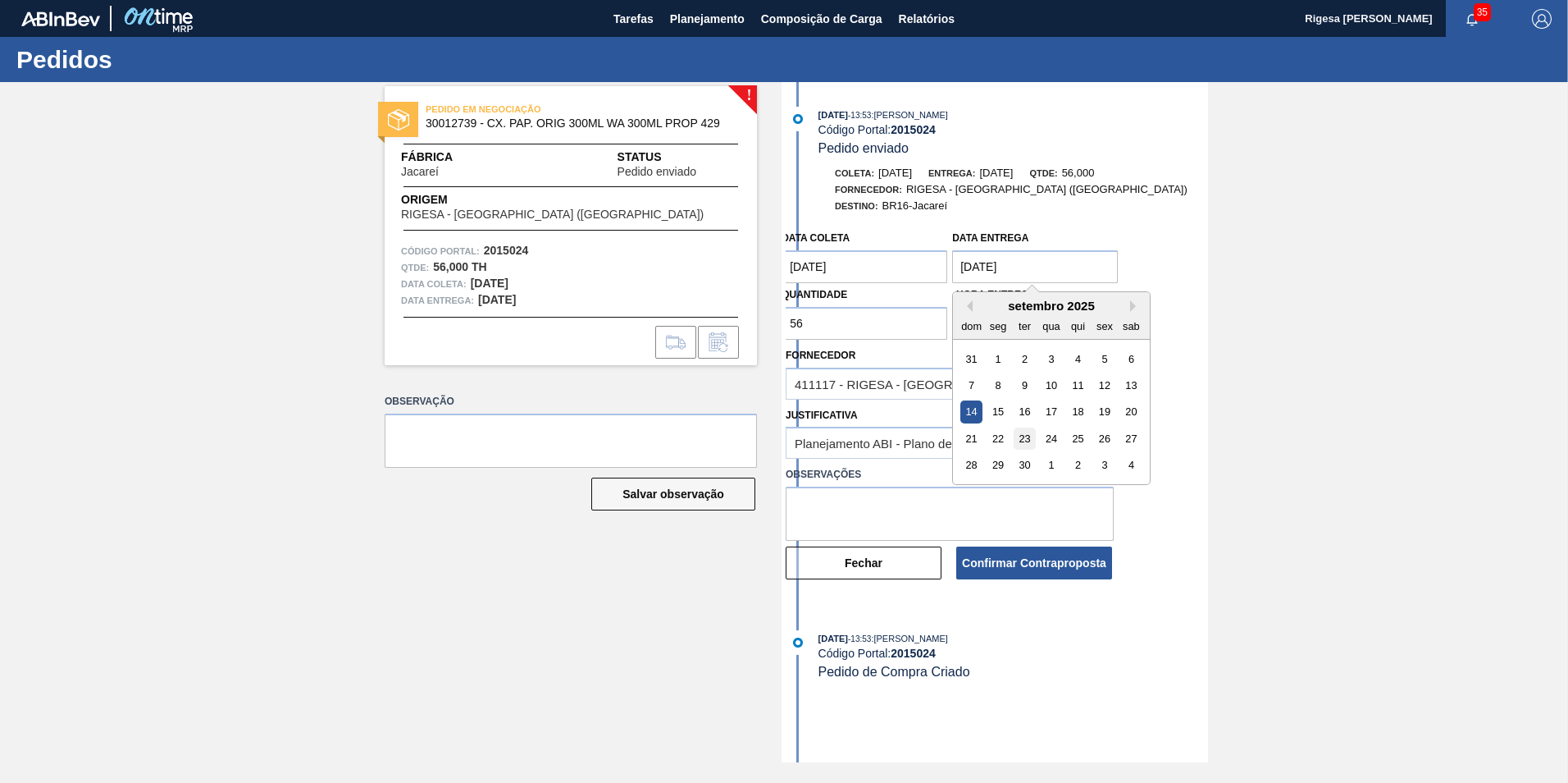
click at [1018, 434] on div "23" at bounding box center [1025, 439] width 22 height 22
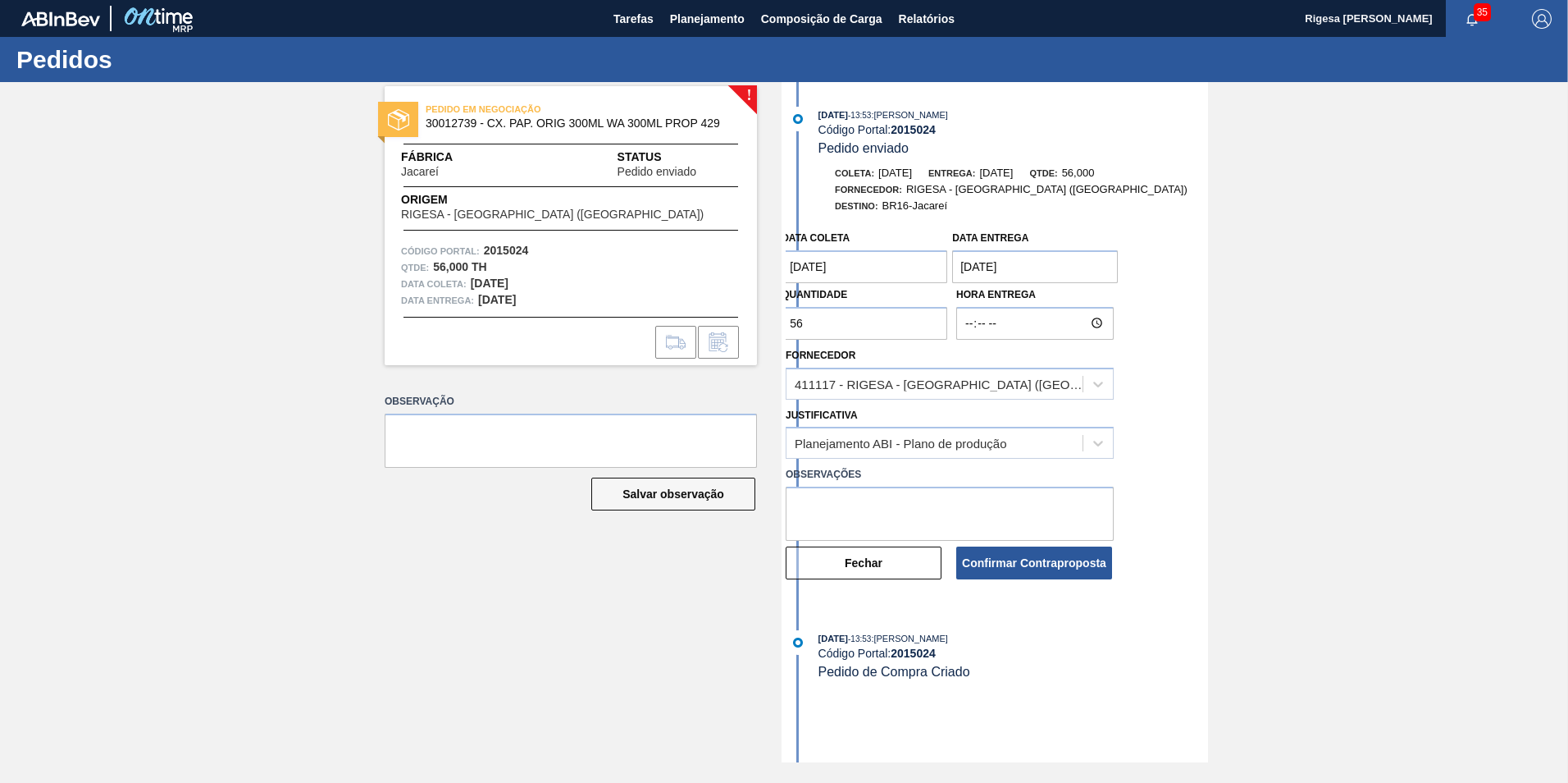
type entrega "[DATE]"
click at [879, 443] on div "Planejamento ABI - Plano de produção" at bounding box center [901, 443] width 212 height 14
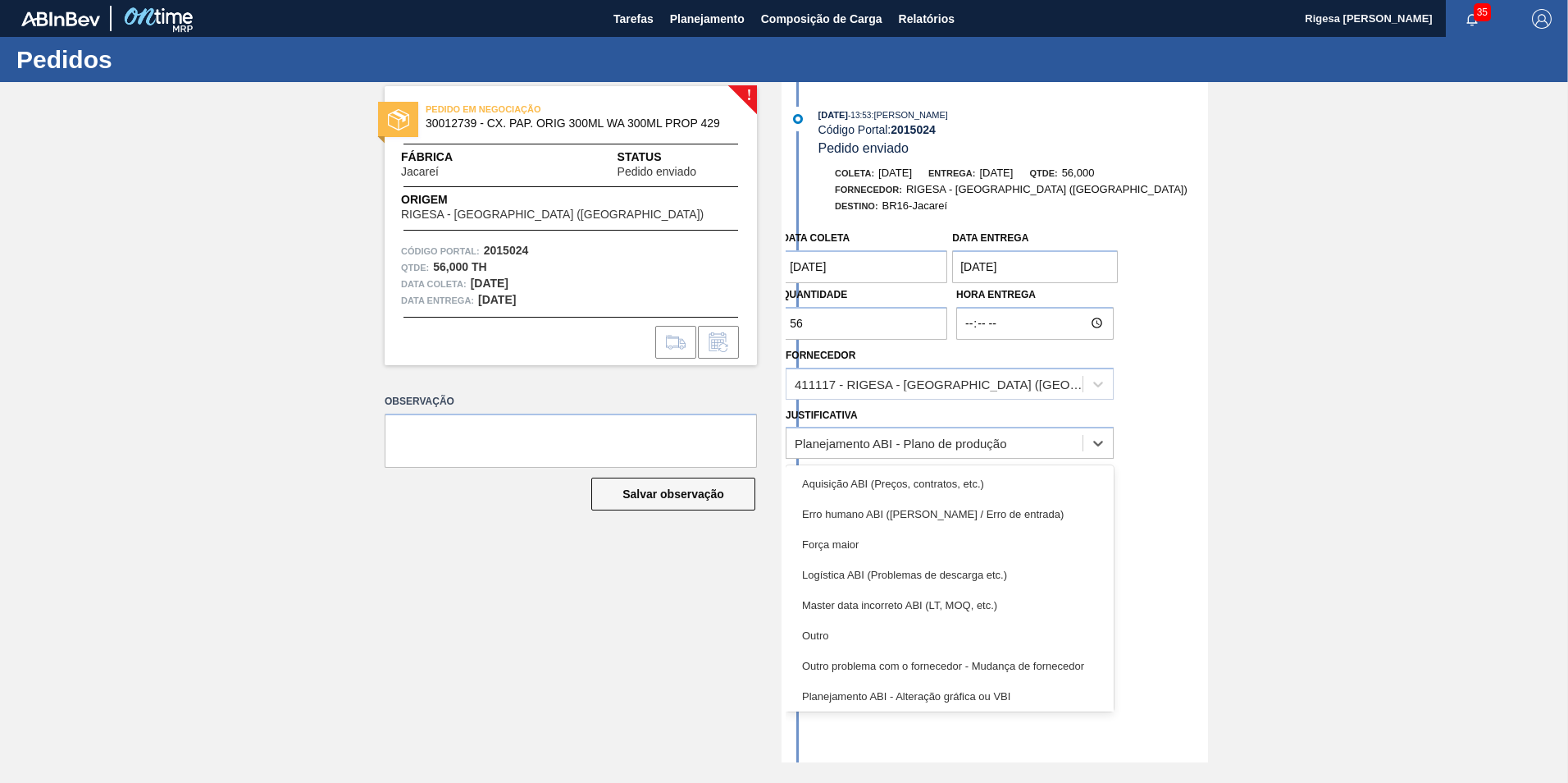
drag, startPoint x: 824, startPoint y: 640, endPoint x: 829, endPoint y: 626, distance: 14.9
click at [825, 640] on div "Outro" at bounding box center [949, 636] width 328 height 31
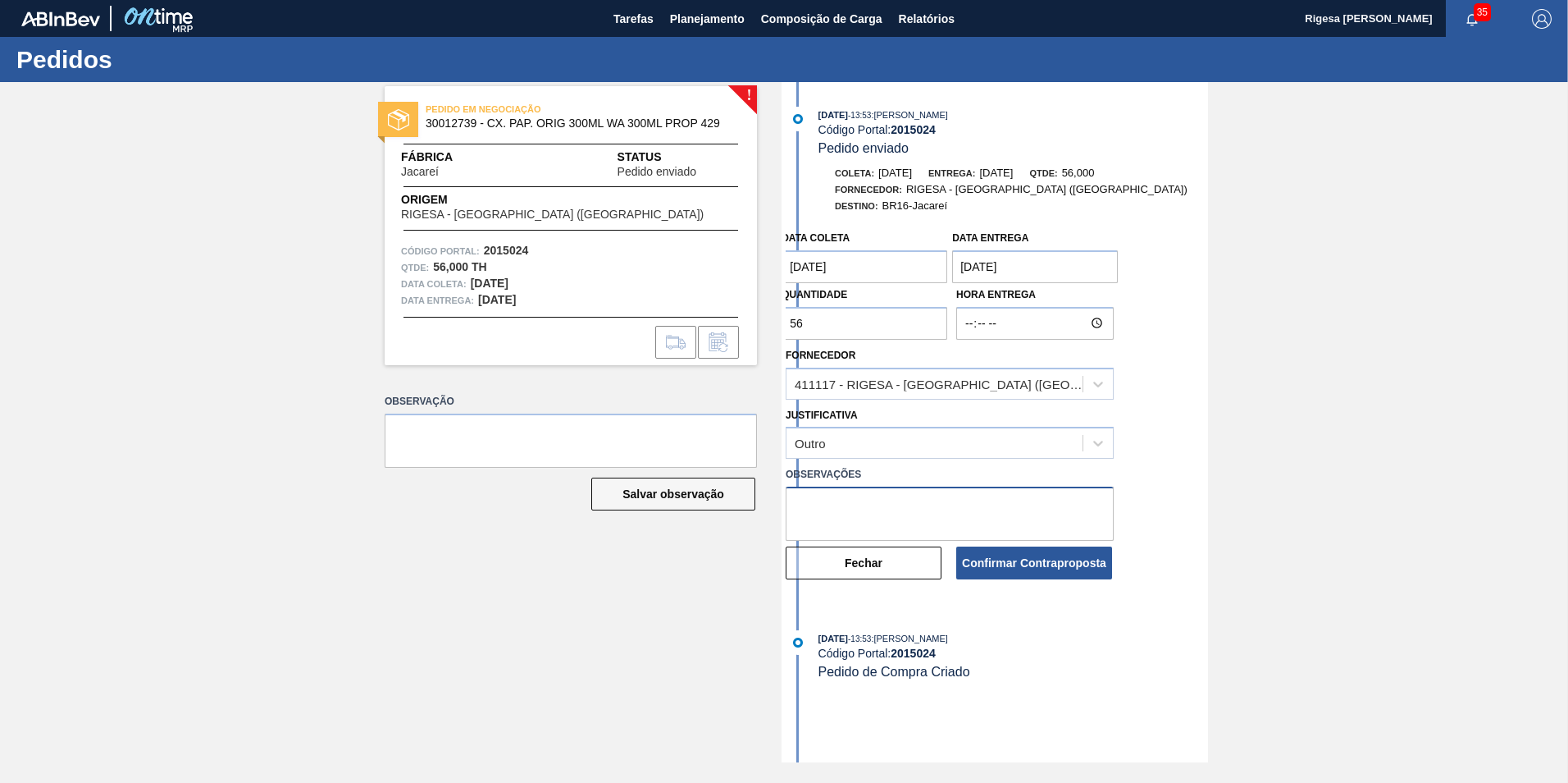
click at [846, 500] on textarea at bounding box center [949, 514] width 328 height 54
click at [864, 503] on textarea "FORA DO LIED TIME DE" at bounding box center [949, 514] width 328 height 54
click at [866, 503] on textarea "FORA DO LIED TIME DE" at bounding box center [949, 514] width 328 height 54
click at [865, 503] on textarea "FORA DO LIED TIME DE" at bounding box center [949, 514] width 328 height 54
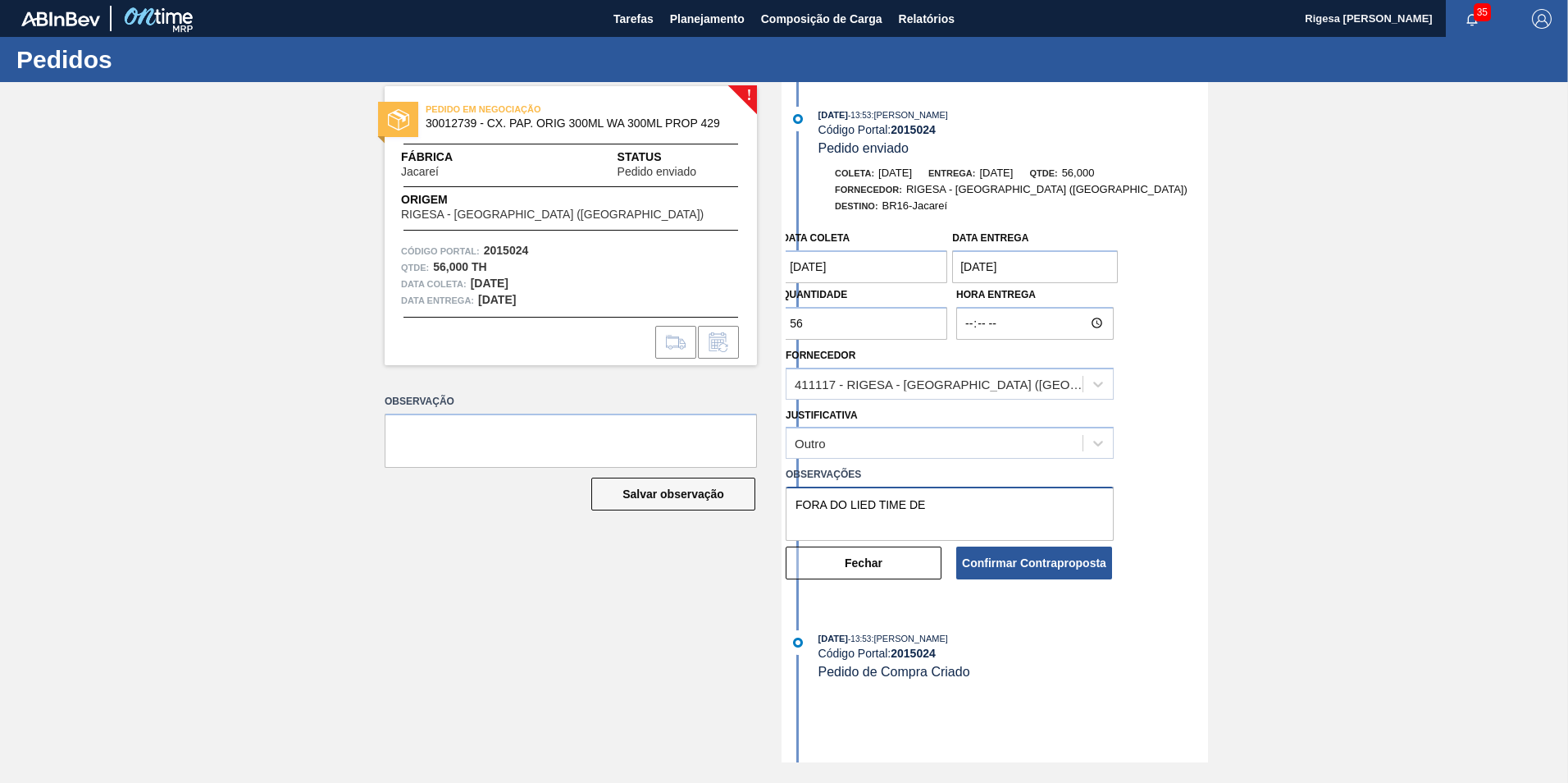
click at [865, 503] on textarea "FORA DO LIED TIME DE" at bounding box center [949, 514] width 328 height 54
drag, startPoint x: 874, startPoint y: 503, endPoint x: 856, endPoint y: 506, distance: 18.2
click at [856, 506] on textarea "FORA DO LIAD TIME DE" at bounding box center [949, 514] width 328 height 54
click at [967, 501] on textarea "FORA DO LEAD TIME DE" at bounding box center [949, 514] width 328 height 54
type textarea "FORA DO LEAD TIME DE PRODUÇAO DA BOBINA IMPRESSA."
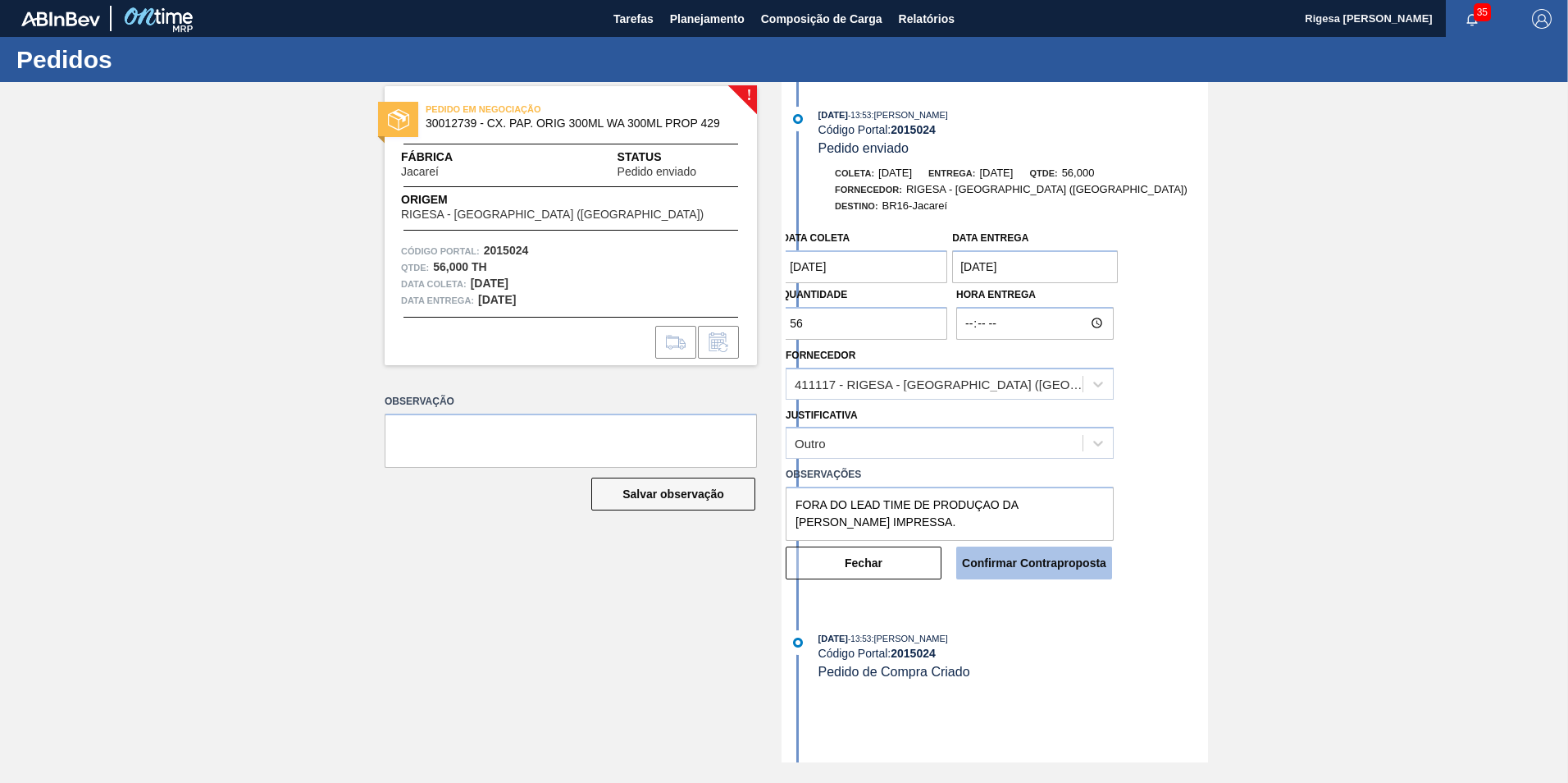
click at [998, 562] on button "Confirmar Contraproposta" at bounding box center [1034, 562] width 156 height 33
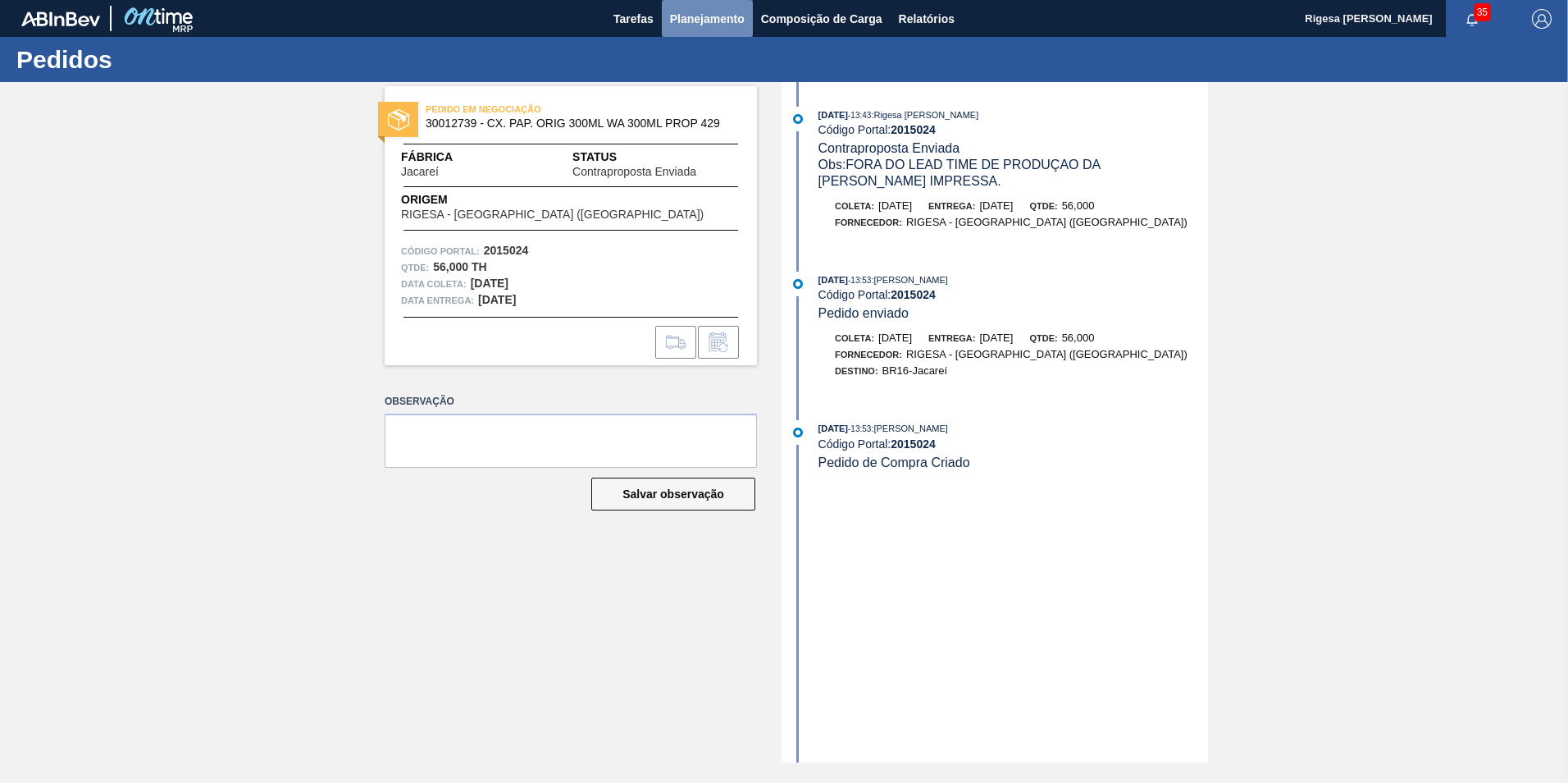
click at [696, 21] on span "Planejamento" at bounding box center [707, 19] width 75 height 20
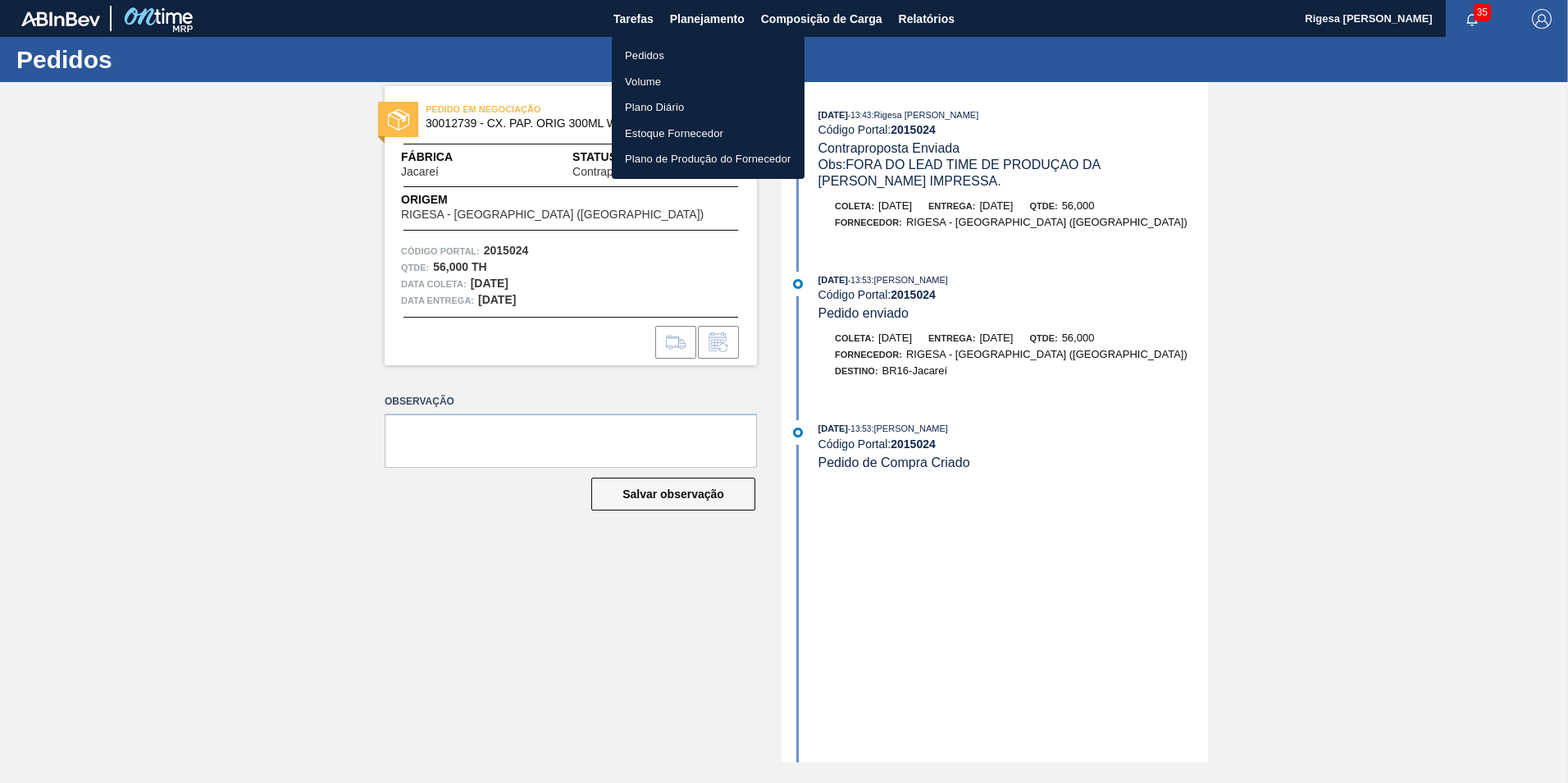
click at [654, 55] on li "Pedidos" at bounding box center [708, 56] width 193 height 26
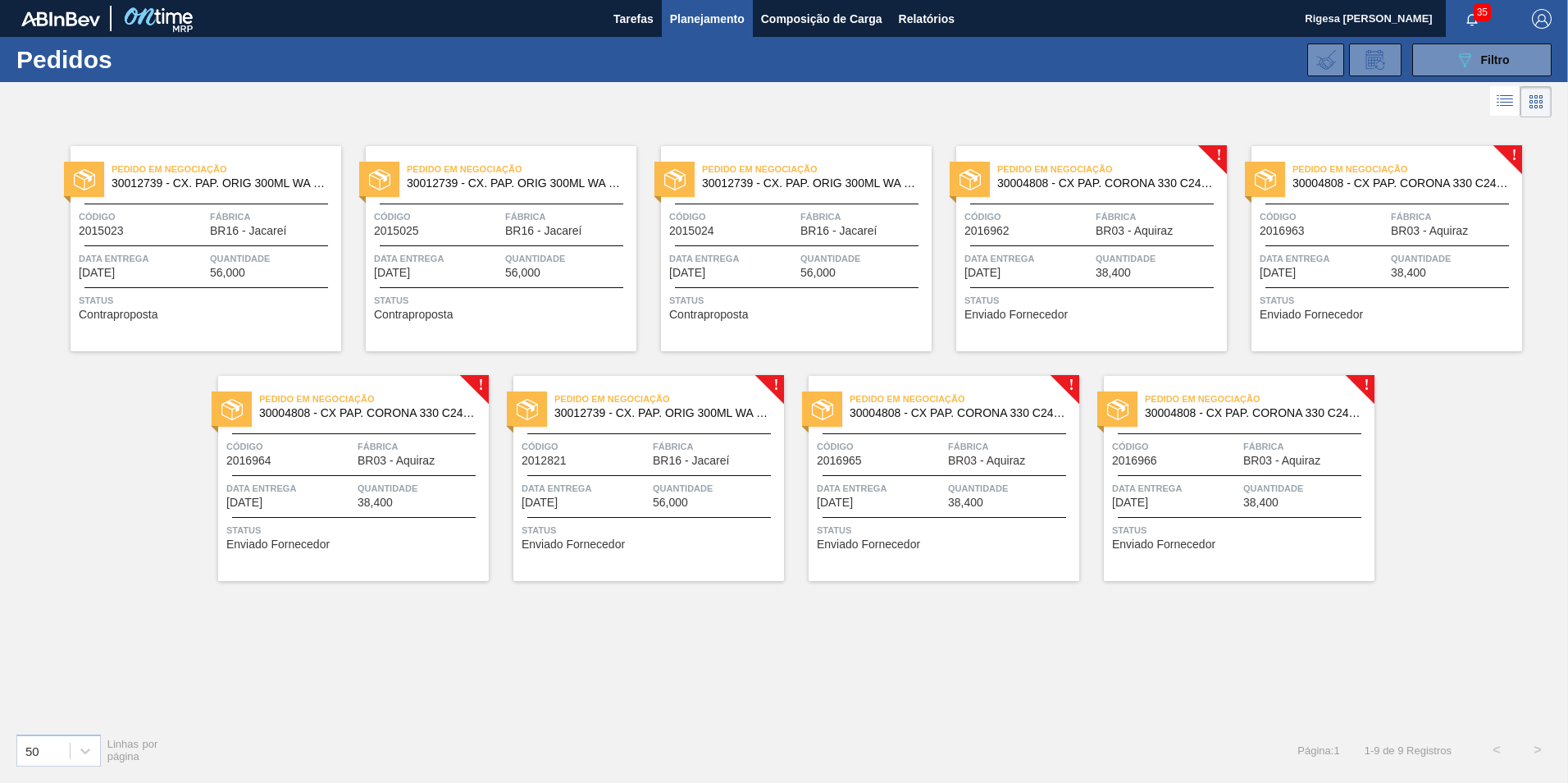
click at [653, 460] on span "BR16 - Jacareí" at bounding box center [691, 460] width 76 height 12
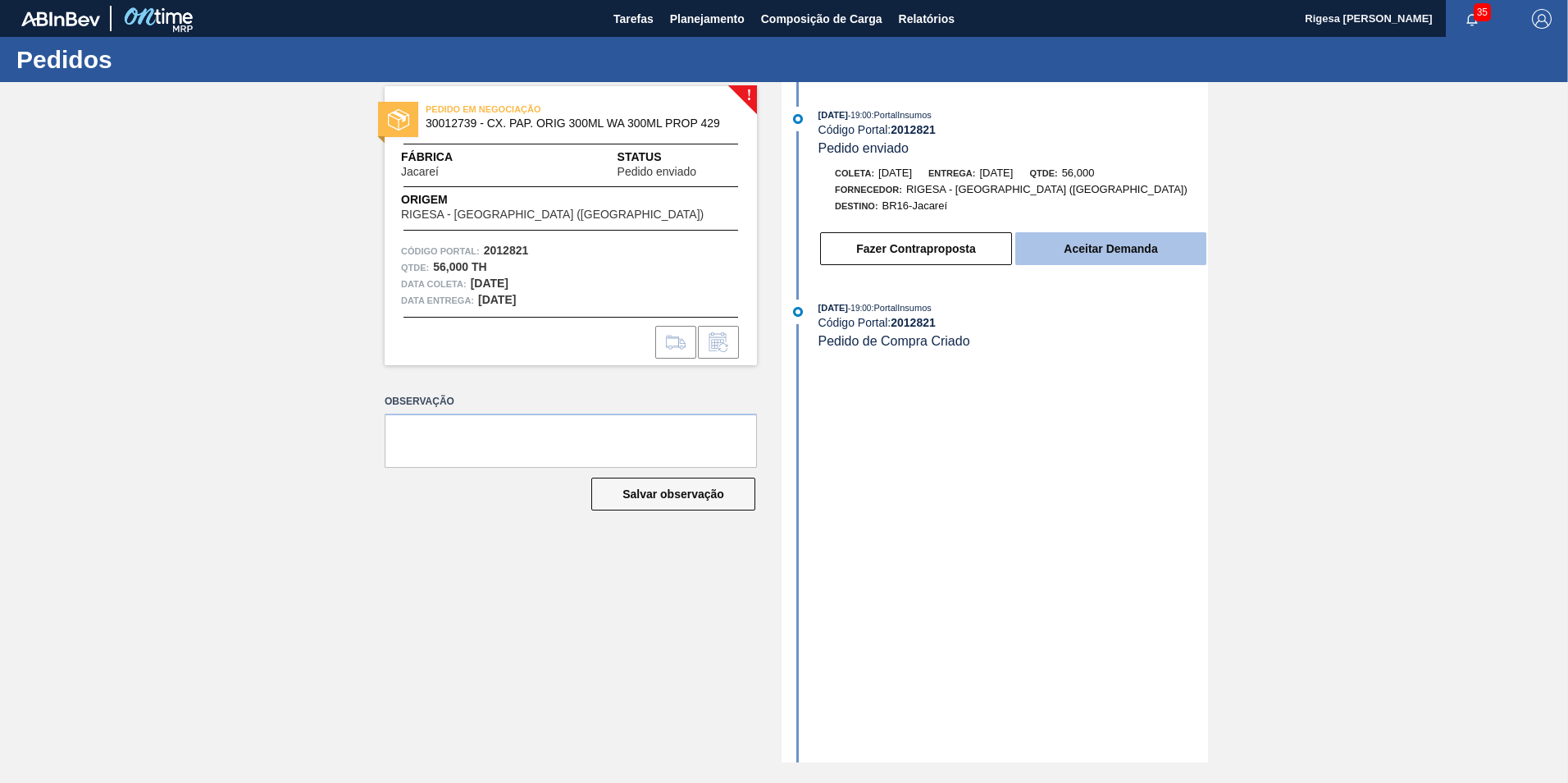
click at [1065, 252] on button "Aceitar Demanda" at bounding box center [1111, 248] width 191 height 33
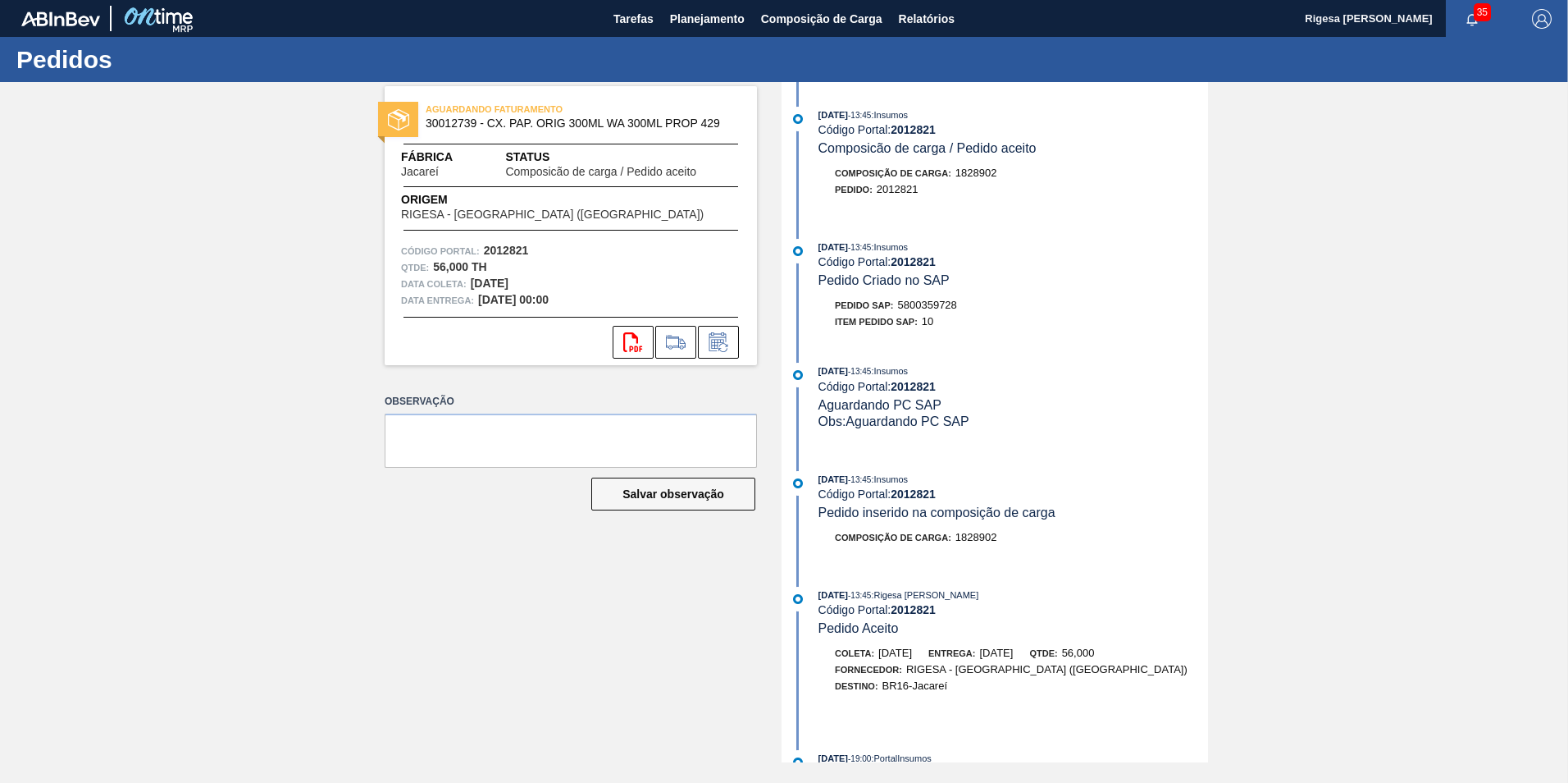
click at [926, 301] on span "5800359728" at bounding box center [927, 304] width 59 height 12
copy span "5800359728"
click at [716, 24] on span "Planejamento" at bounding box center [707, 19] width 75 height 20
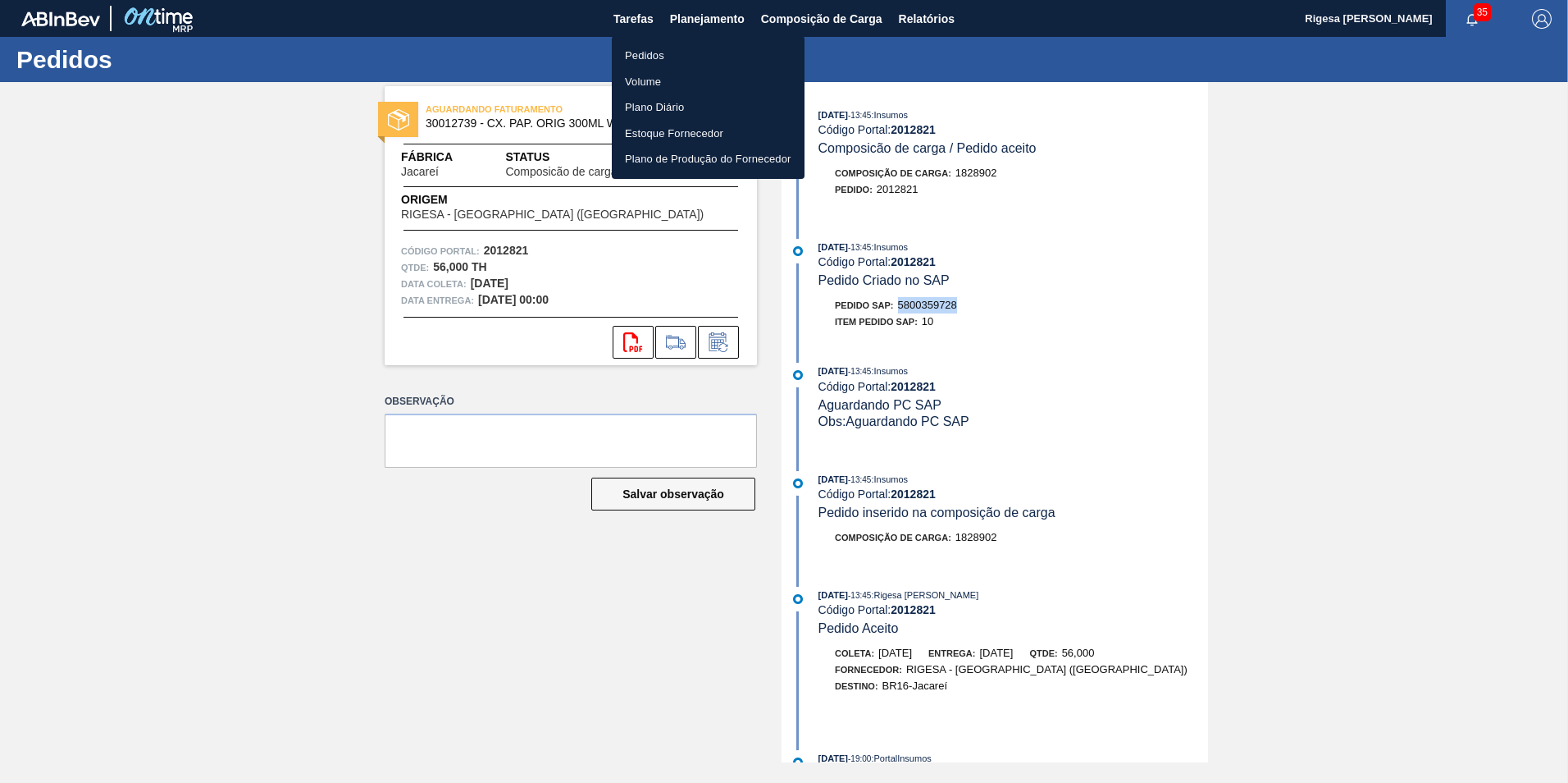
click at [654, 45] on li "Pedidos" at bounding box center [708, 56] width 193 height 26
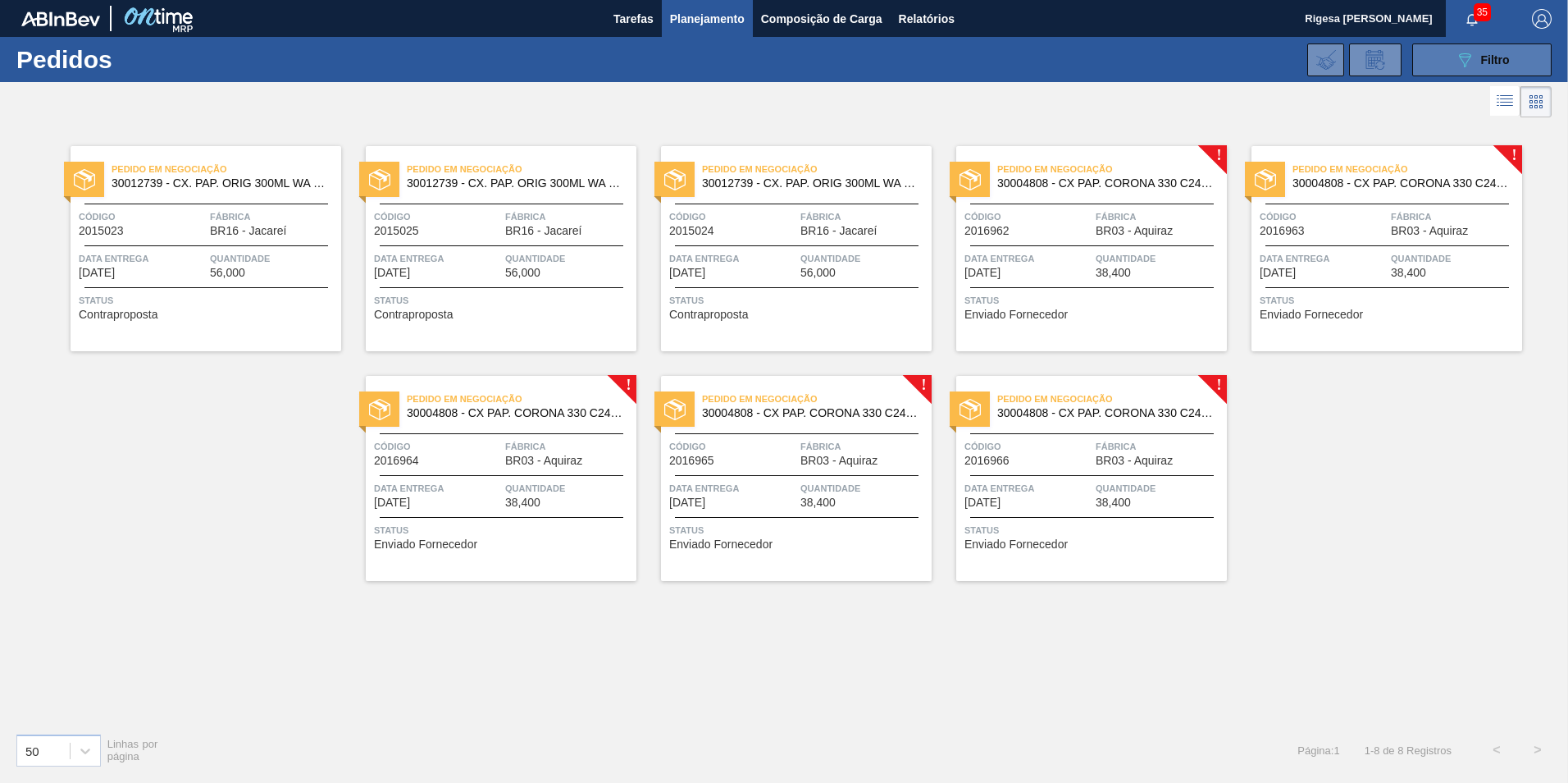
click at [1426, 66] on button "089F7B8B-B2A5-4AFE-B5C0-19BA573D28AC Filtro" at bounding box center [1482, 60] width 140 height 33
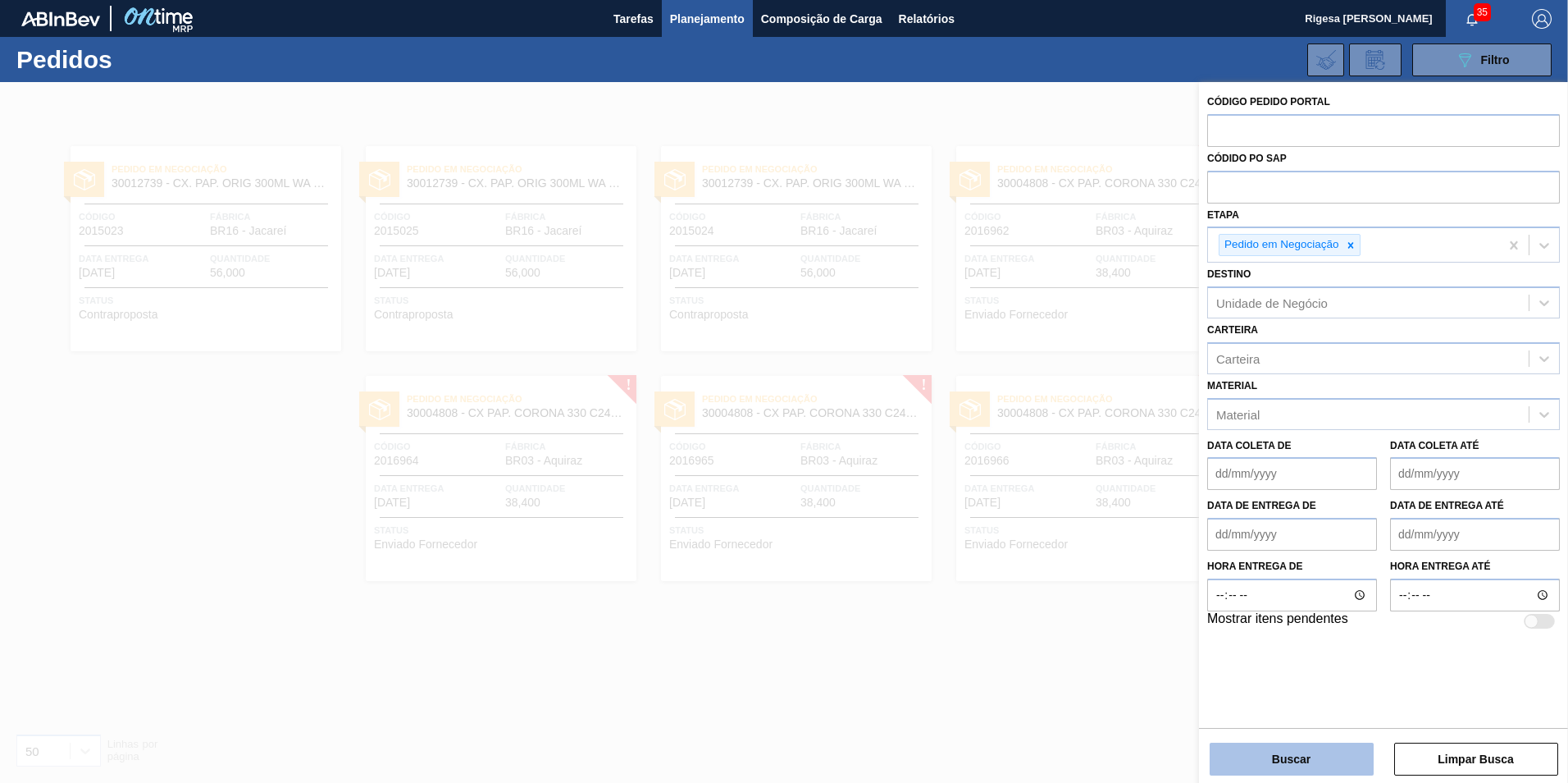
click at [1284, 765] on button "Buscar" at bounding box center [1292, 759] width 164 height 33
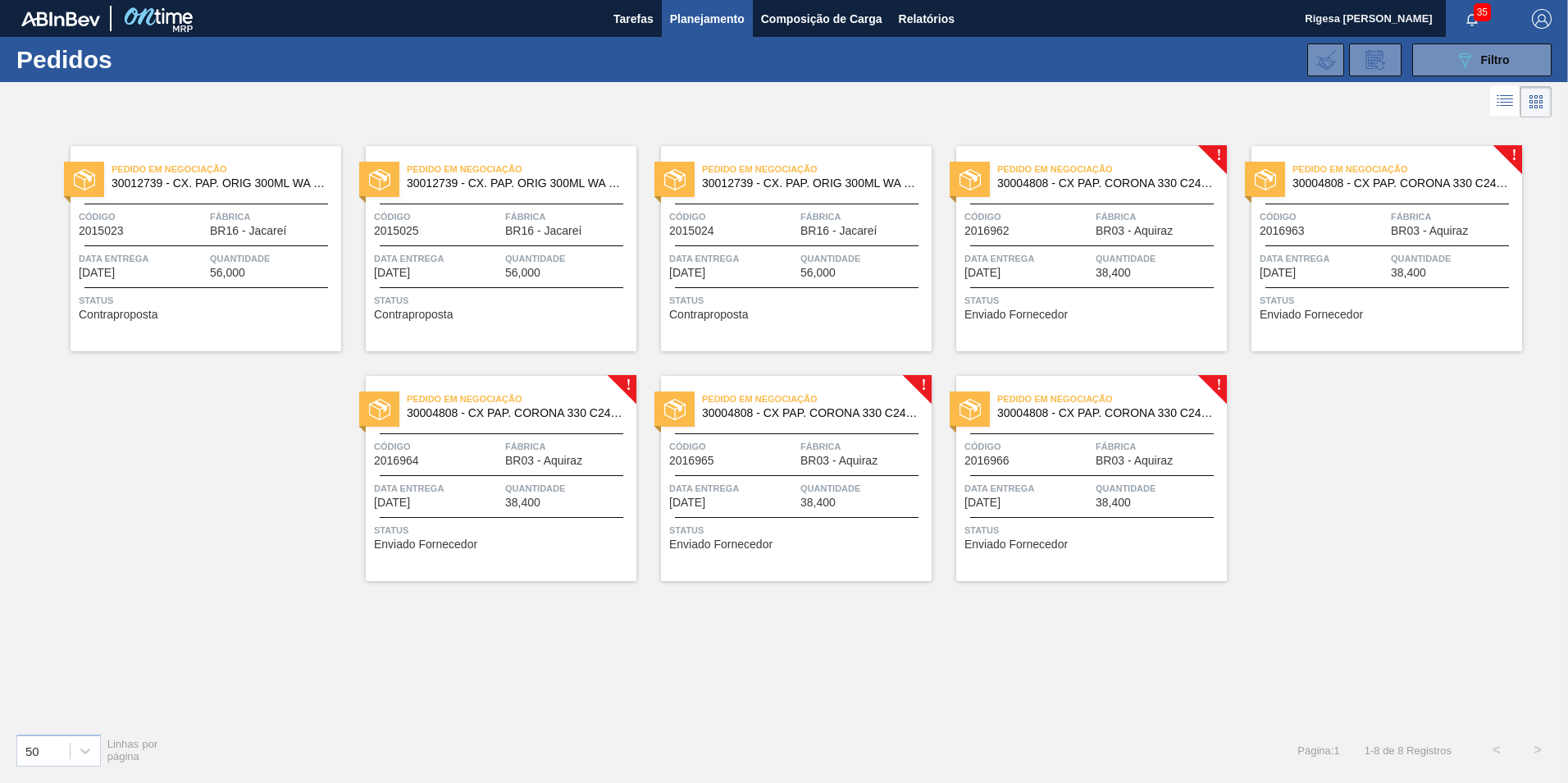
click at [1025, 238] on div "Pedido em Negociação 30004808 - CX PAP. CORONA 330 C24 WAVE Código 2016962 Fábr…" at bounding box center [1092, 249] width 271 height 205
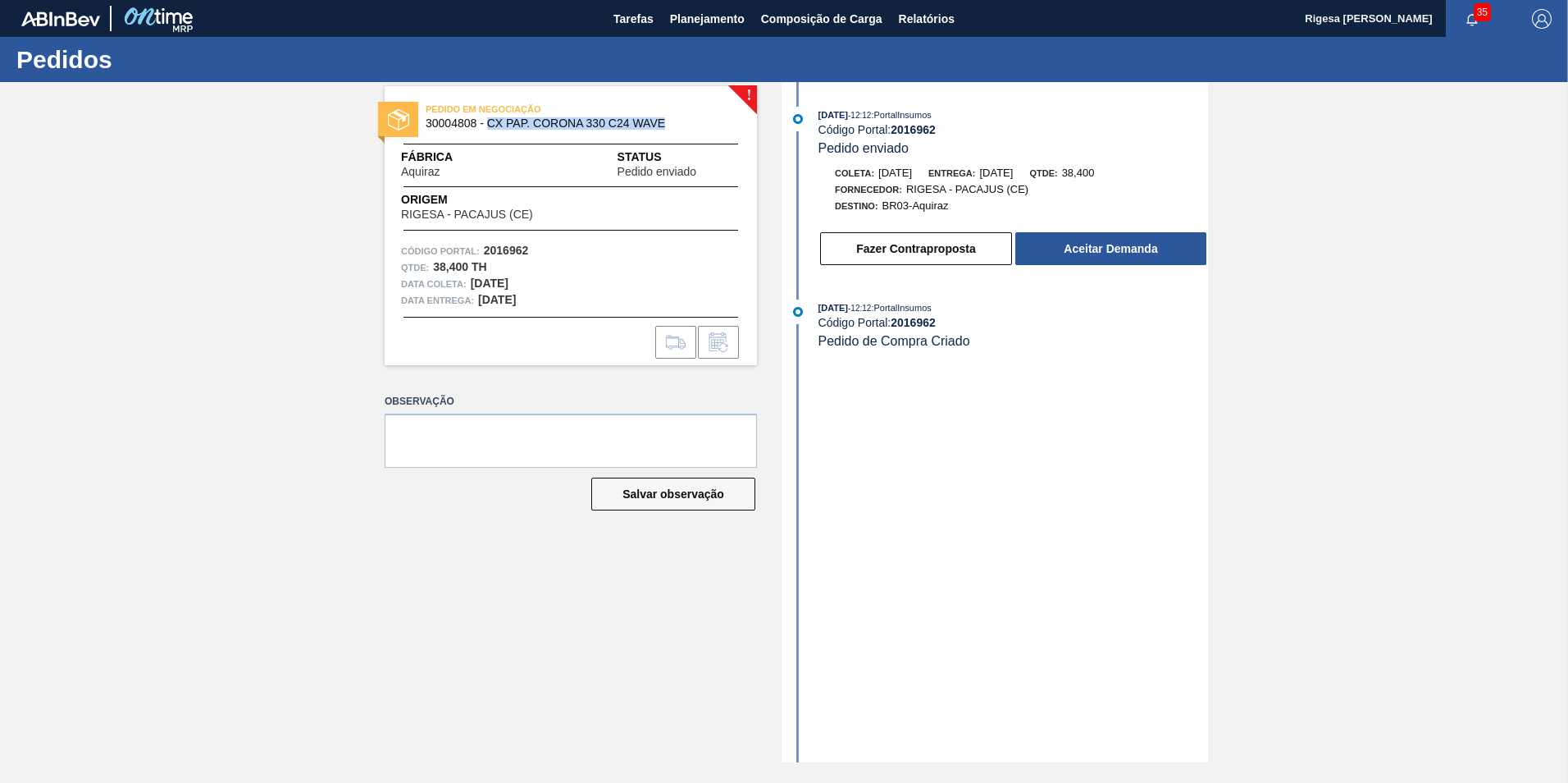
drag, startPoint x: 487, startPoint y: 122, endPoint x: 668, endPoint y: 122, distance: 181.0
click at [668, 122] on span "30004808 - CX PAP. CORONA 330 C24 WAVE" at bounding box center [575, 123] width 298 height 12
copy span "CX PAP. CORONA 330 C24 WAVE"
click at [689, 24] on span "Planejamento" at bounding box center [707, 19] width 75 height 20
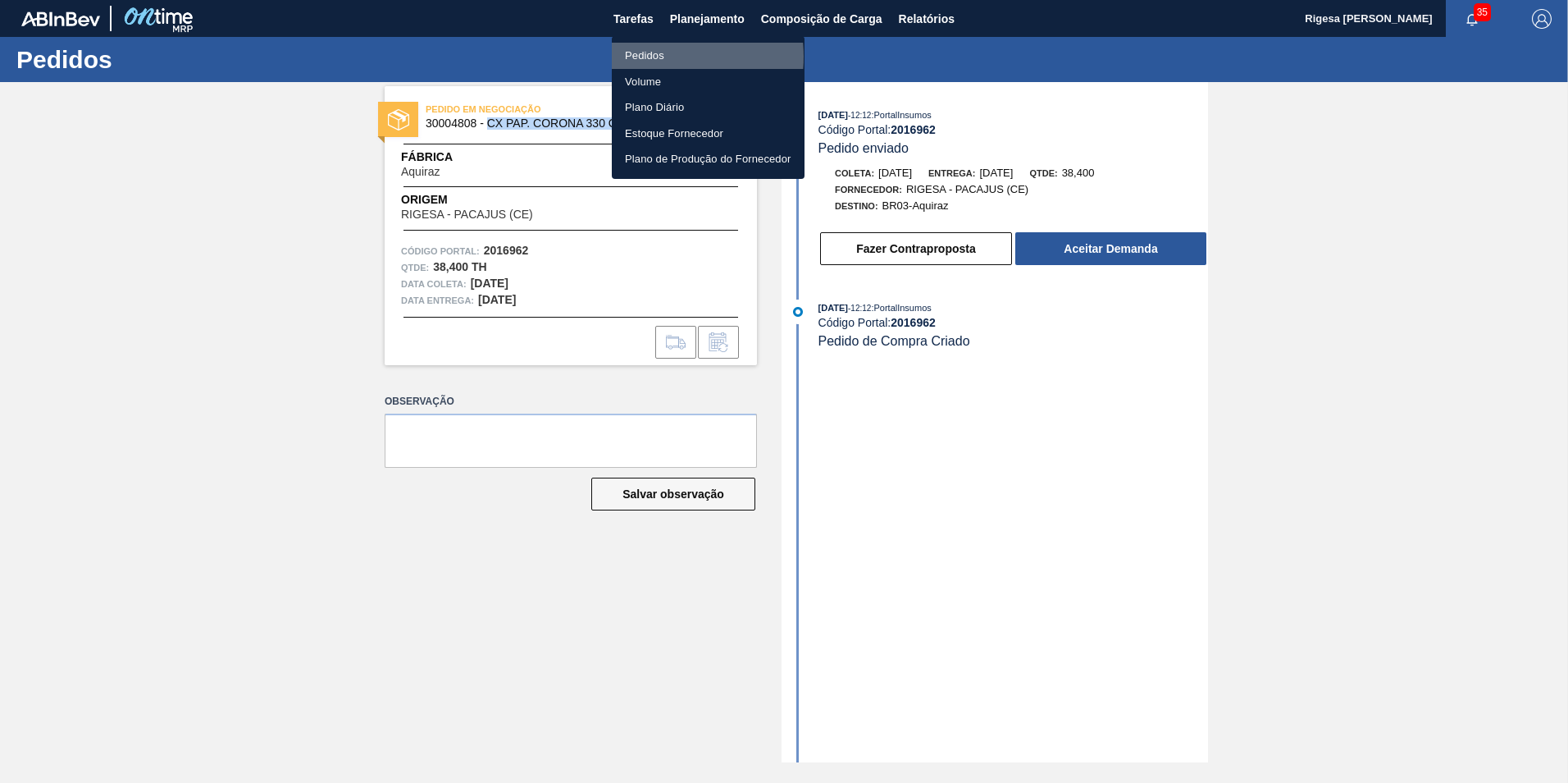
click at [653, 57] on li "Pedidos" at bounding box center [708, 56] width 193 height 26
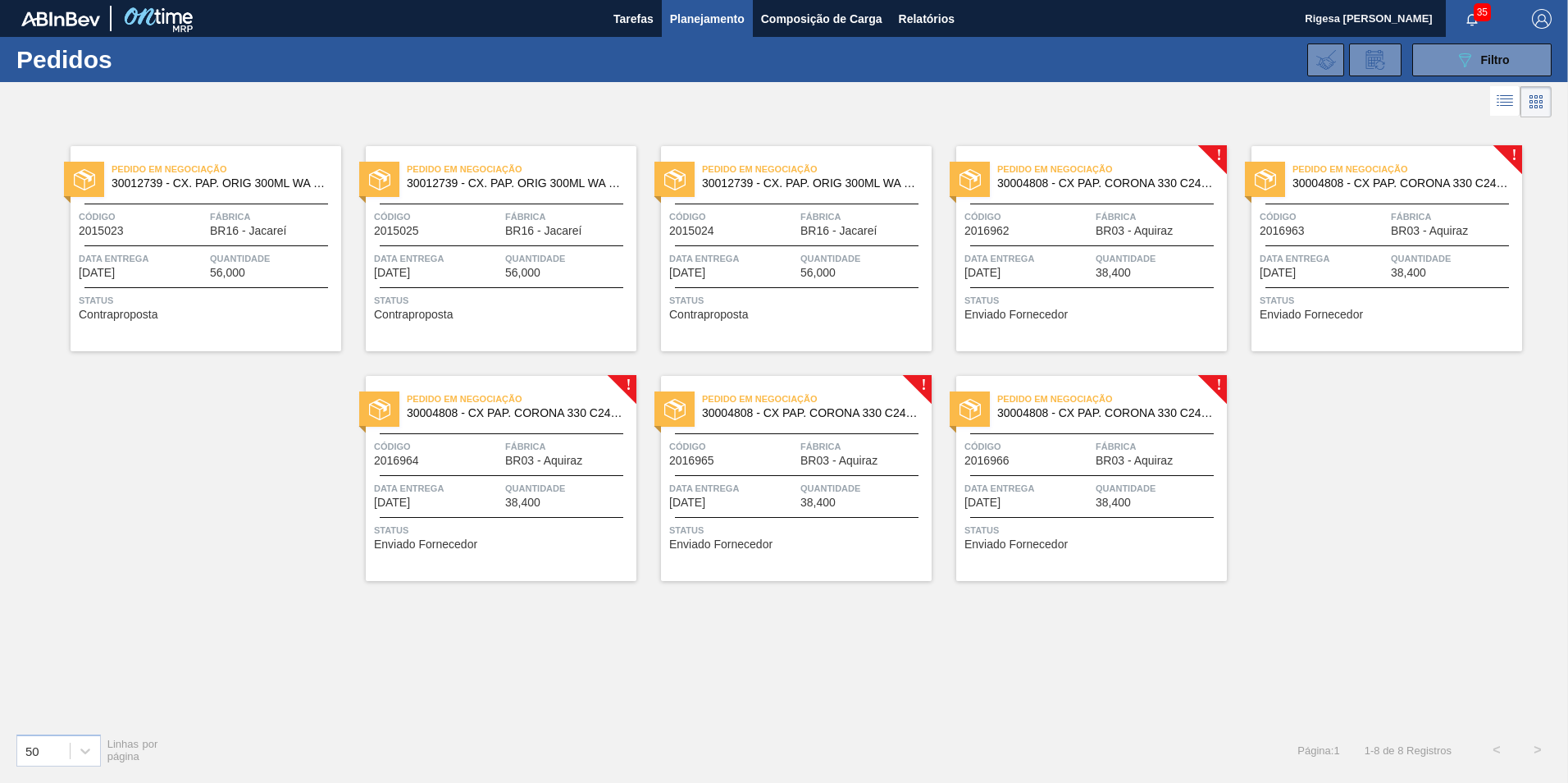
click at [1033, 256] on span "Data entrega" at bounding box center [1028, 259] width 127 height 17
click at [1363, 251] on span "Data entrega" at bounding box center [1323, 259] width 127 height 17
click at [563, 227] on span "BR16 - Jacareí" at bounding box center [543, 230] width 76 height 12
click at [479, 477] on div "Pedido em Negociação 30004808 - CX PAP. CORONA 330 C24 WAVE Código 2016964 Fábr…" at bounding box center [501, 478] width 271 height 205
click at [803, 456] on span "BR03 - Aquiraz" at bounding box center [839, 460] width 77 height 12
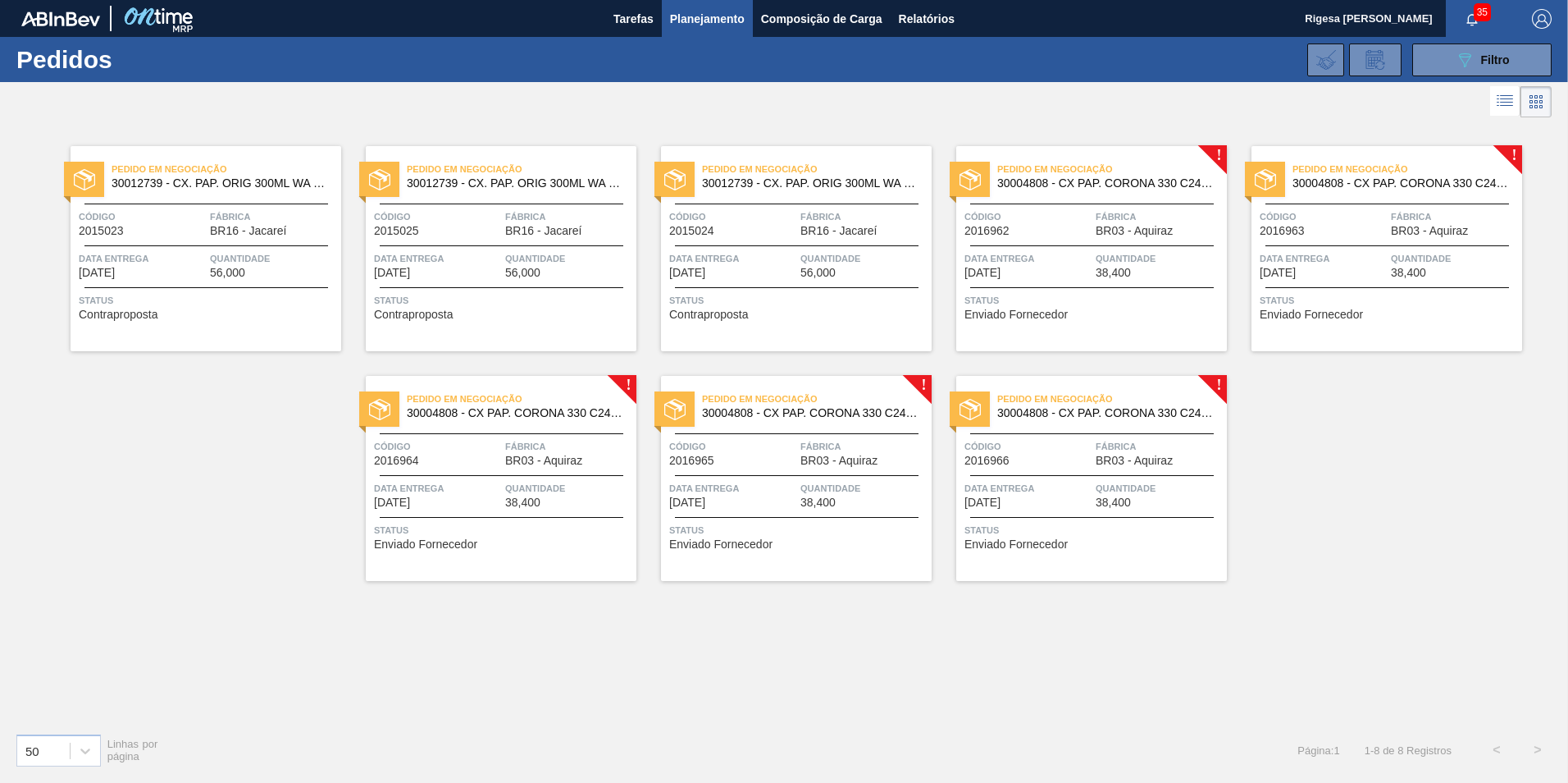
click at [1038, 461] on div "Código 2016966" at bounding box center [1028, 452] width 127 height 29
click at [1477, 54] on div "089F7B8B-B2A5-4AFE-B5C0-19BA573D28AC Filtro" at bounding box center [1482, 60] width 55 height 20
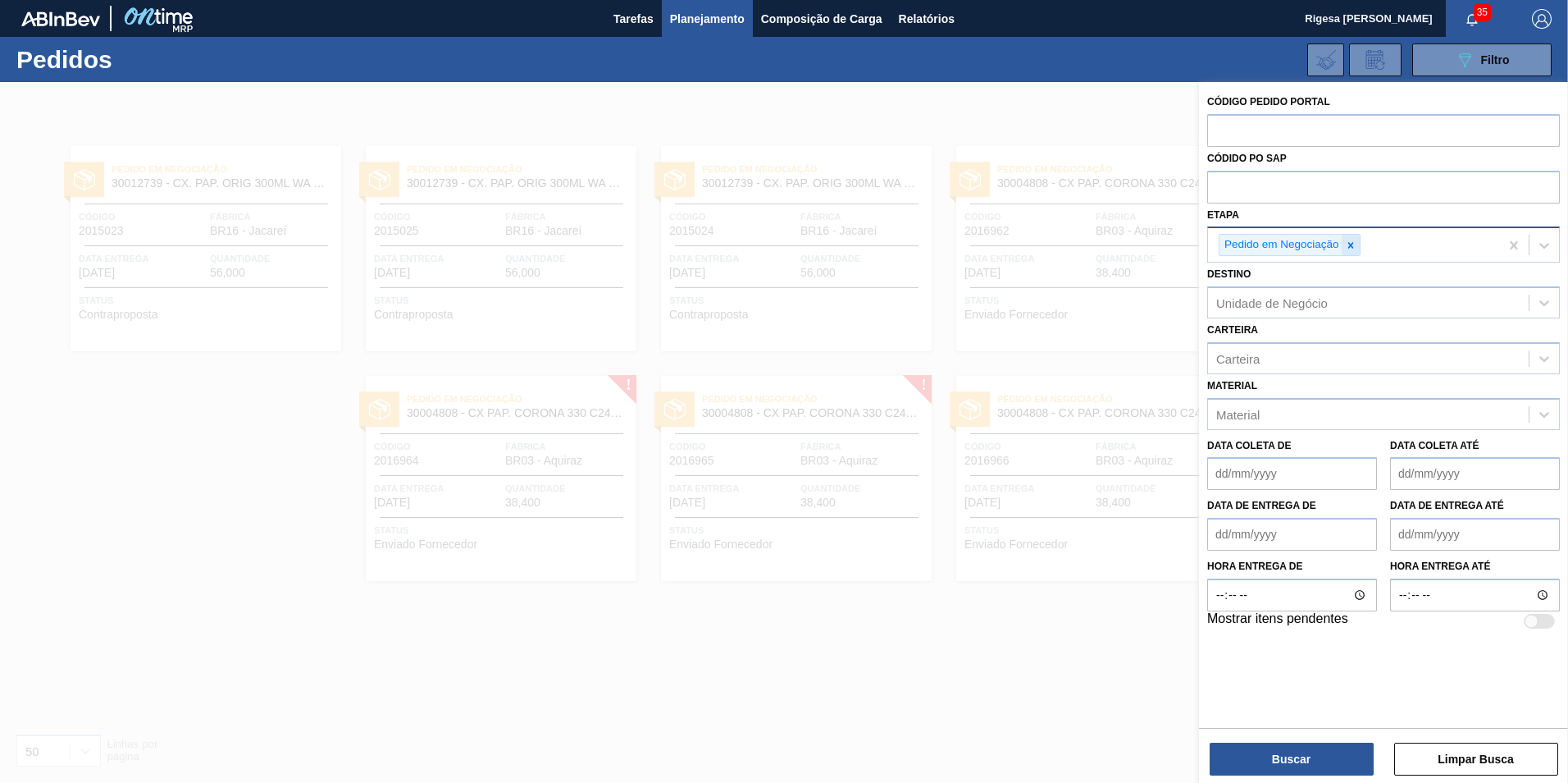
click at [1347, 247] on icon at bounding box center [1351, 245] width 11 height 11
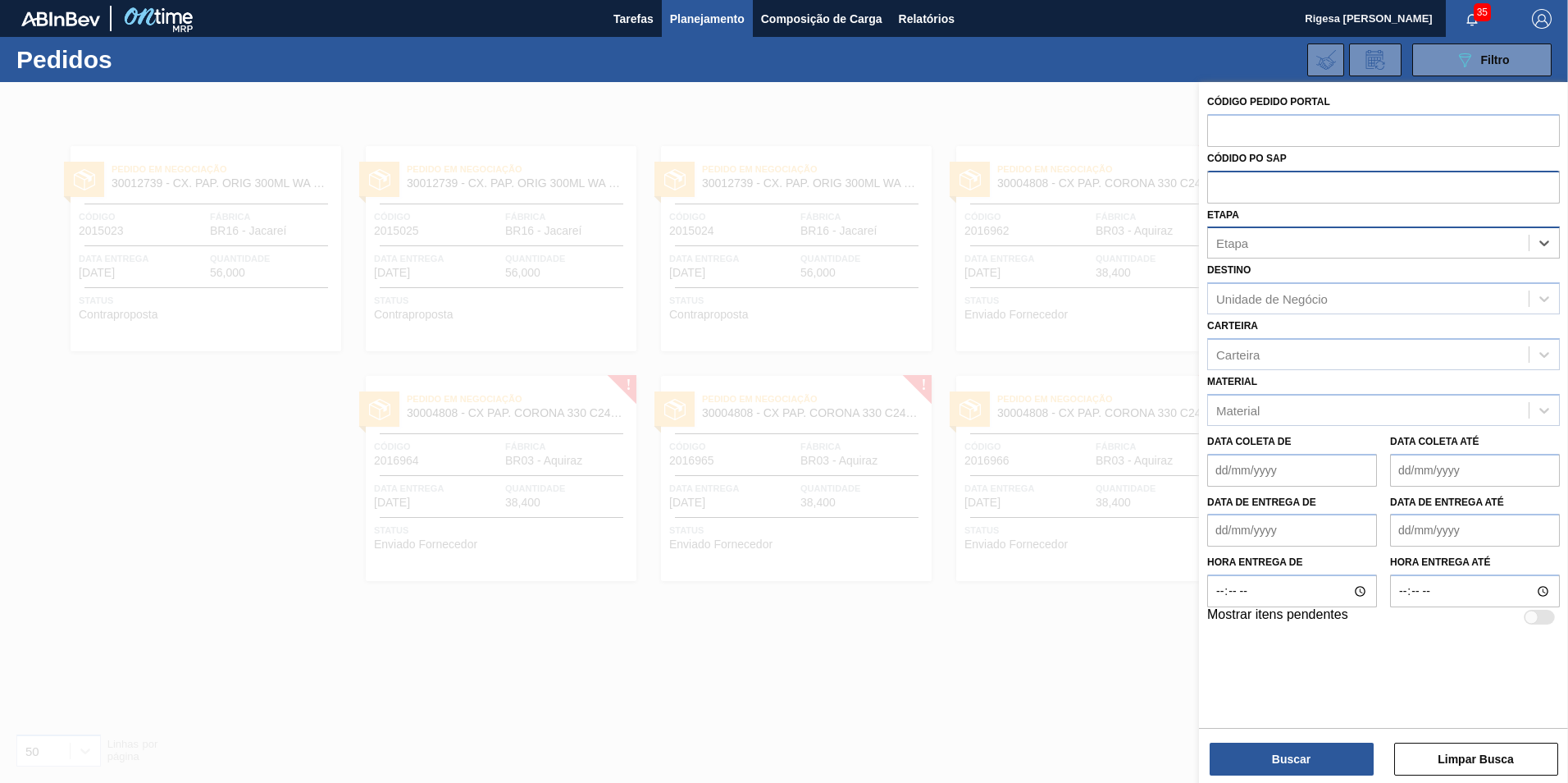
click at [1299, 193] on input "text" at bounding box center [1384, 185] width 353 height 31
paste input "5800331070"
type input "5800331070"
click at [1285, 757] on button "Buscar" at bounding box center [1292, 759] width 164 height 33
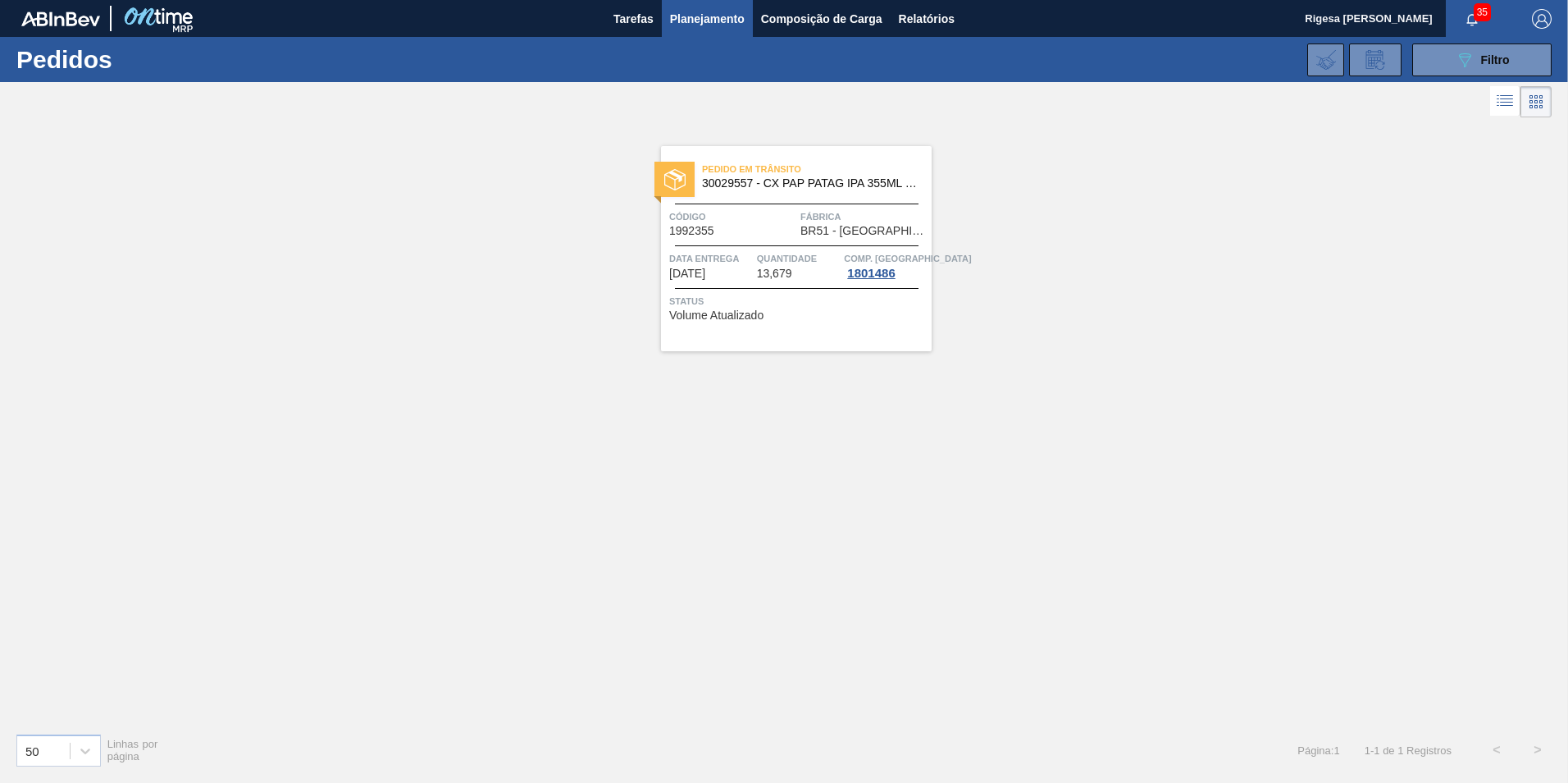
click at [751, 185] on span "30029557 - CX PAP PATAG IPA 355ML C12 NIV24" at bounding box center [811, 183] width 216 height 12
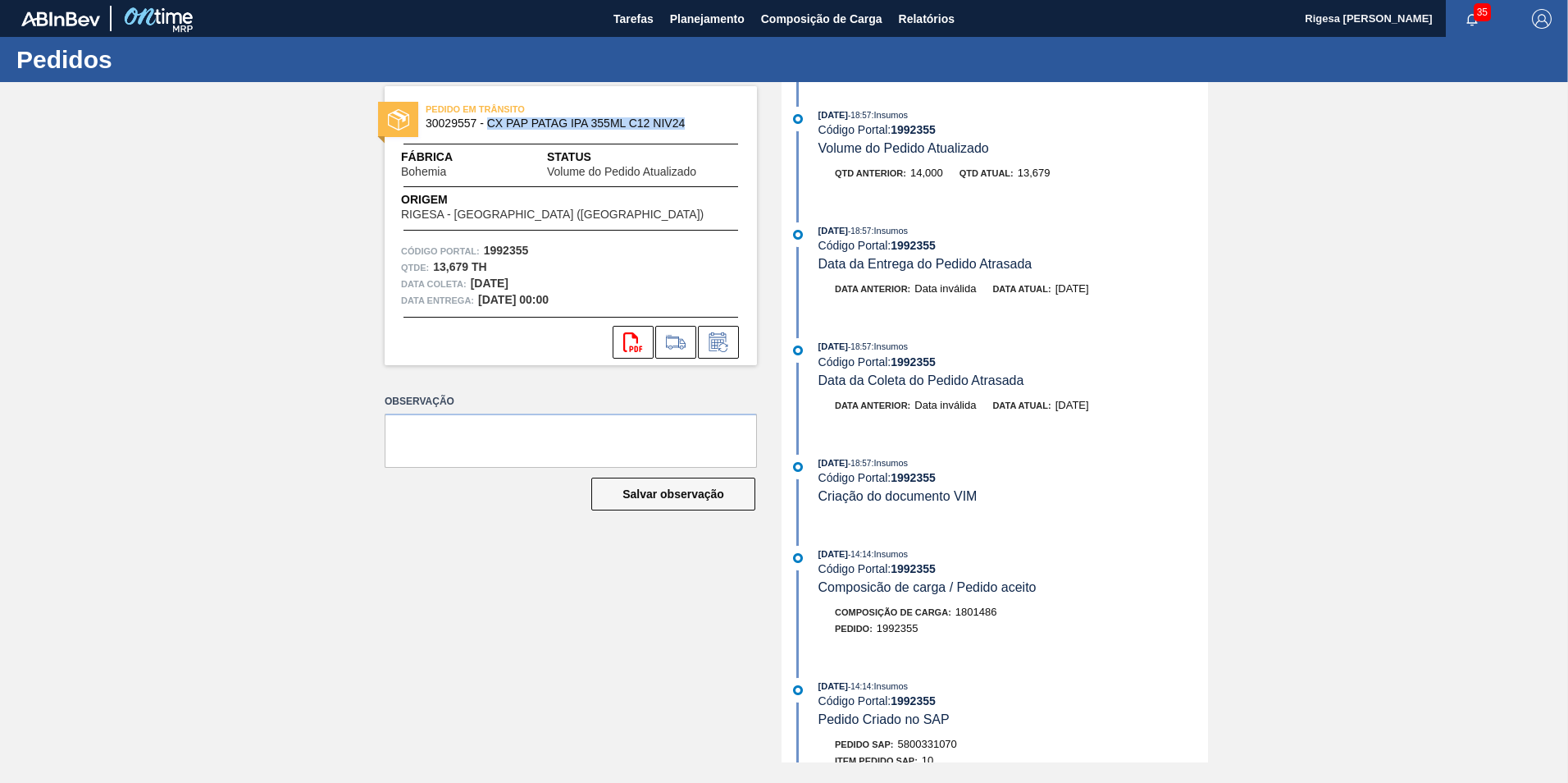
drag, startPoint x: 487, startPoint y: 124, endPoint x: 685, endPoint y: 122, distance: 198.0
click at [685, 122] on span "30029557 - CX PAP PATAG IPA 355ML C12 NIV24" at bounding box center [575, 123] width 298 height 12
copy span "CX PAP PATAG IPA 355ML C12 NIV24"
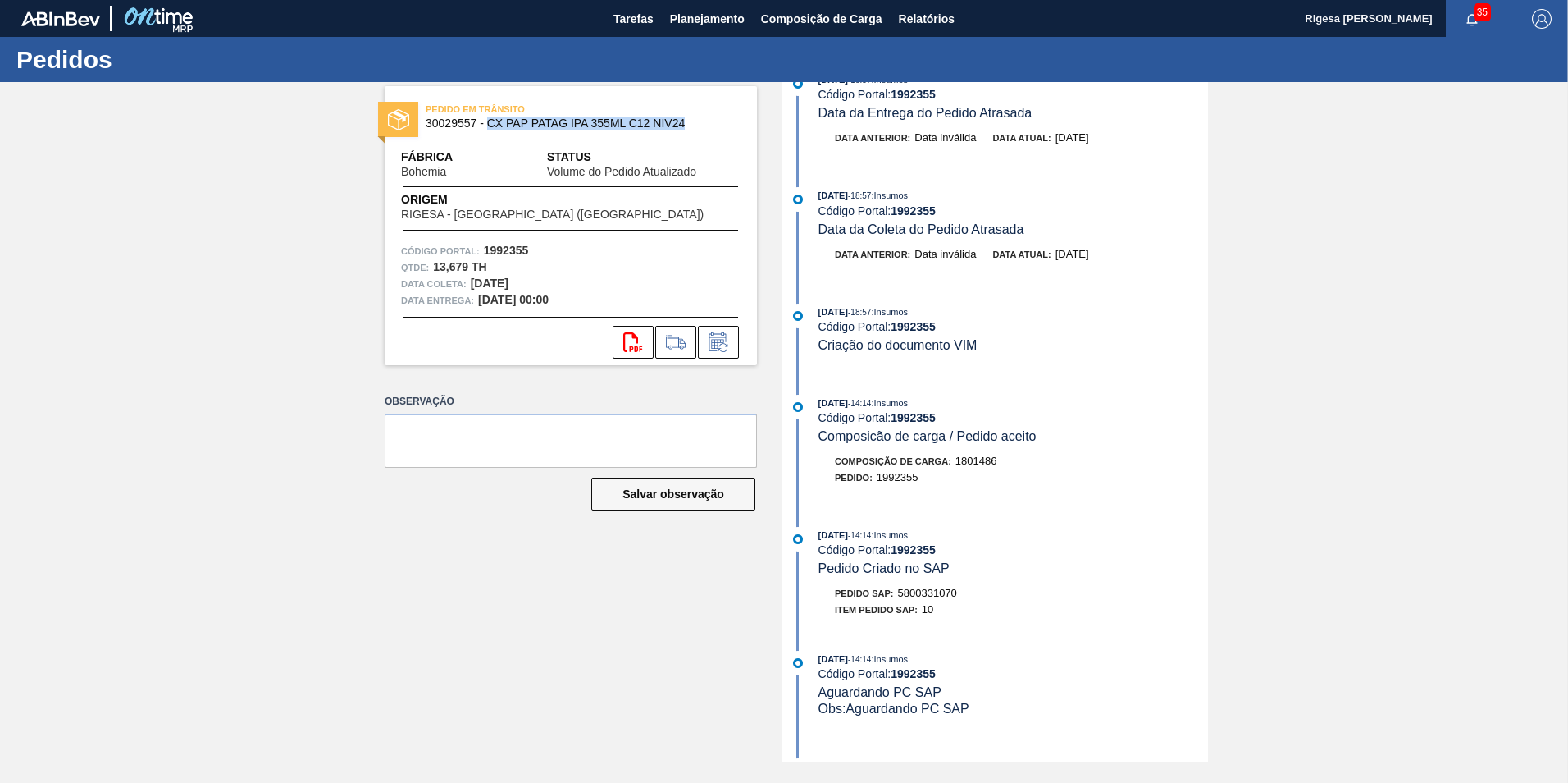
scroll to position [164, 0]
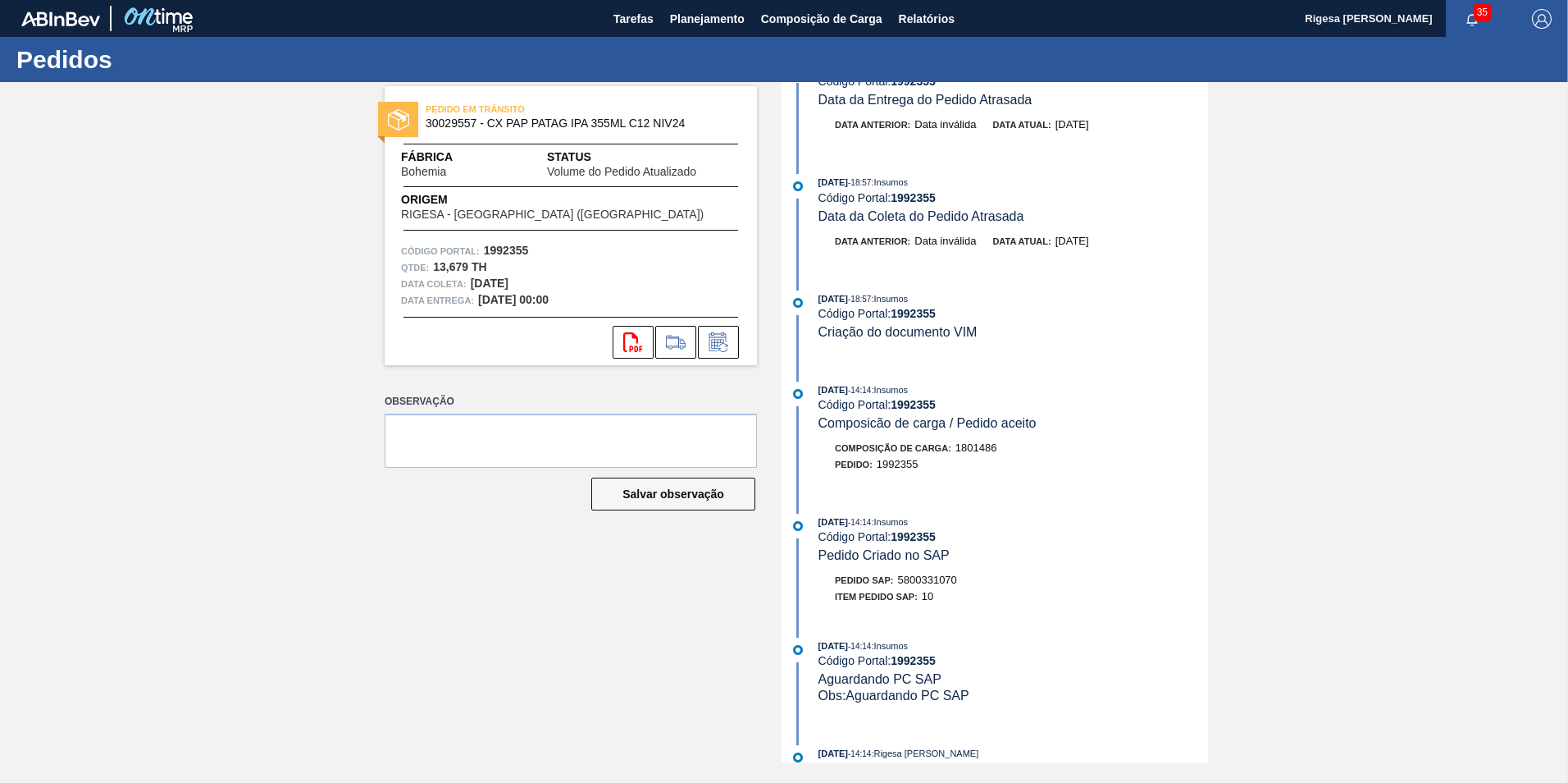
click at [918, 587] on div "Pedido SAP: 5800331070" at bounding box center [895, 581] width 122 height 17
click at [922, 578] on span "5800331070" at bounding box center [927, 579] width 59 height 12
drag, startPoint x: 900, startPoint y: 578, endPoint x: 960, endPoint y: 579, distance: 60.0
click at [960, 579] on div "Pedido SAP: 5800331070" at bounding box center [1014, 581] width 389 height 17
copy span "5800331070"
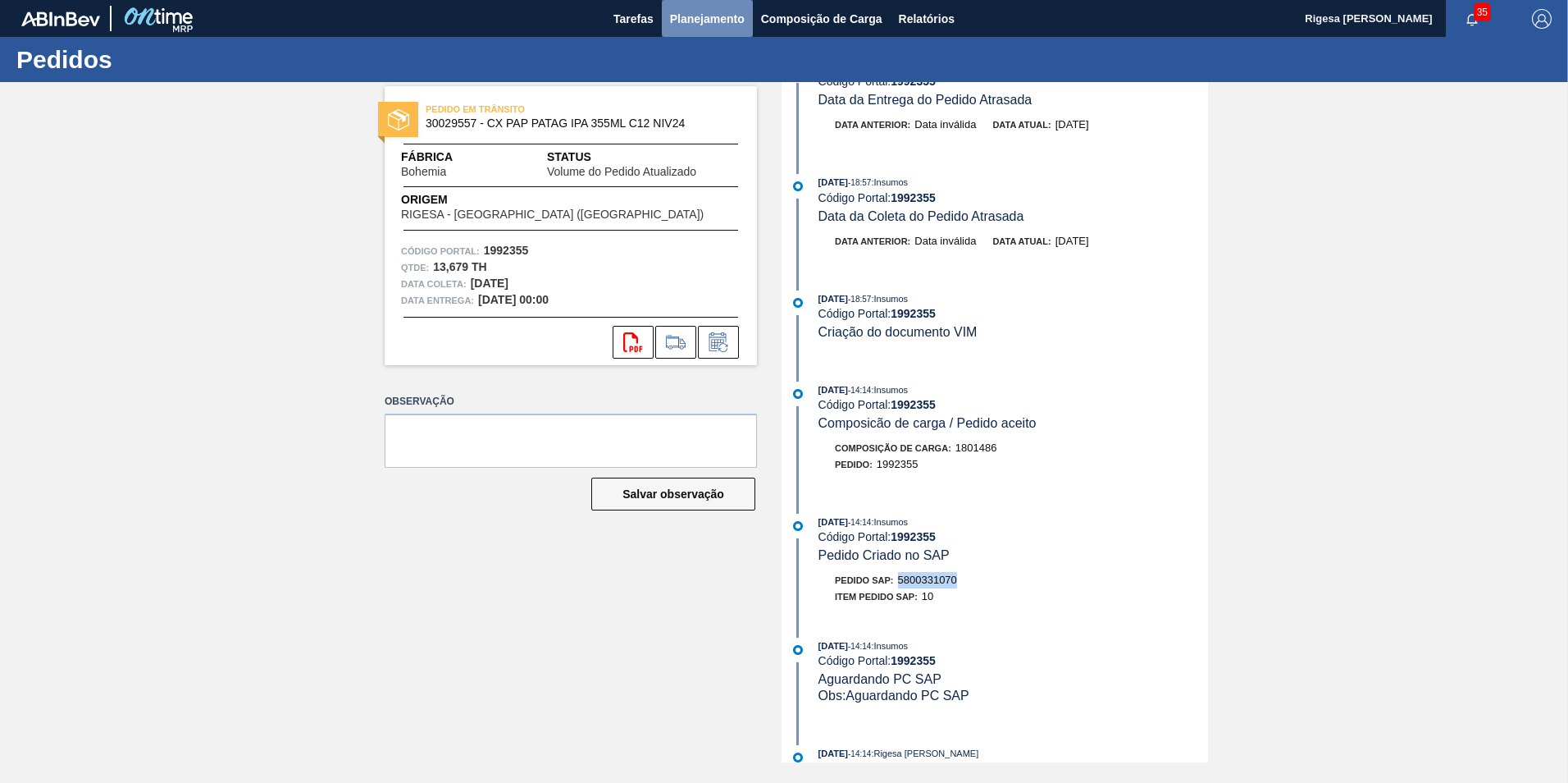
click at [696, 13] on span "Planejamento" at bounding box center [707, 19] width 75 height 20
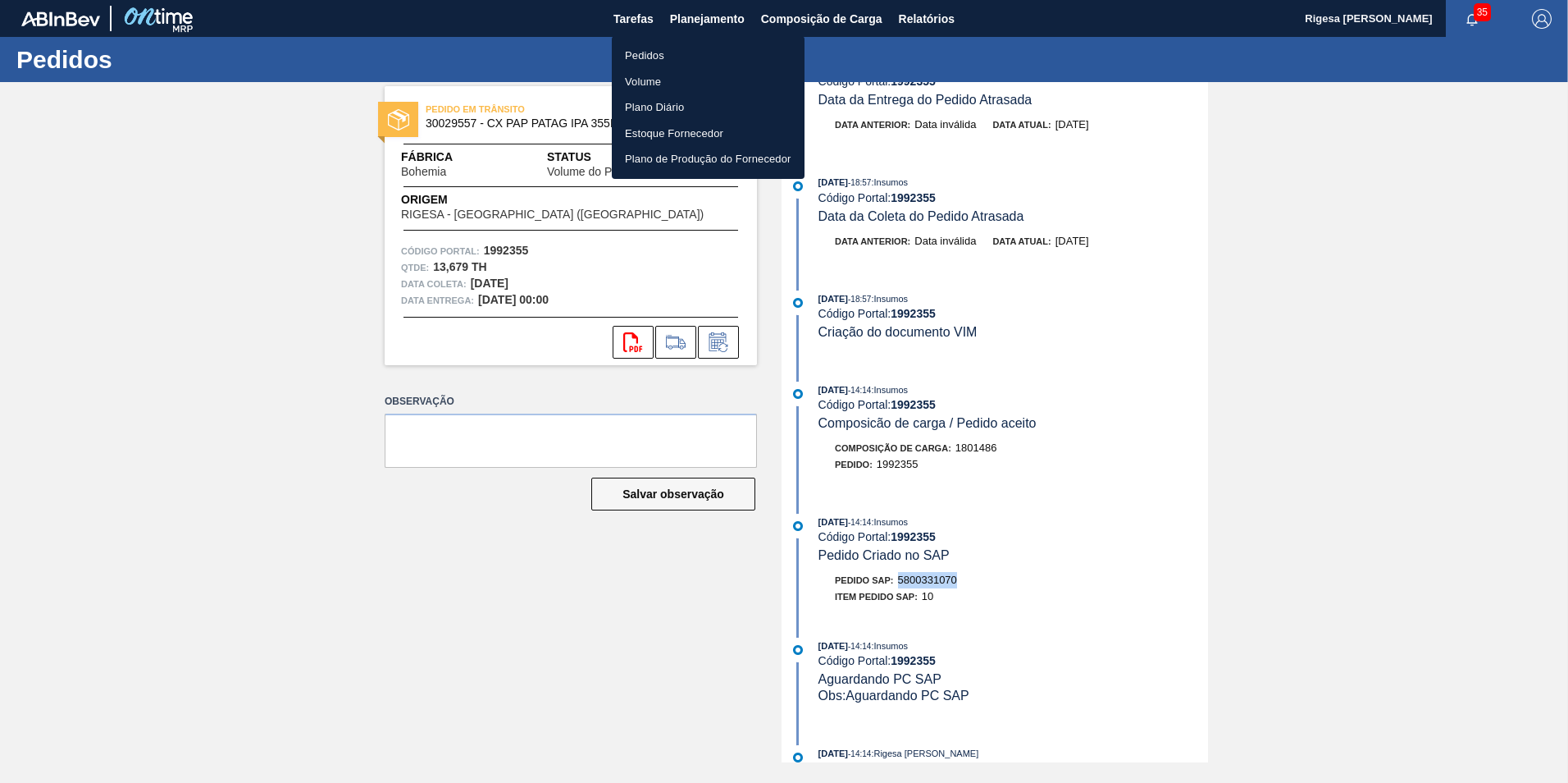
click at [642, 56] on li "Pedidos" at bounding box center [708, 56] width 193 height 26
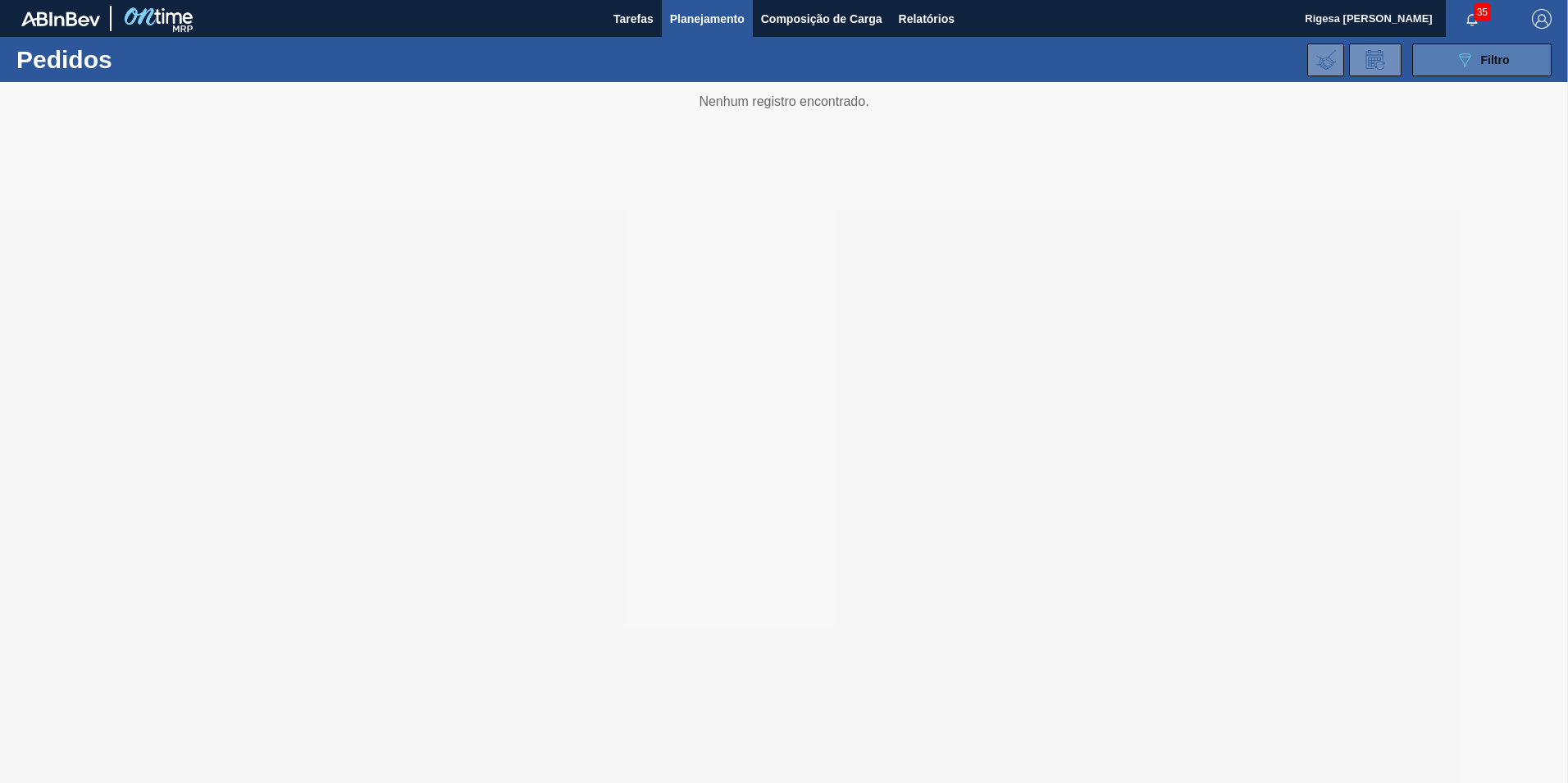
click at [1470, 62] on icon "089F7B8B-B2A5-4AFE-B5C0-19BA573D28AC" at bounding box center [1465, 60] width 20 height 20
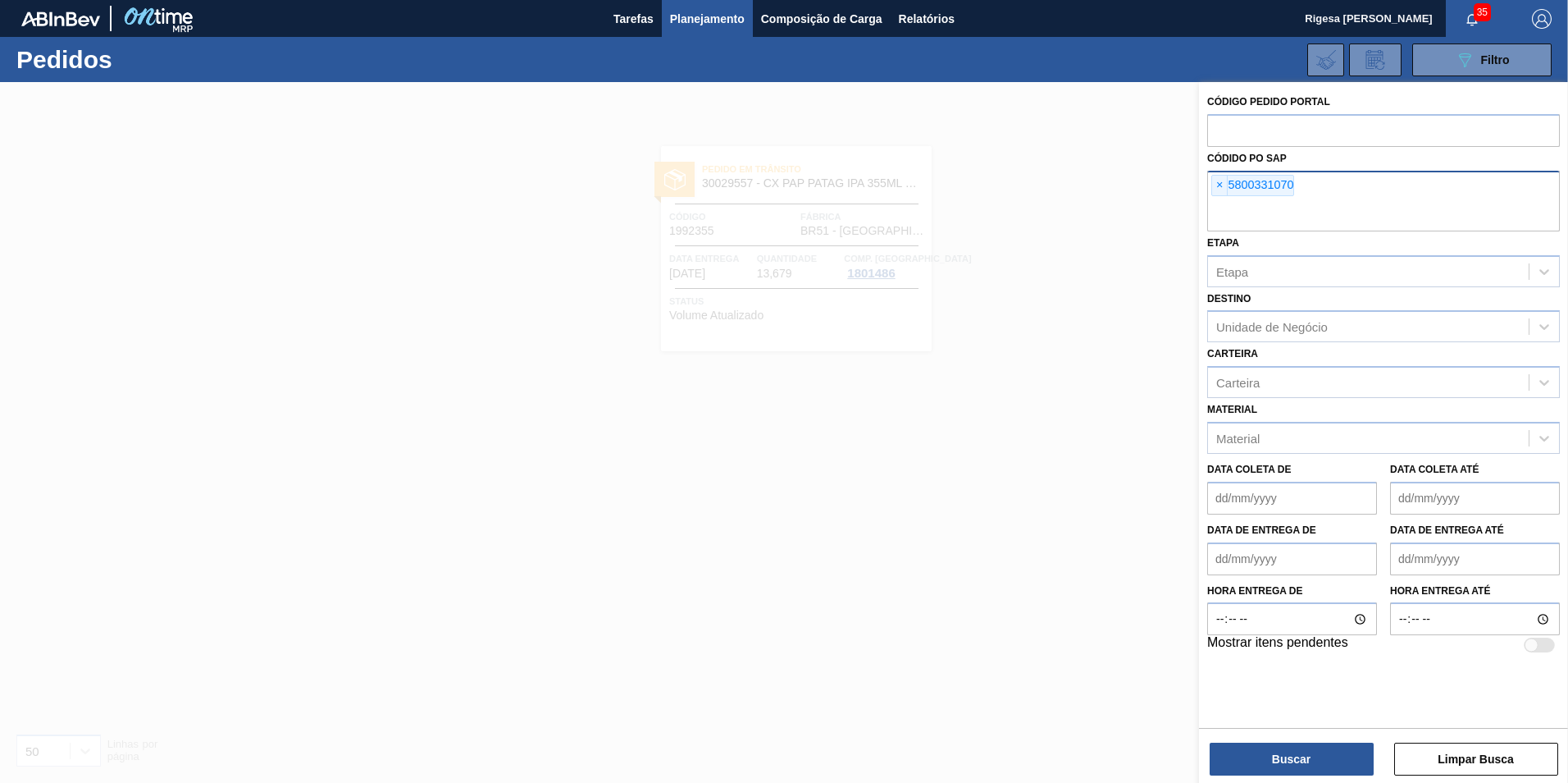
click at [1333, 195] on div "× 5800331070" at bounding box center [1384, 200] width 353 height 61
paste input "5800335143"
type input "5800335143"
click at [1296, 750] on button "Buscar" at bounding box center [1292, 759] width 164 height 33
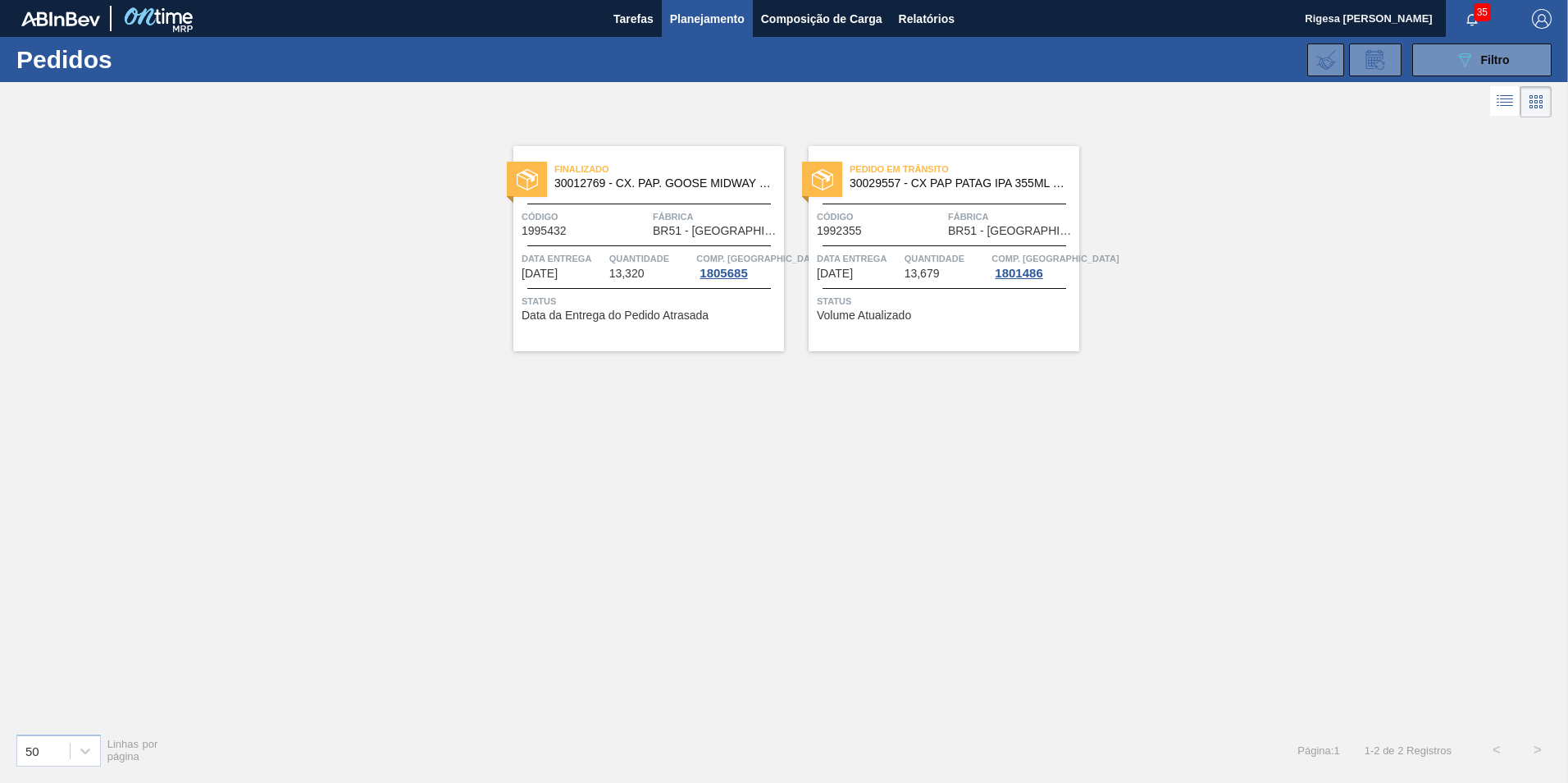
click at [435, 276] on div "Finalizado 30012769 - CX. PAP. GOOSE MIDWAY 355ML C12 429 Código 1995432 Fábric…" at bounding box center [784, 420] width 1568 height 598
